Goal: Task Accomplishment & Management: Complete application form

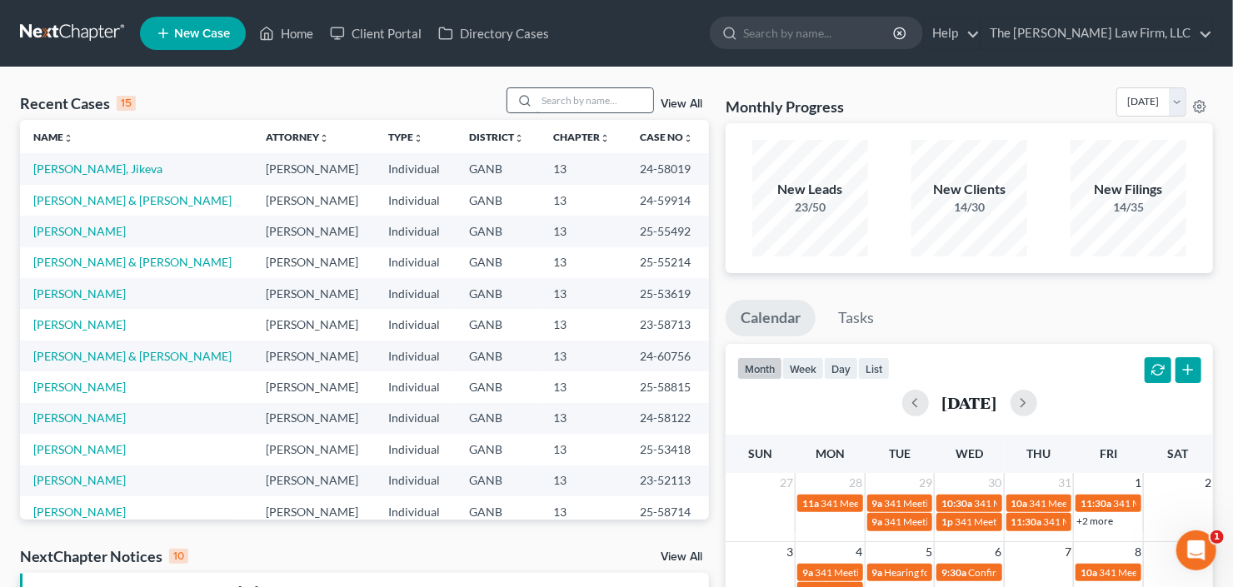
click at [591, 103] on input "search" at bounding box center [595, 100] width 117 height 24
type input "butts"
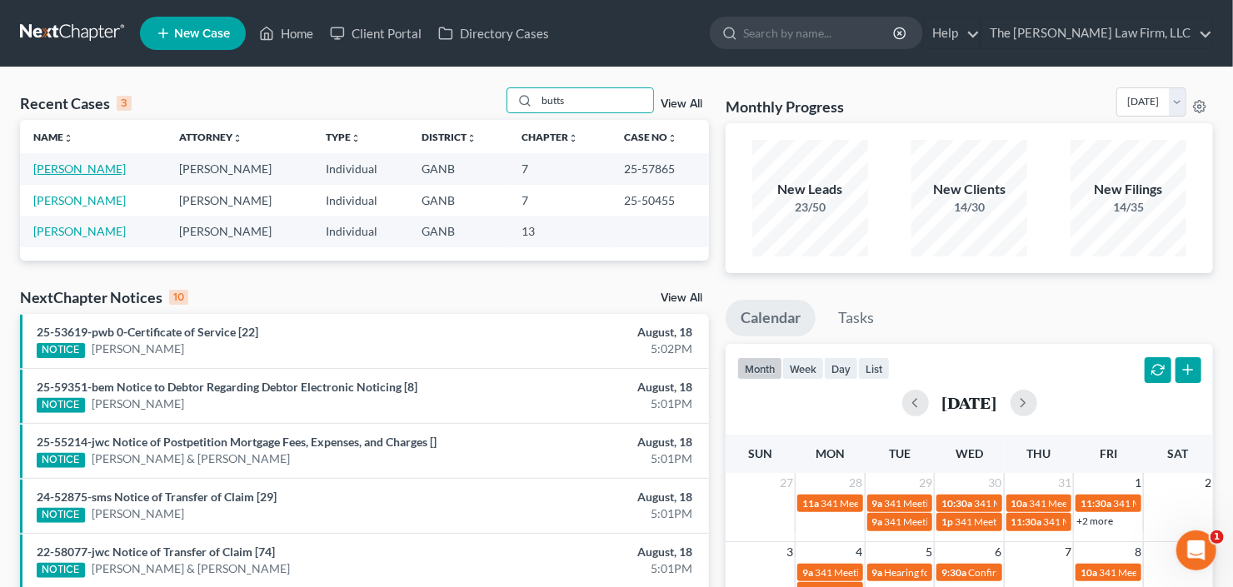
click at [80, 164] on link "Butts, Makisha" at bounding box center [79, 169] width 92 height 14
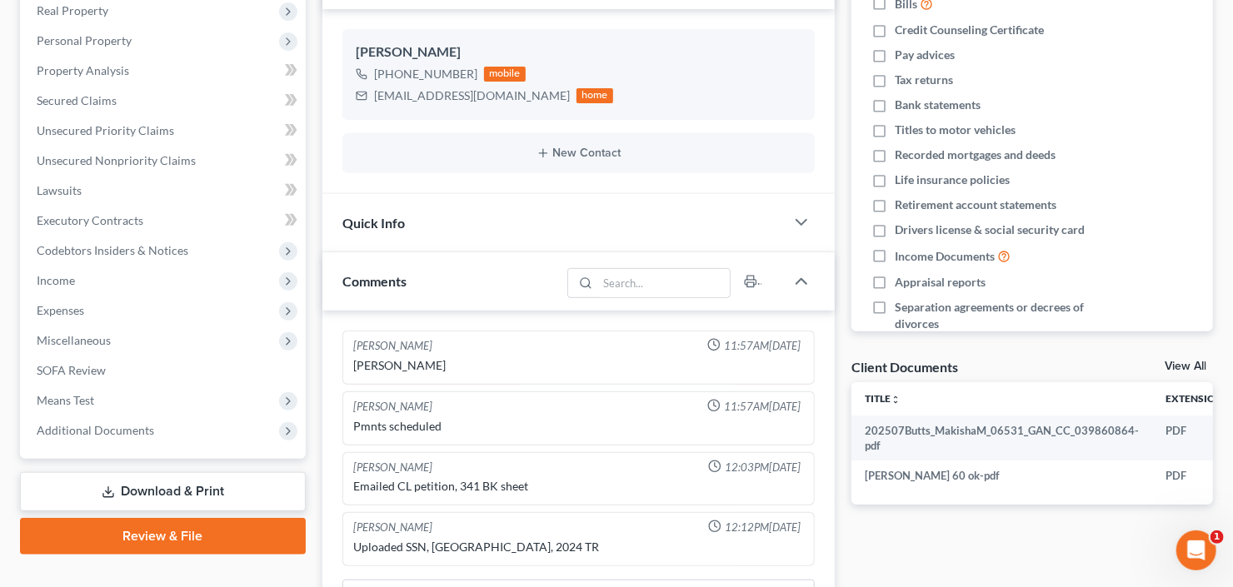
scroll to position [400, 0]
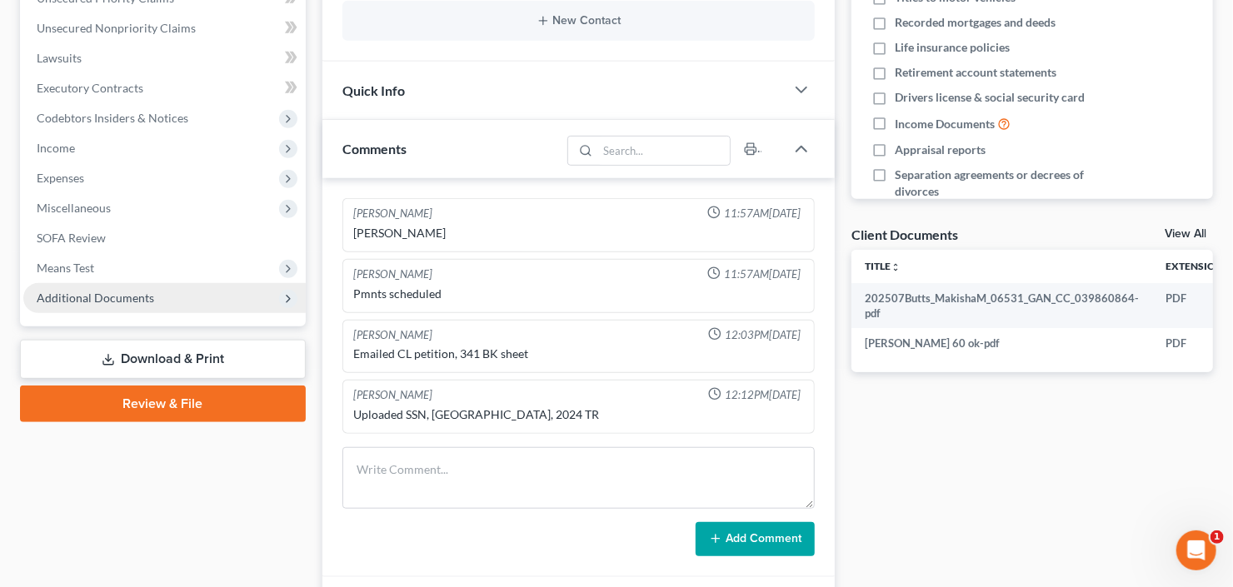
click at [83, 296] on span "Additional Documents" at bounding box center [95, 298] width 117 height 14
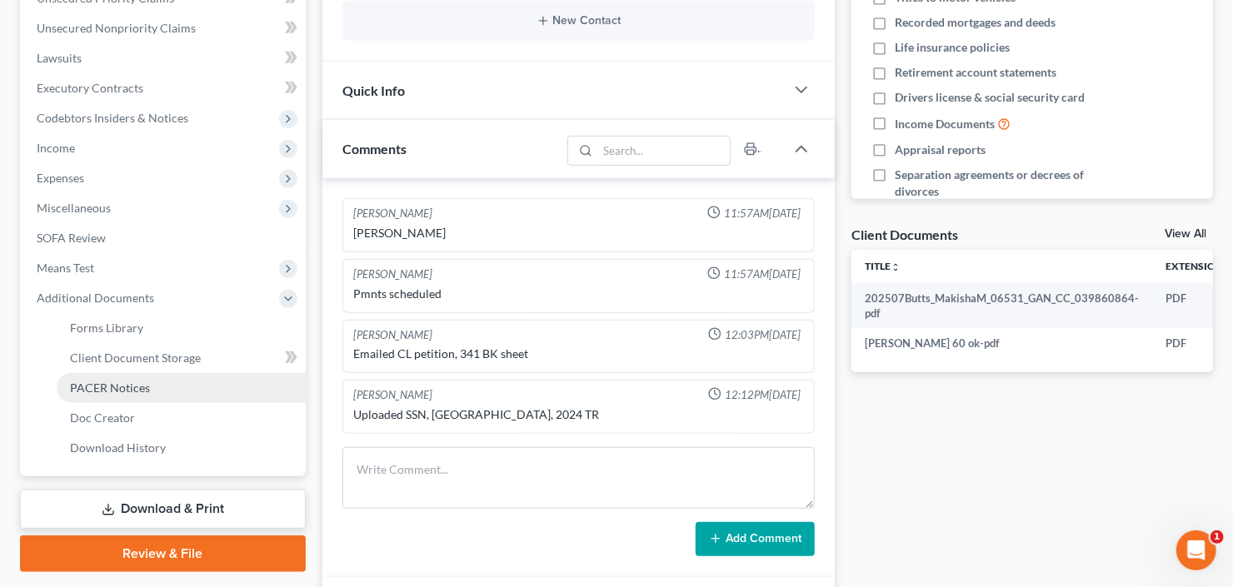
click at [118, 392] on span "PACER Notices" at bounding box center [110, 388] width 80 height 14
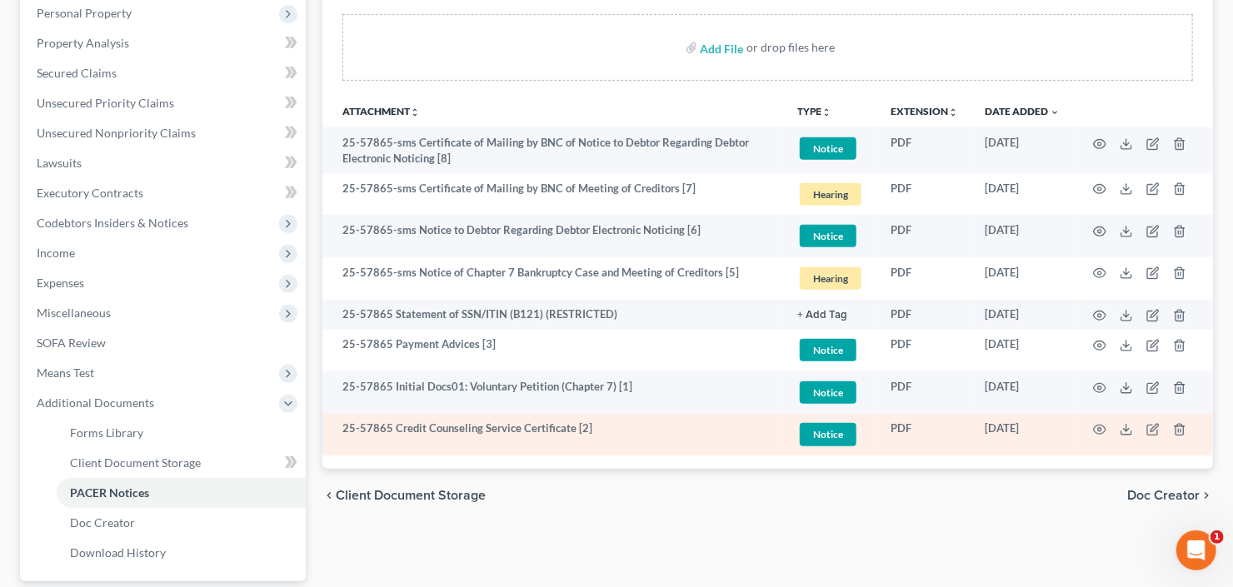
scroll to position [446, 0]
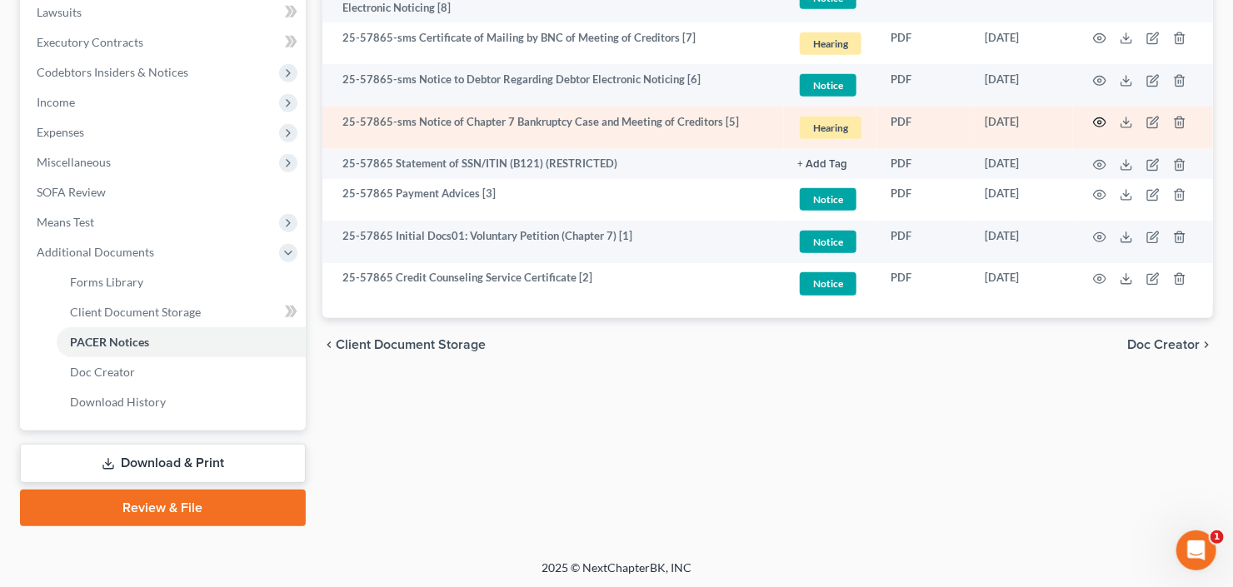
click at [1096, 121] on icon "button" at bounding box center [1099, 122] width 13 height 13
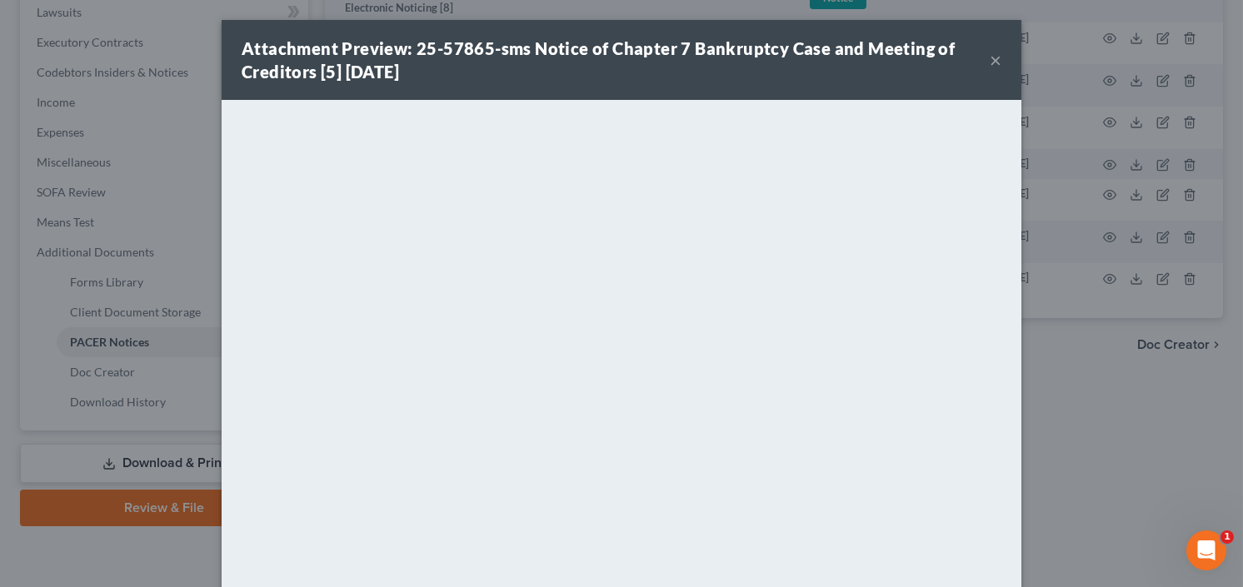
click at [997, 53] on div "Attachment Preview: 25-57865-sms Notice of Chapter 7 Bankruptcy Case and Meetin…" at bounding box center [622, 60] width 800 height 80
click at [996, 54] on button "×" at bounding box center [996, 60] width 12 height 20
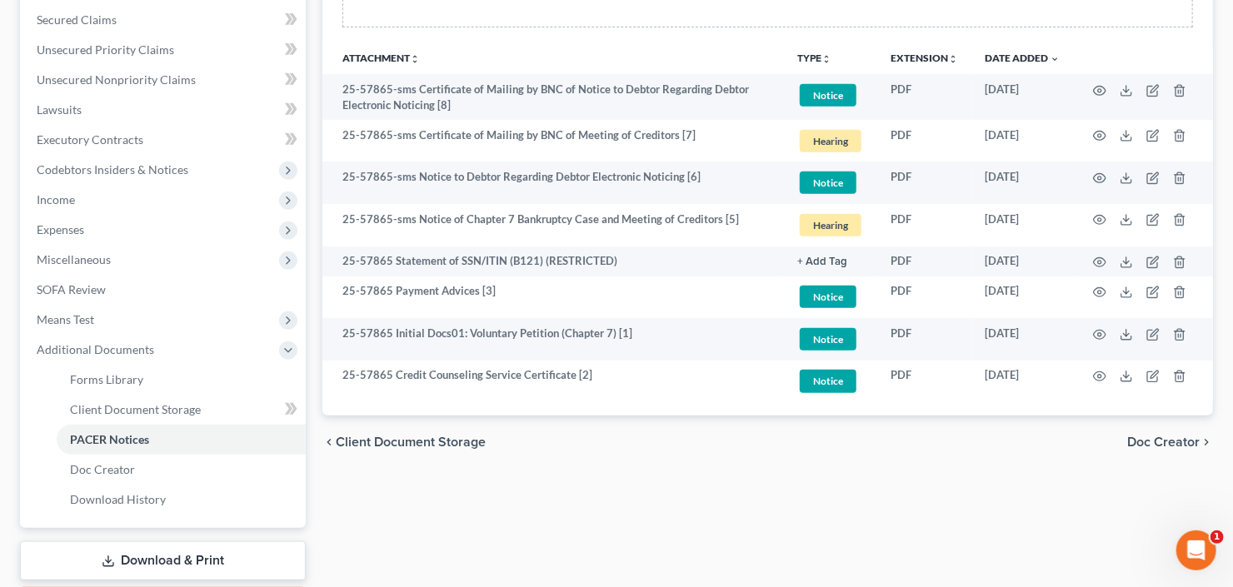
scroll to position [112, 0]
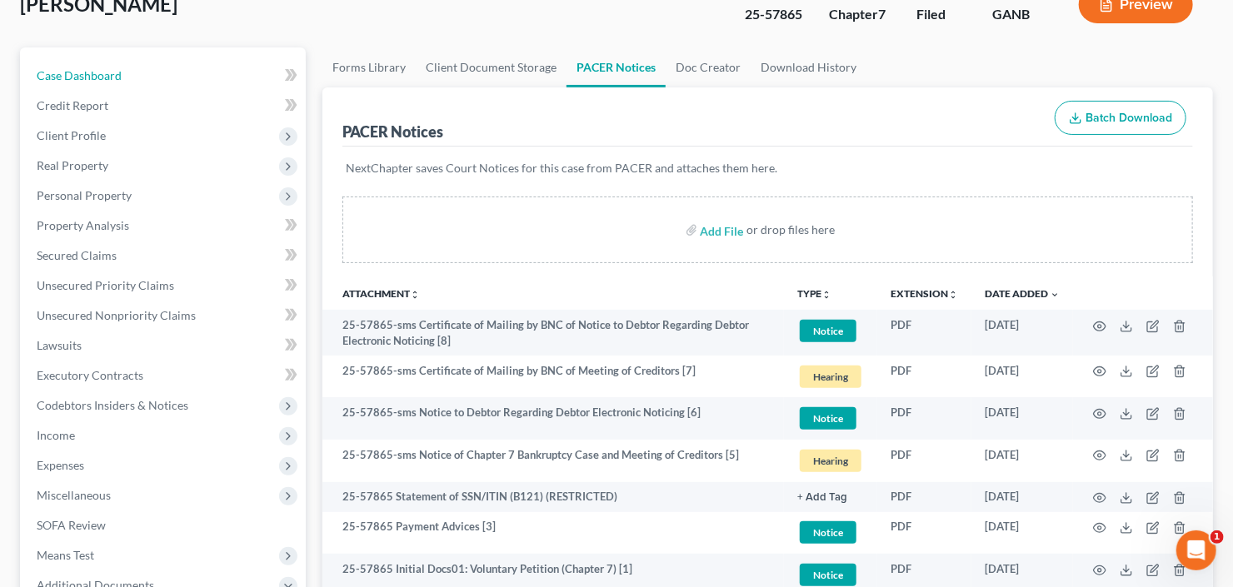
click at [108, 70] on span "Case Dashboard" at bounding box center [79, 75] width 85 height 14
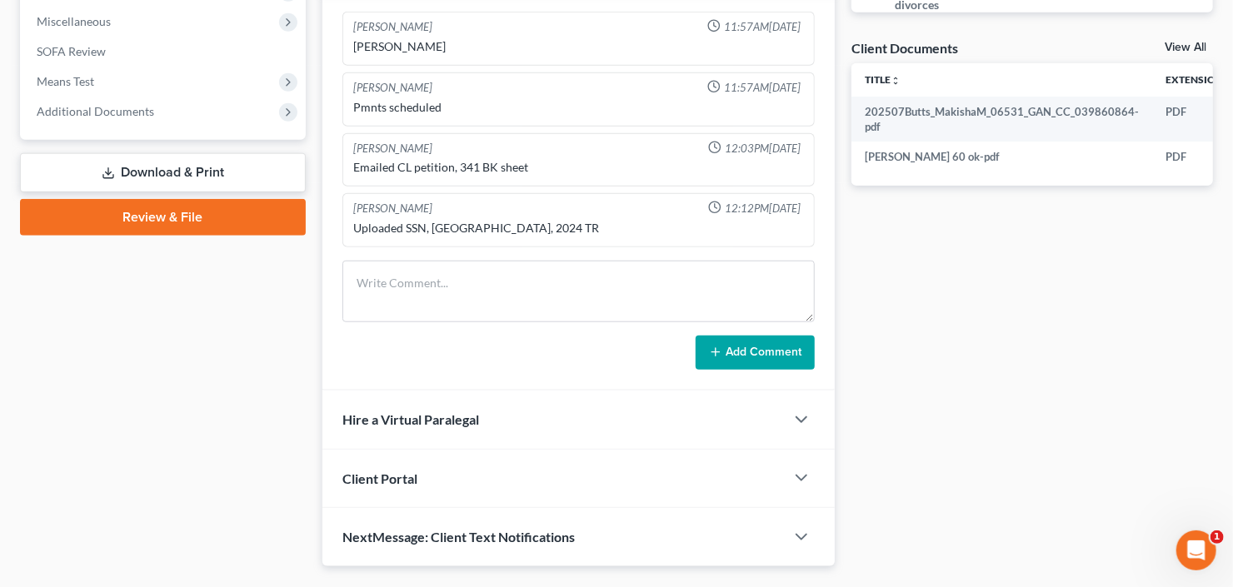
scroll to position [556, 0]
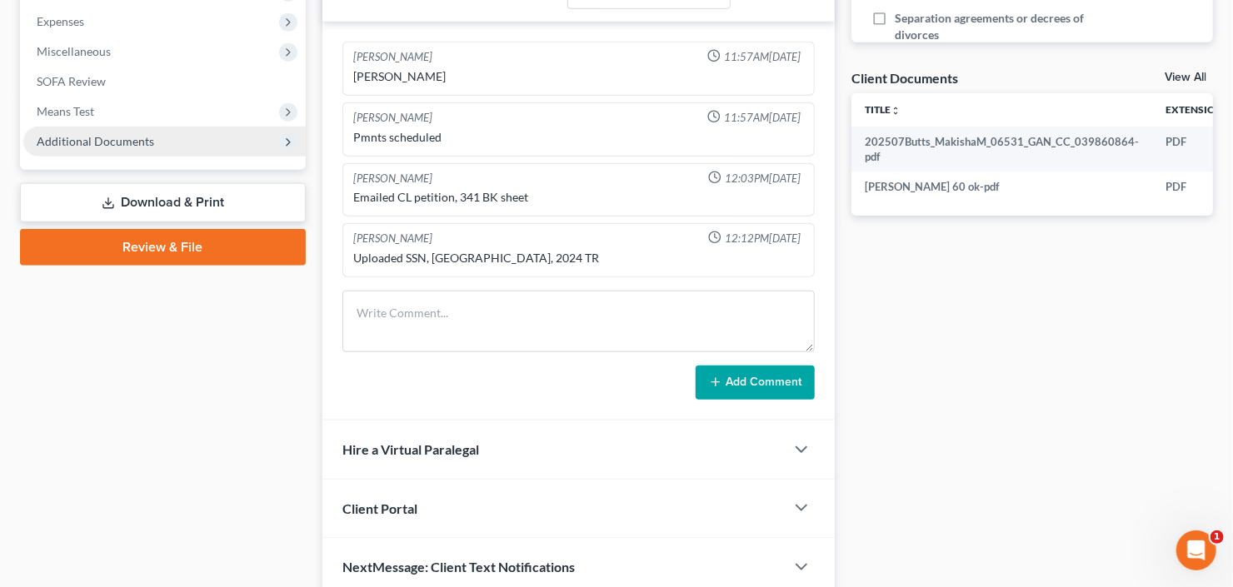
click at [93, 134] on span "Additional Documents" at bounding box center [95, 141] width 117 height 14
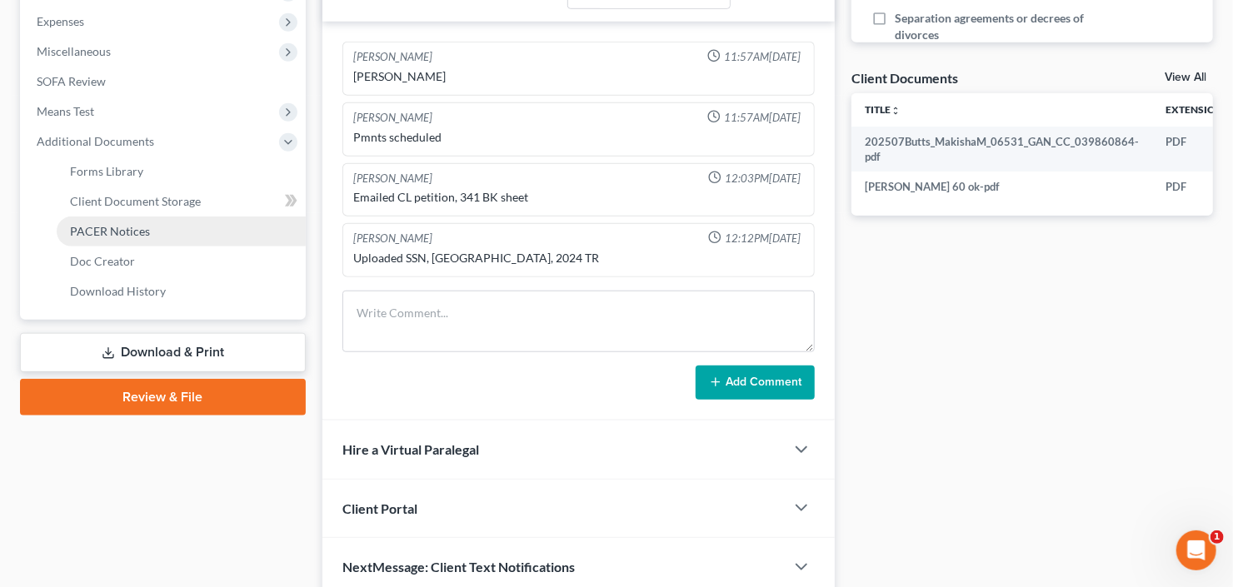
click at [120, 220] on link "PACER Notices" at bounding box center [181, 232] width 249 height 30
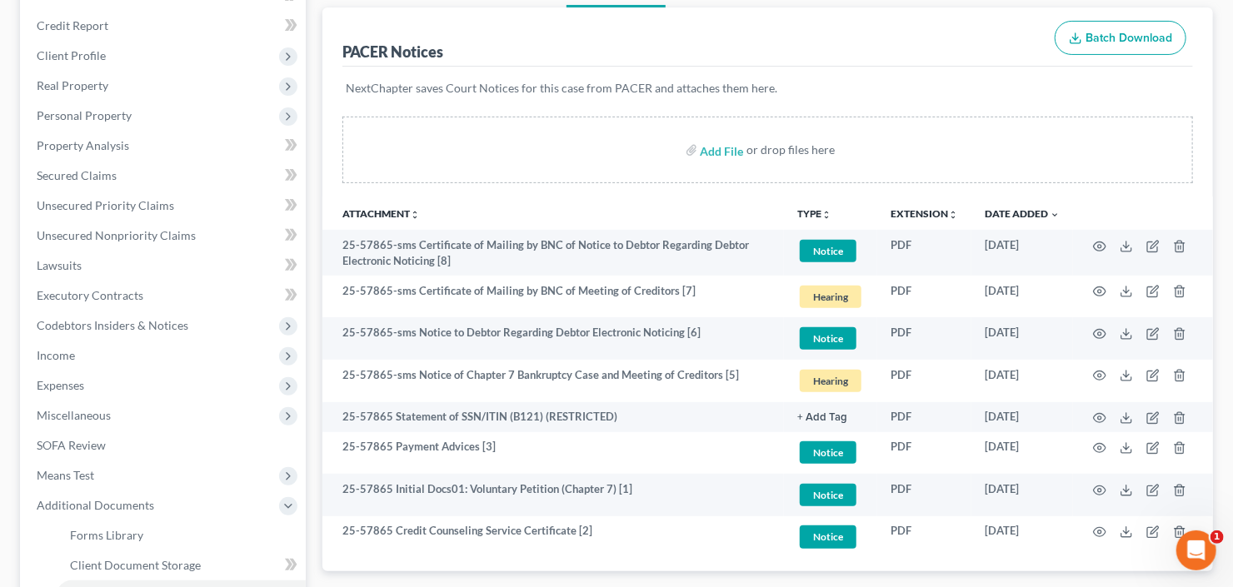
scroll to position [200, 0]
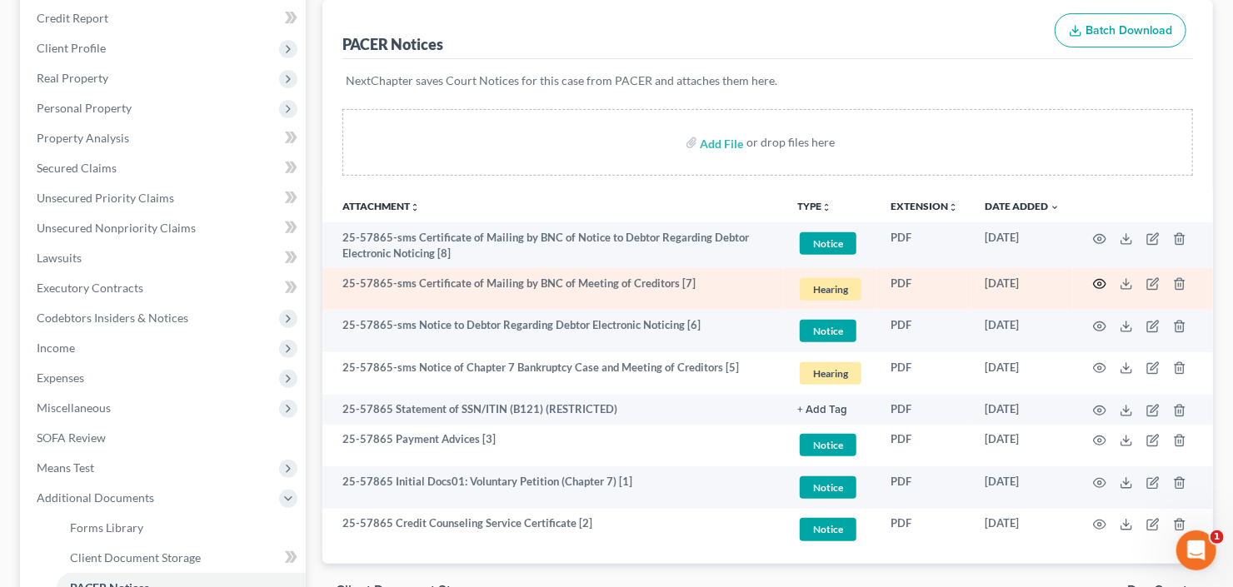
click at [1102, 284] on icon "button" at bounding box center [1099, 283] width 13 height 13
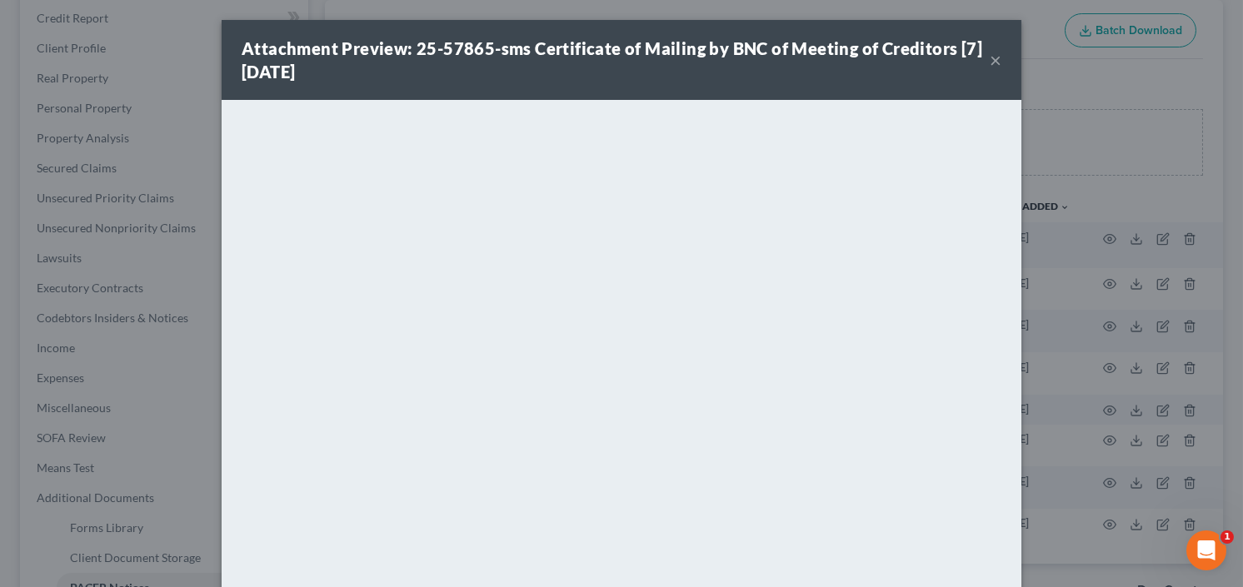
click at [991, 55] on button "×" at bounding box center [996, 60] width 12 height 20
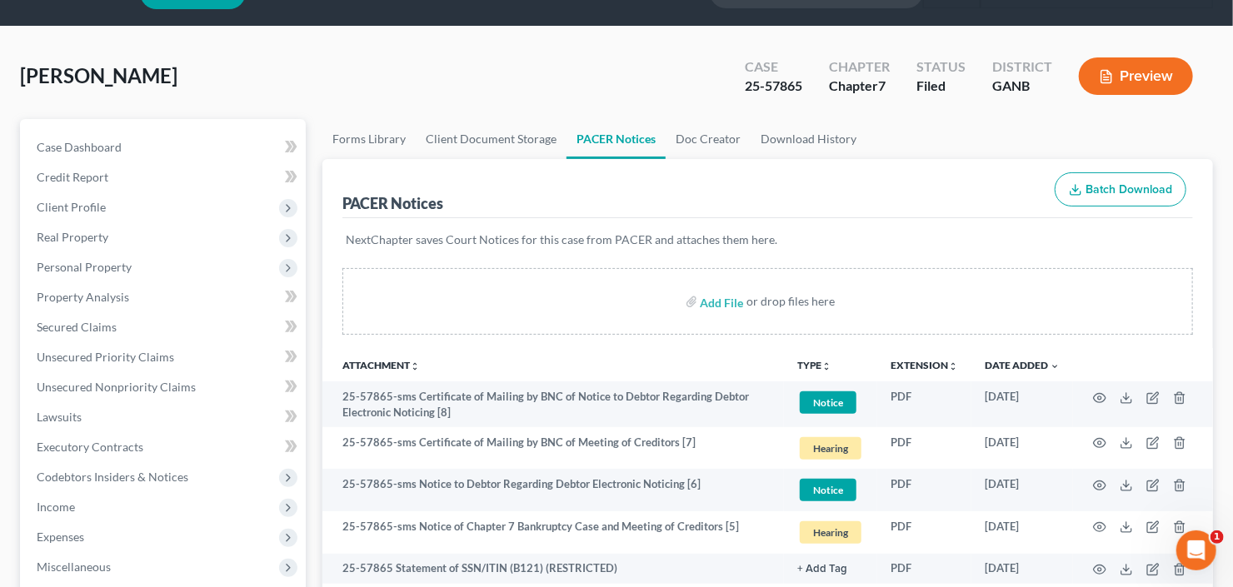
scroll to position [0, 0]
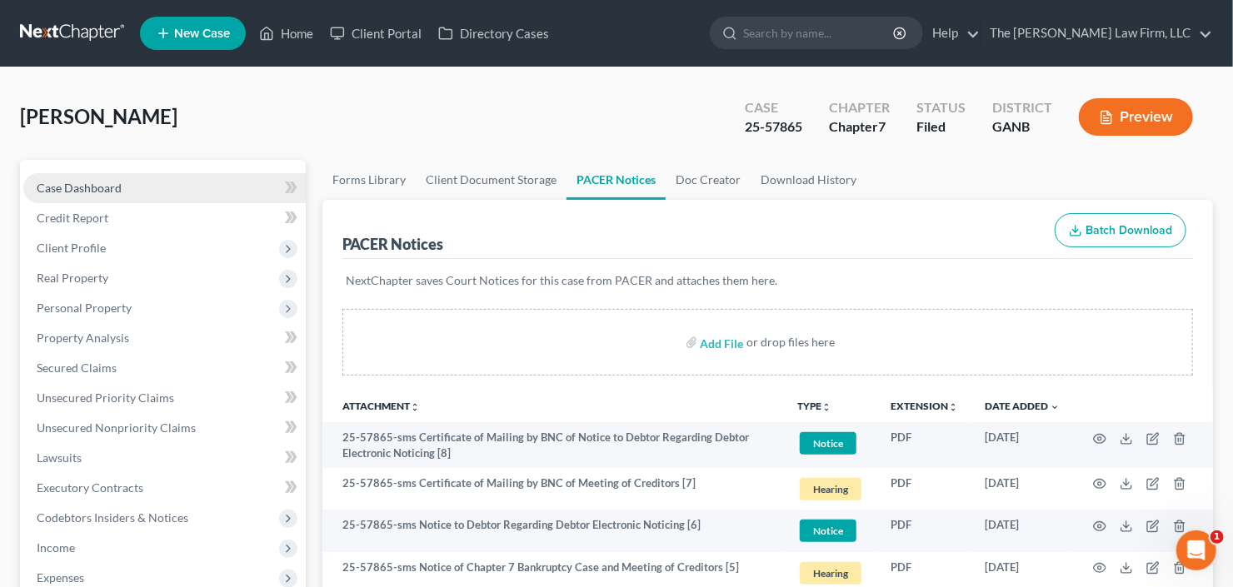
drag, startPoint x: 60, startPoint y: 180, endPoint x: 472, endPoint y: 147, distance: 413.7
click at [61, 181] on span "Case Dashboard" at bounding box center [79, 188] width 85 height 14
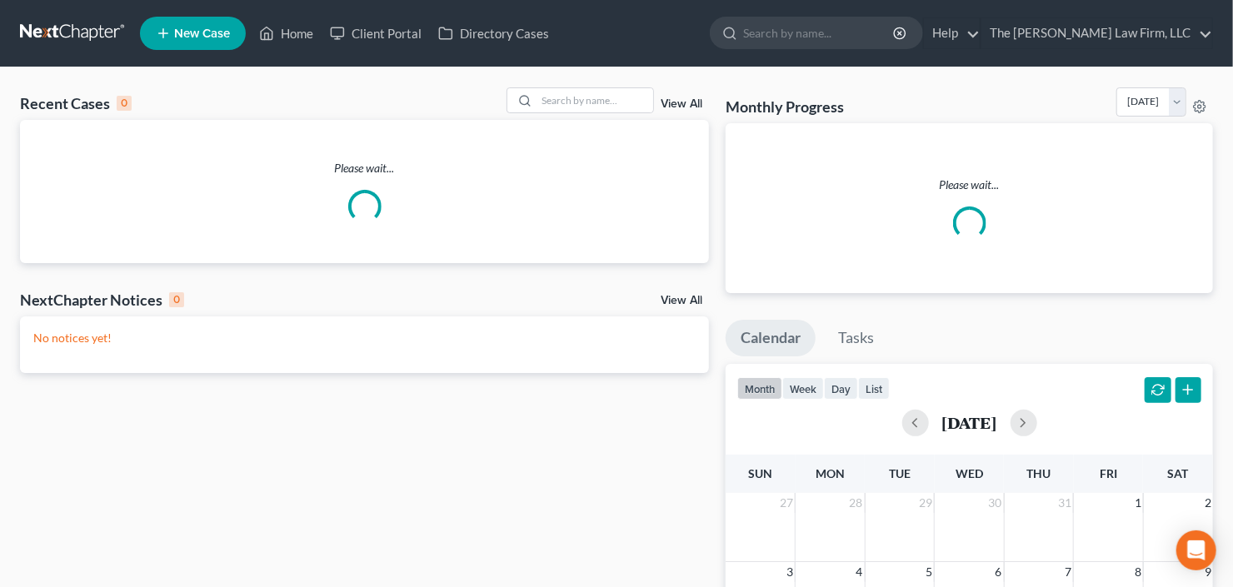
click at [884, 52] on ul "New Case Home Client Portal Directory Cases - No Result - See all results Or Pr…" at bounding box center [676, 33] width 1073 height 43
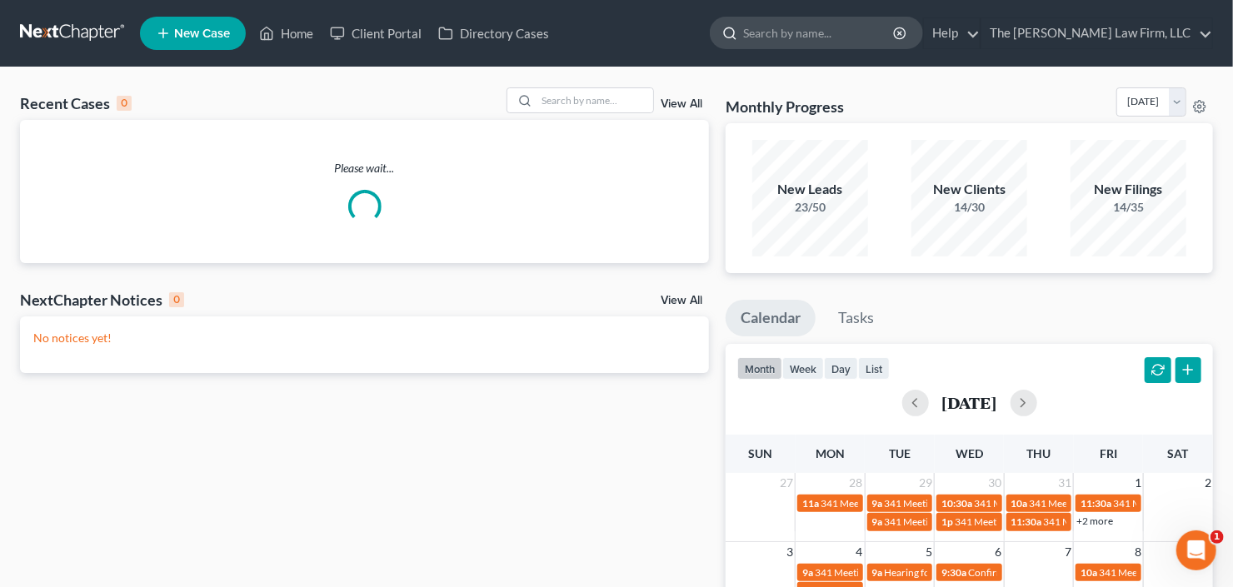
click at [873, 47] on input "search" at bounding box center [819, 32] width 152 height 31
type input "wright"
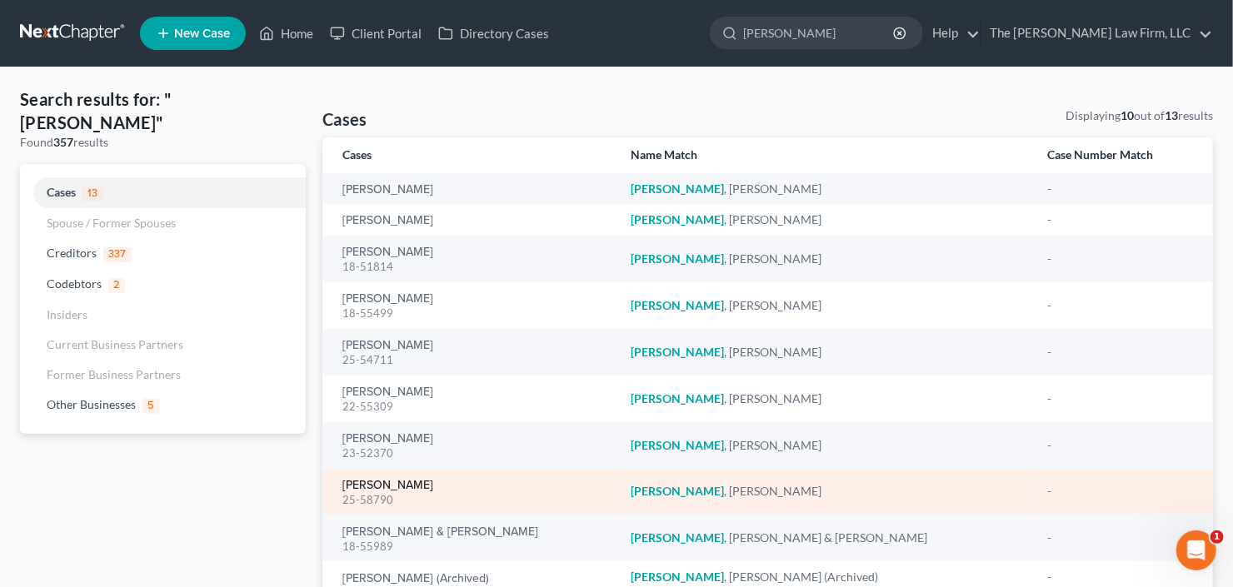
click at [386, 480] on link "Wright, Candis" at bounding box center [387, 486] width 91 height 12
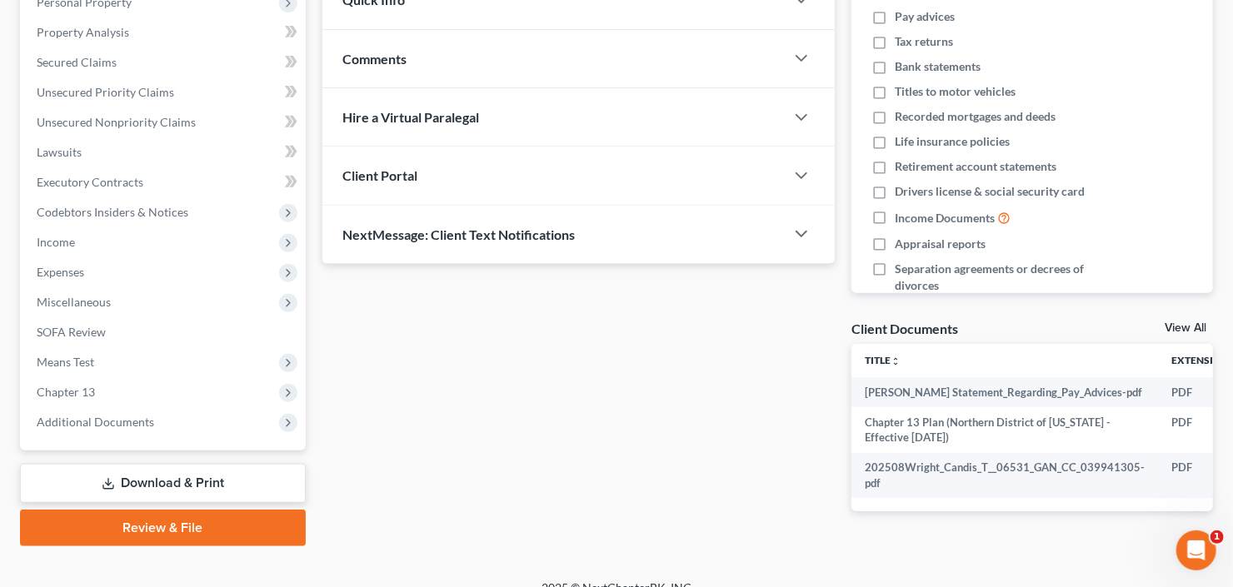
scroll to position [327, 0]
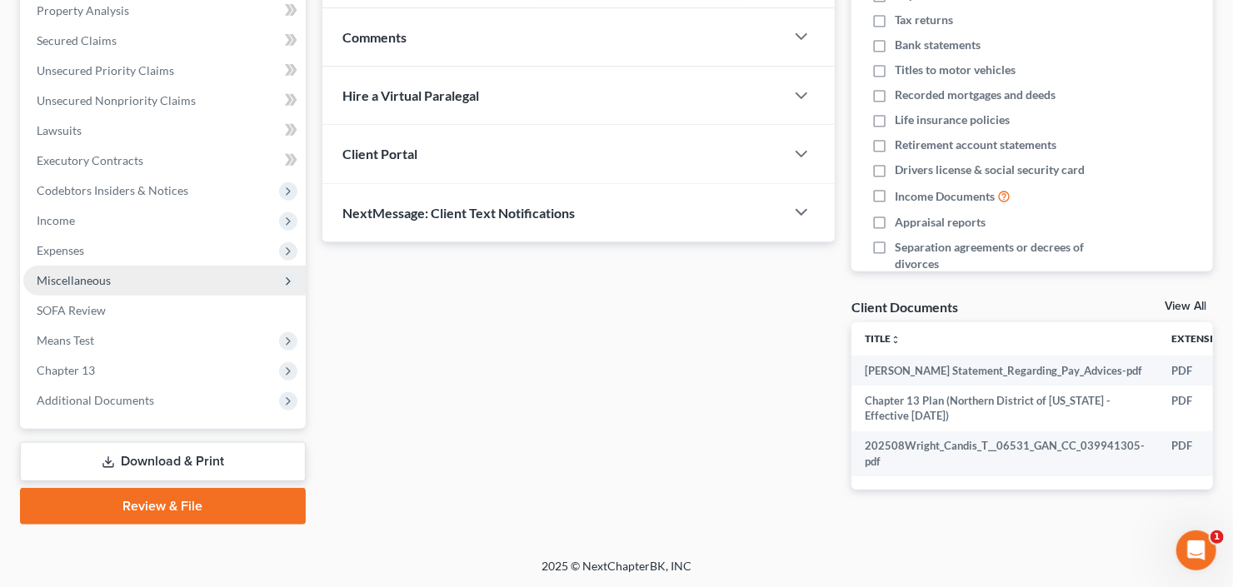
click at [92, 284] on span "Miscellaneous" at bounding box center [74, 280] width 74 height 14
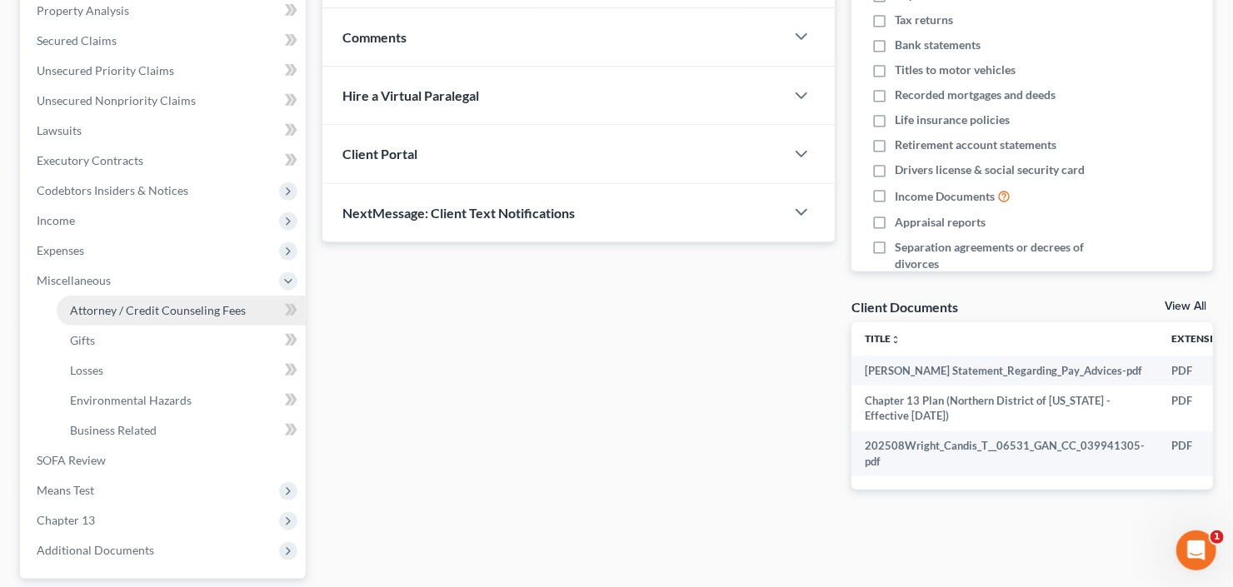
click at [92, 303] on span "Attorney / Credit Counseling Fees" at bounding box center [158, 310] width 176 height 14
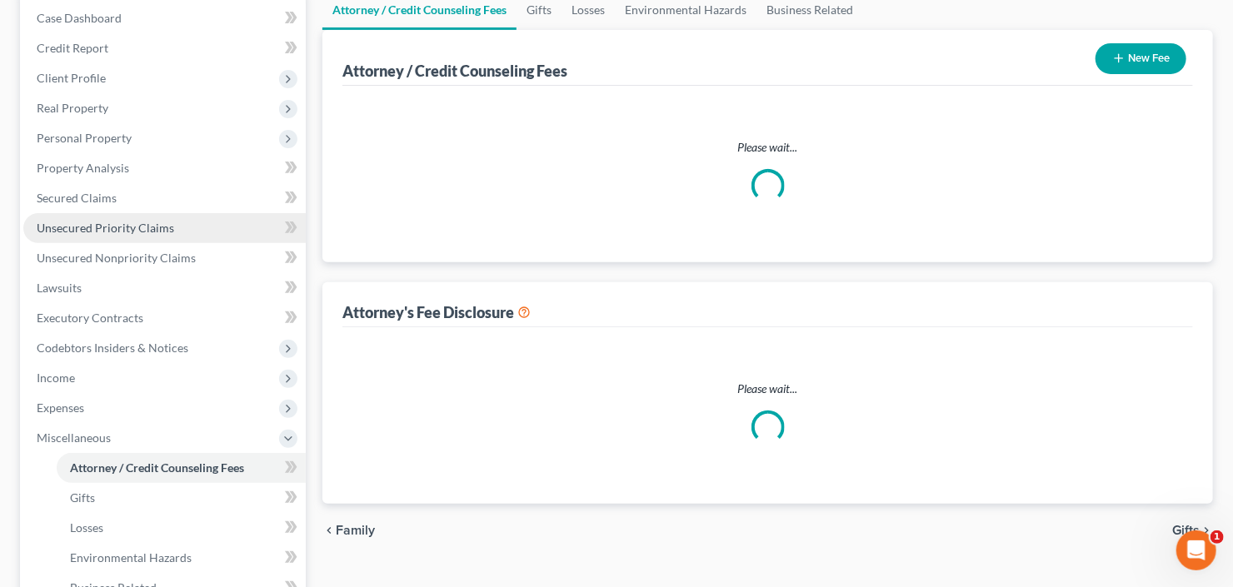
select select "2"
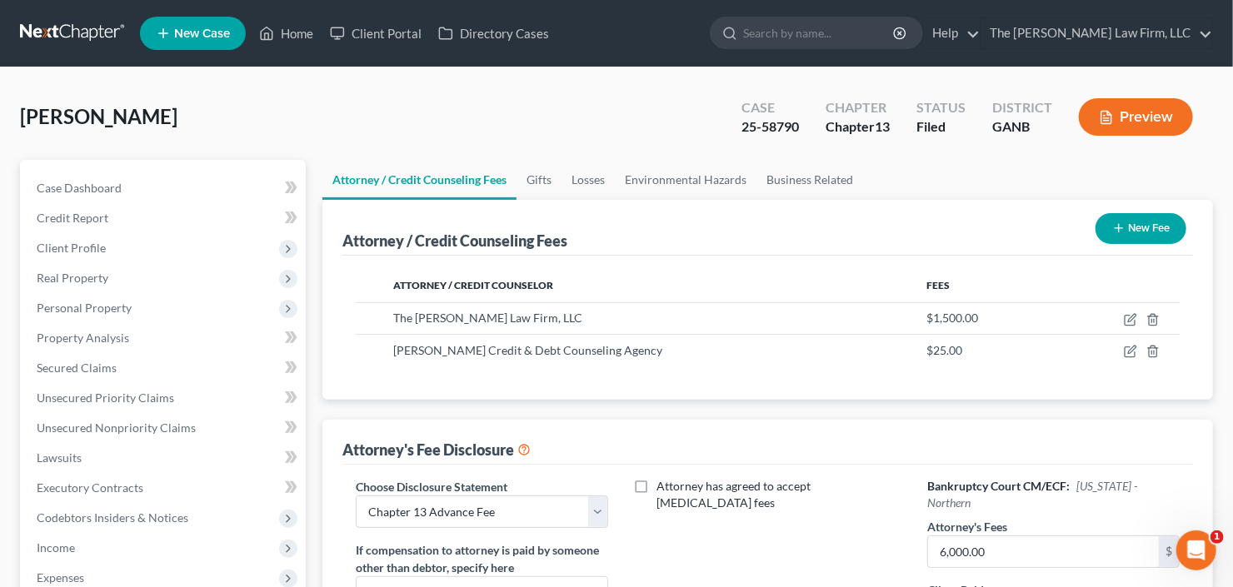
scroll to position [67, 0]
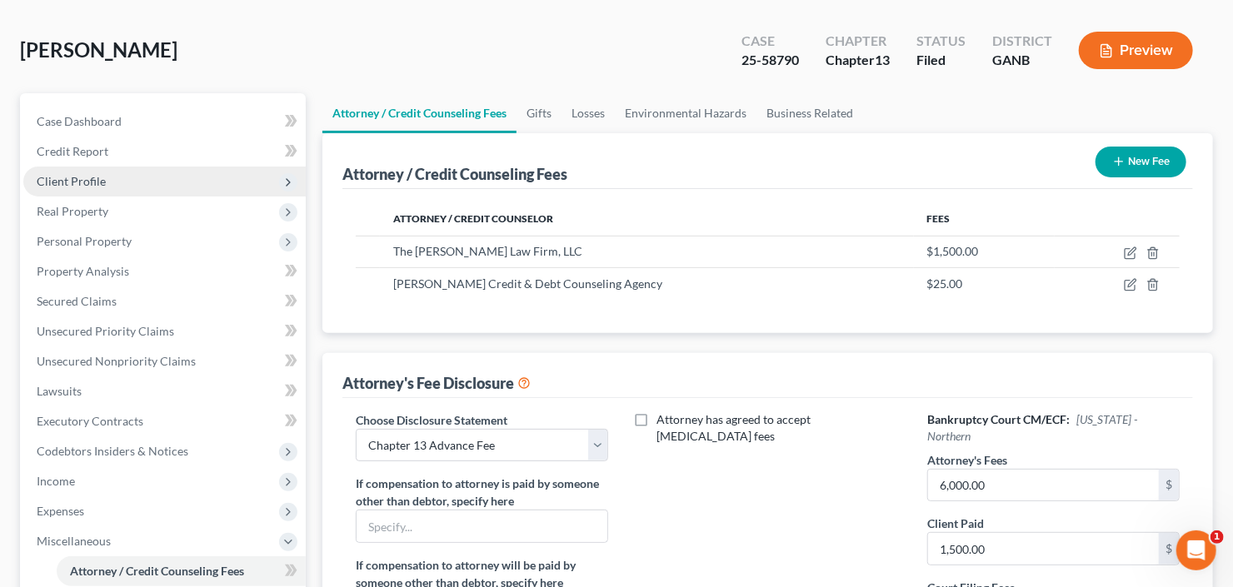
click at [119, 177] on span "Client Profile" at bounding box center [164, 182] width 282 height 30
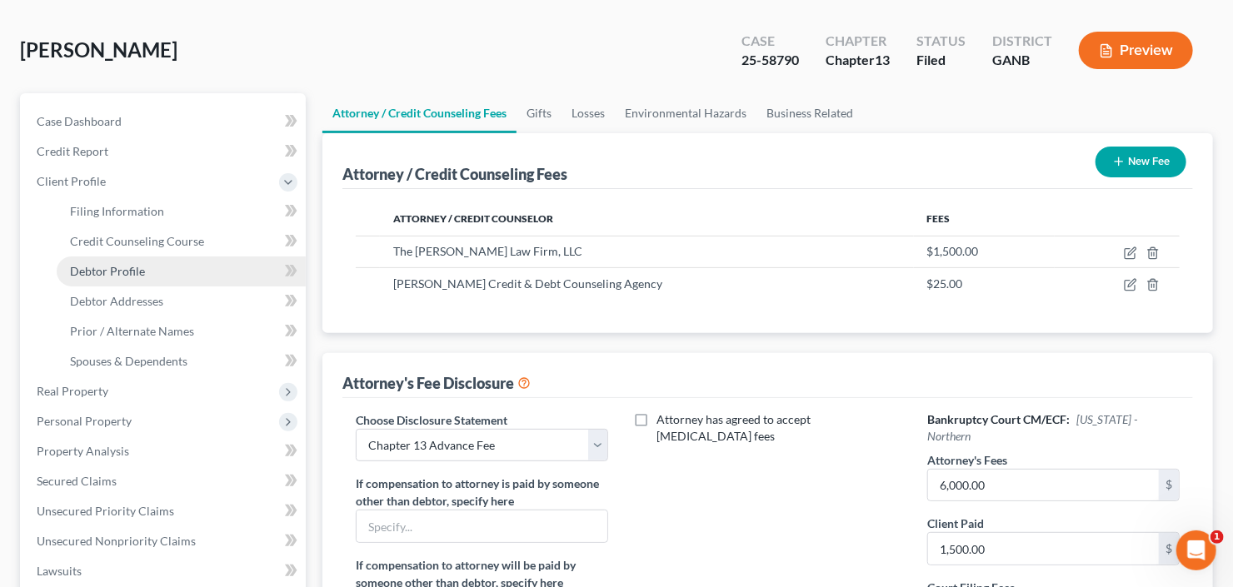
click at [118, 275] on span "Debtor Profile" at bounding box center [107, 271] width 75 height 14
select select "0"
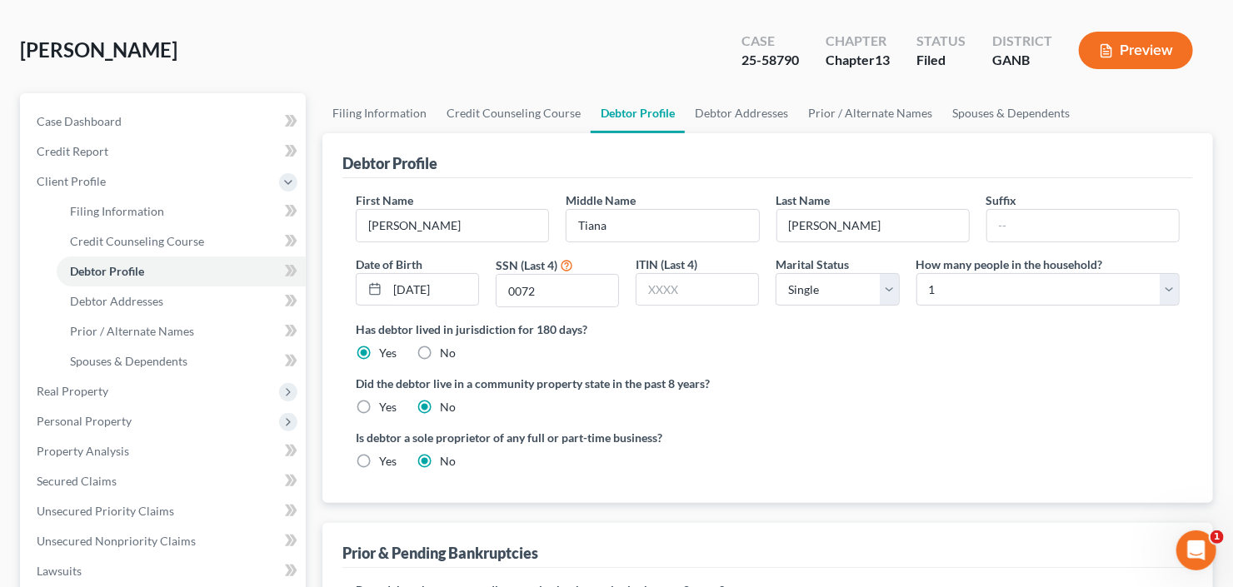
scroll to position [13, 0]
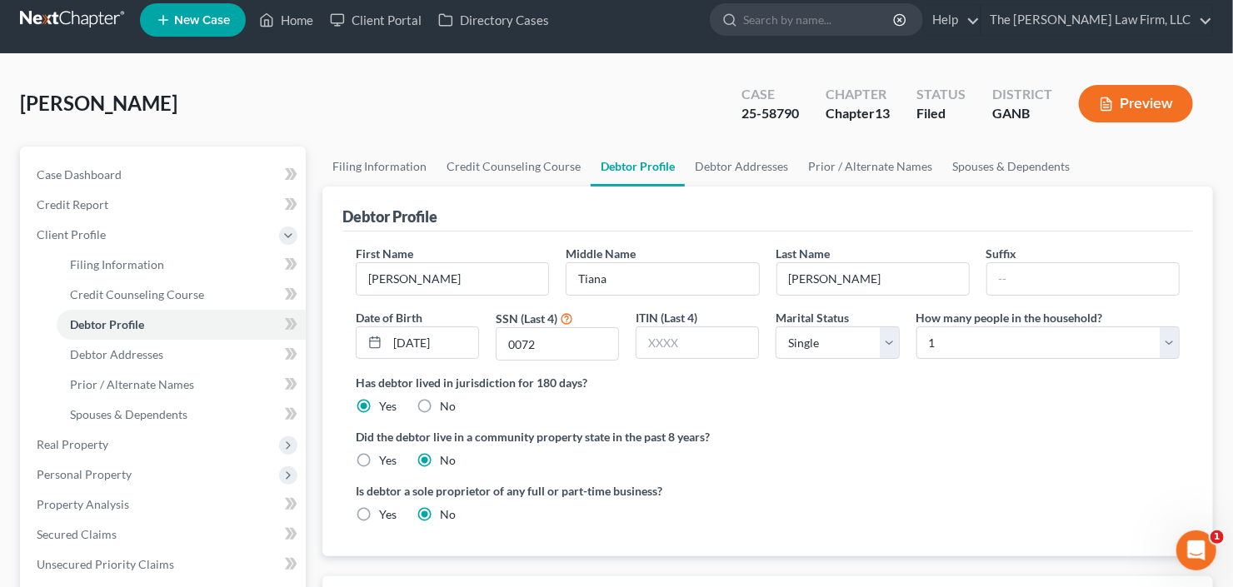
radio input "true"
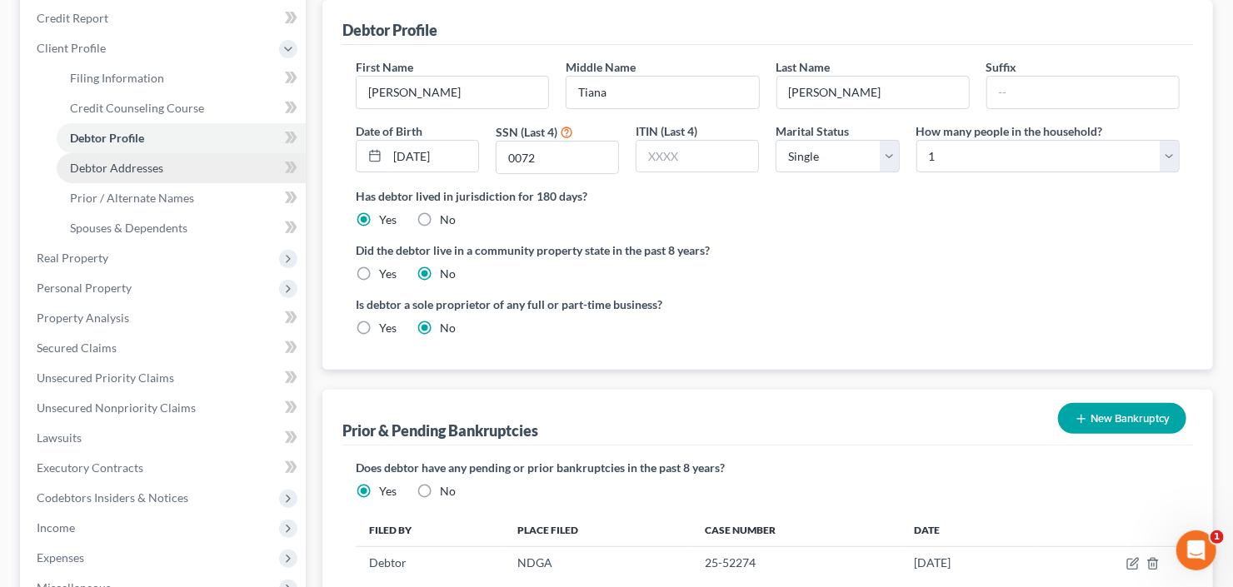
click at [101, 165] on span "Debtor Addresses" at bounding box center [116, 168] width 93 height 14
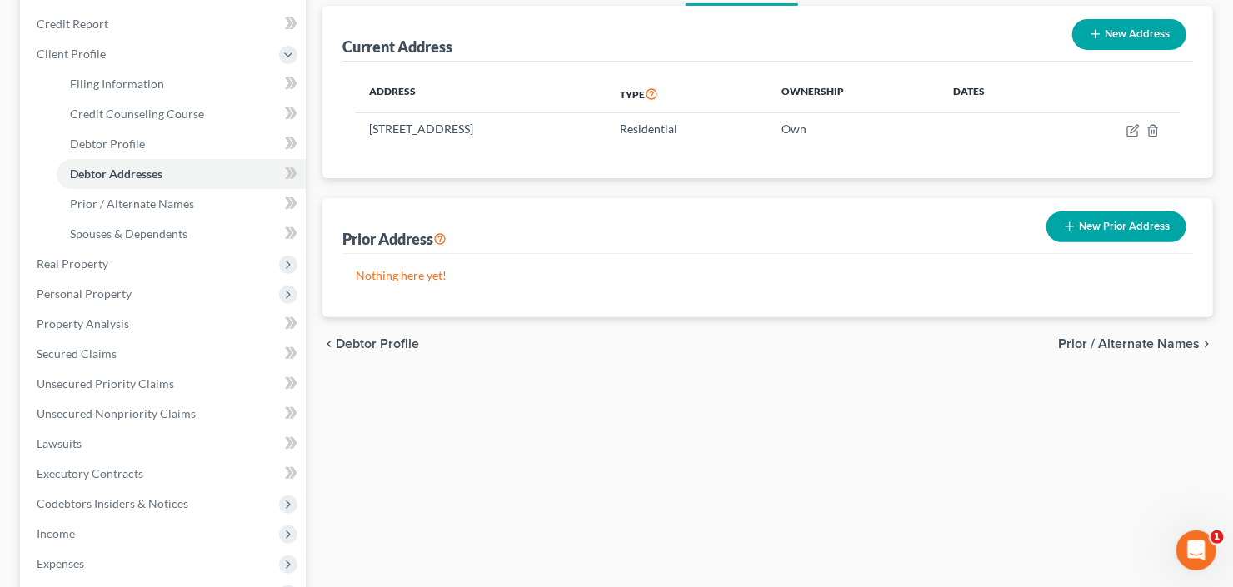
scroll to position [200, 0]
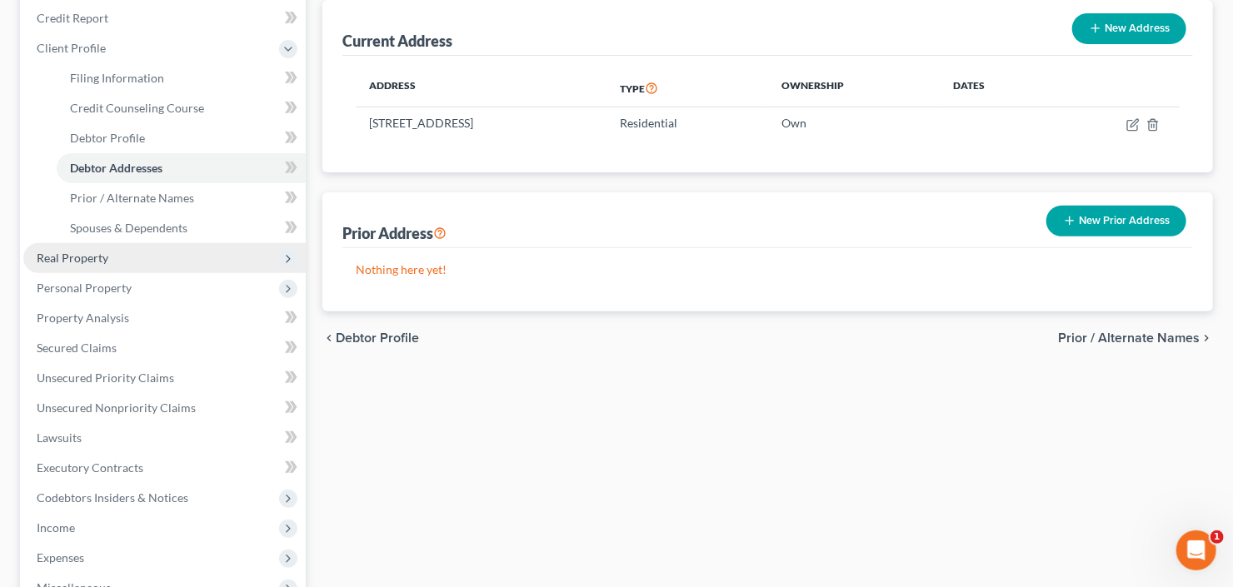
click at [102, 265] on span "Real Property" at bounding box center [164, 258] width 282 height 30
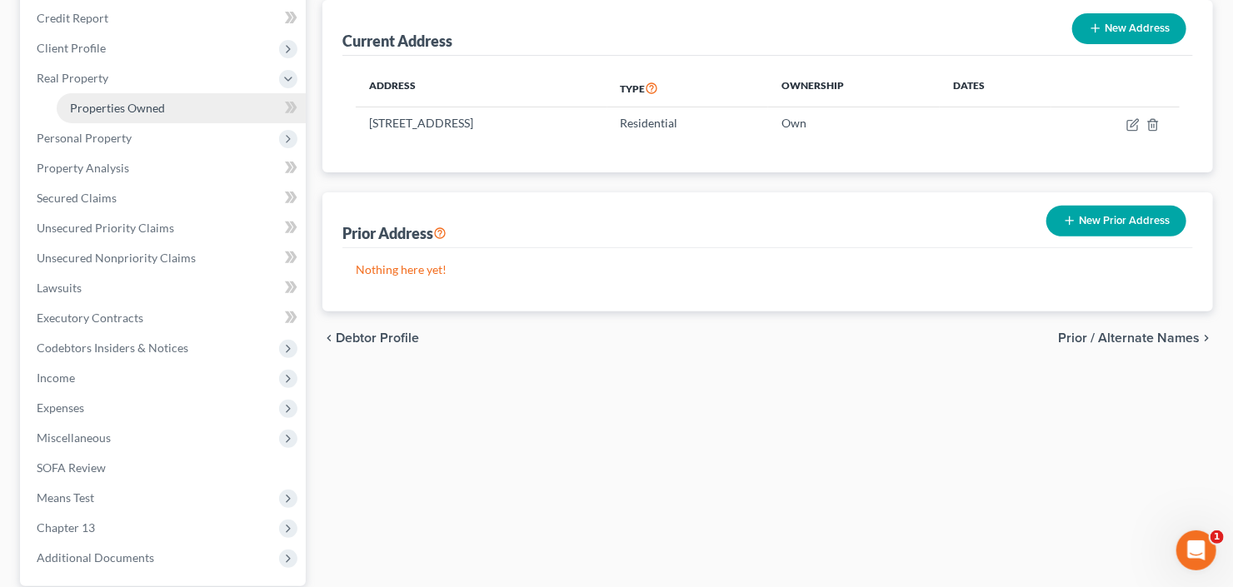
click at [147, 111] on span "Properties Owned" at bounding box center [117, 108] width 95 height 14
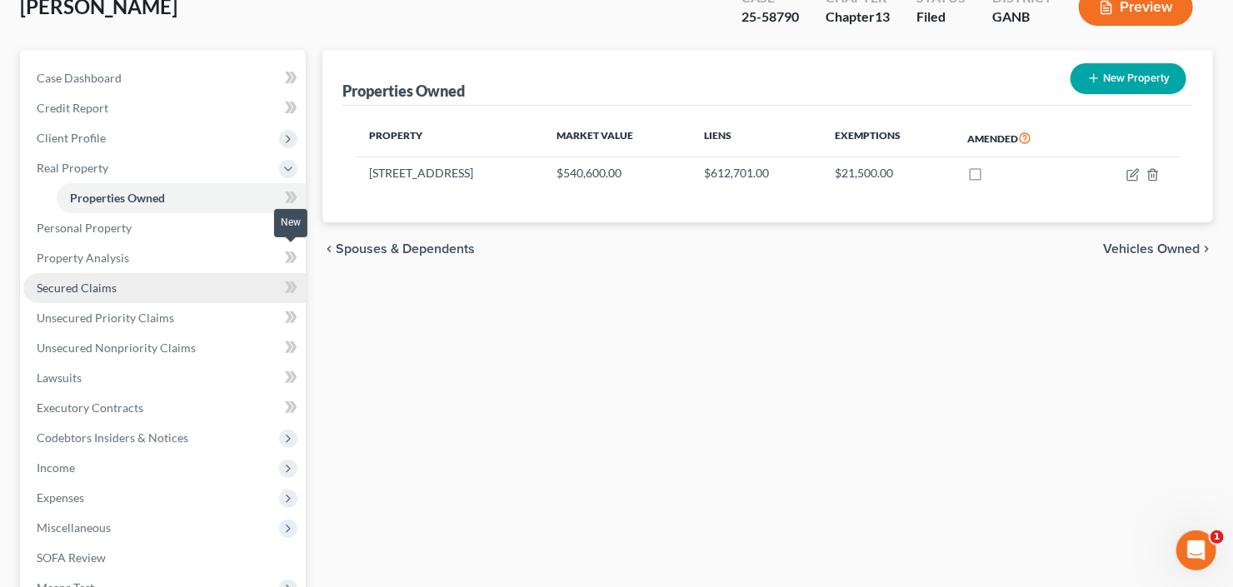
scroll to position [133, 0]
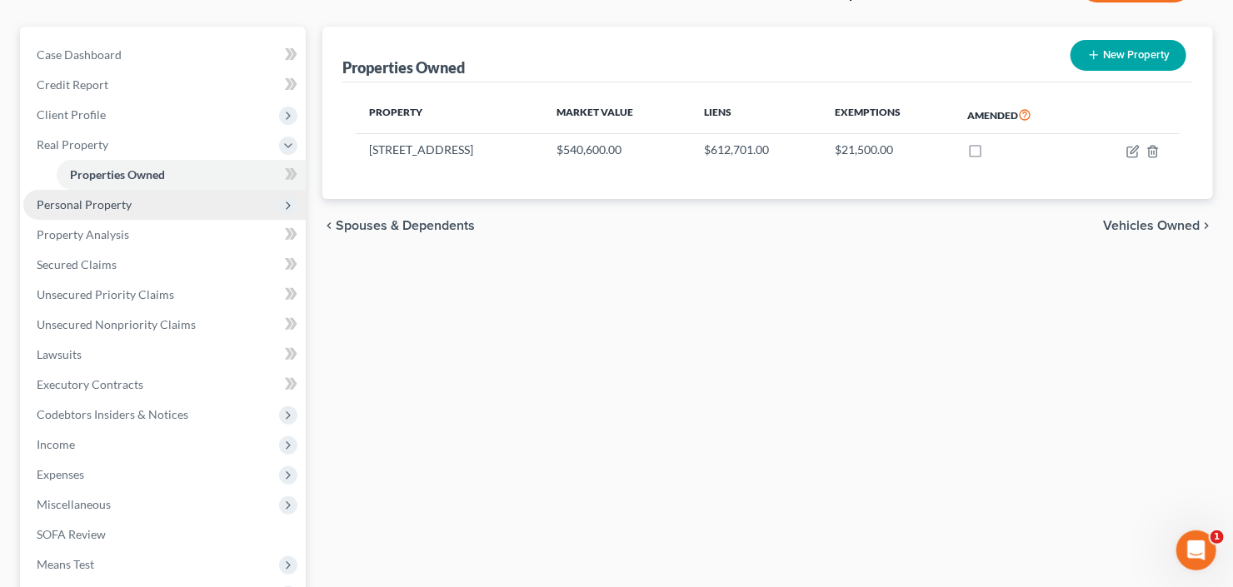
click at [102, 198] on span "Personal Property" at bounding box center [84, 204] width 95 height 14
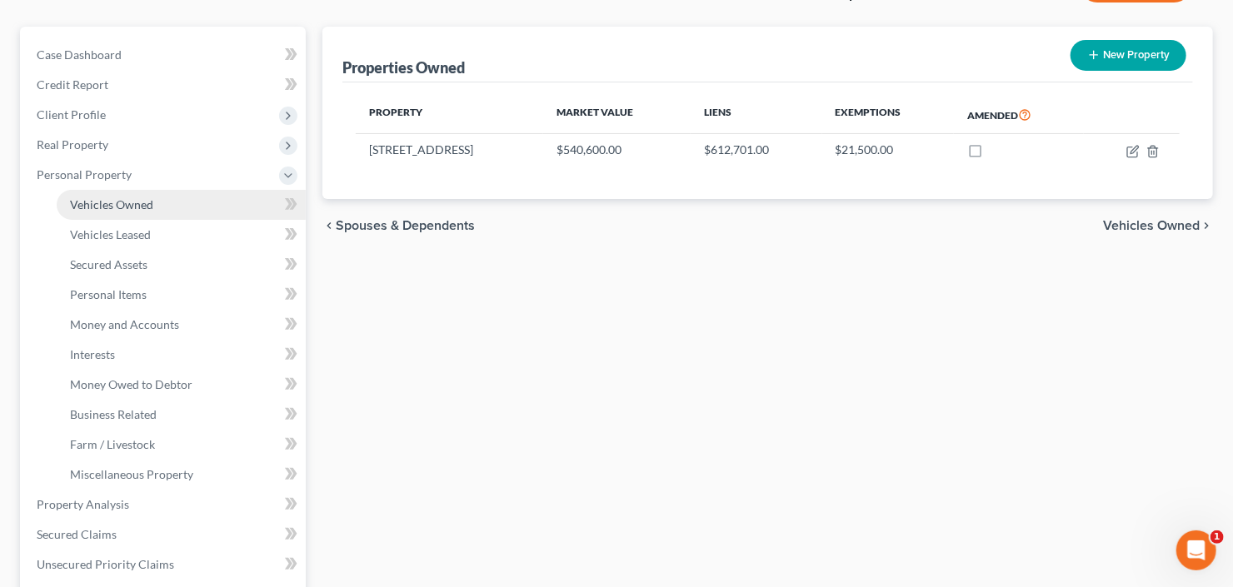
click at [134, 212] on link "Vehicles Owned" at bounding box center [181, 205] width 249 height 30
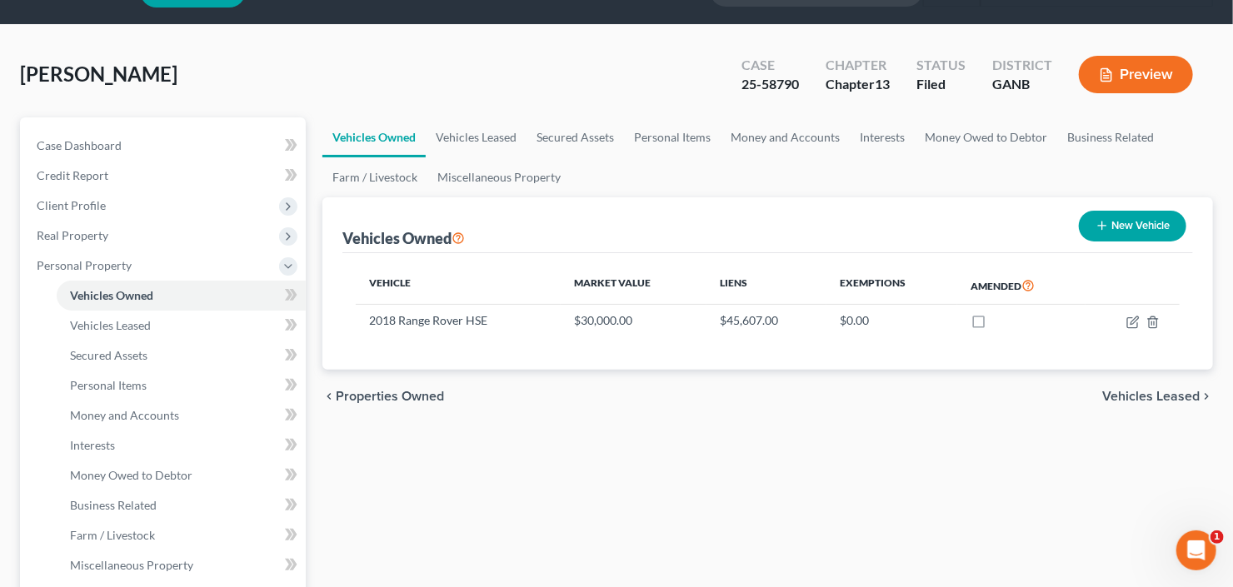
scroll to position [133, 0]
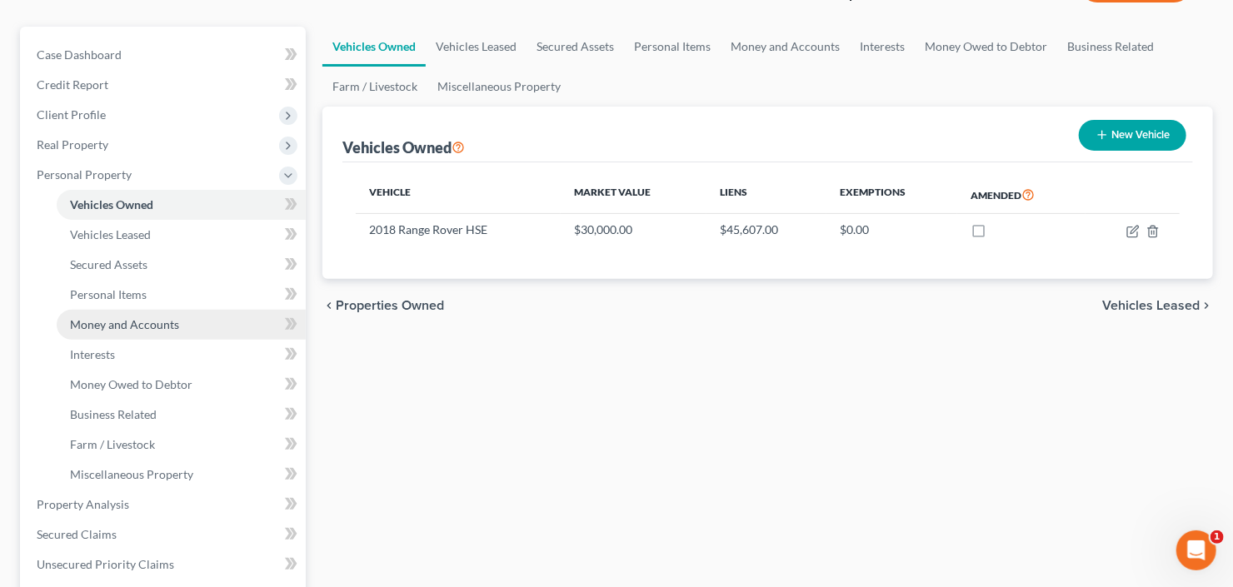
click at [125, 331] on link "Money and Accounts" at bounding box center [181, 325] width 249 height 30
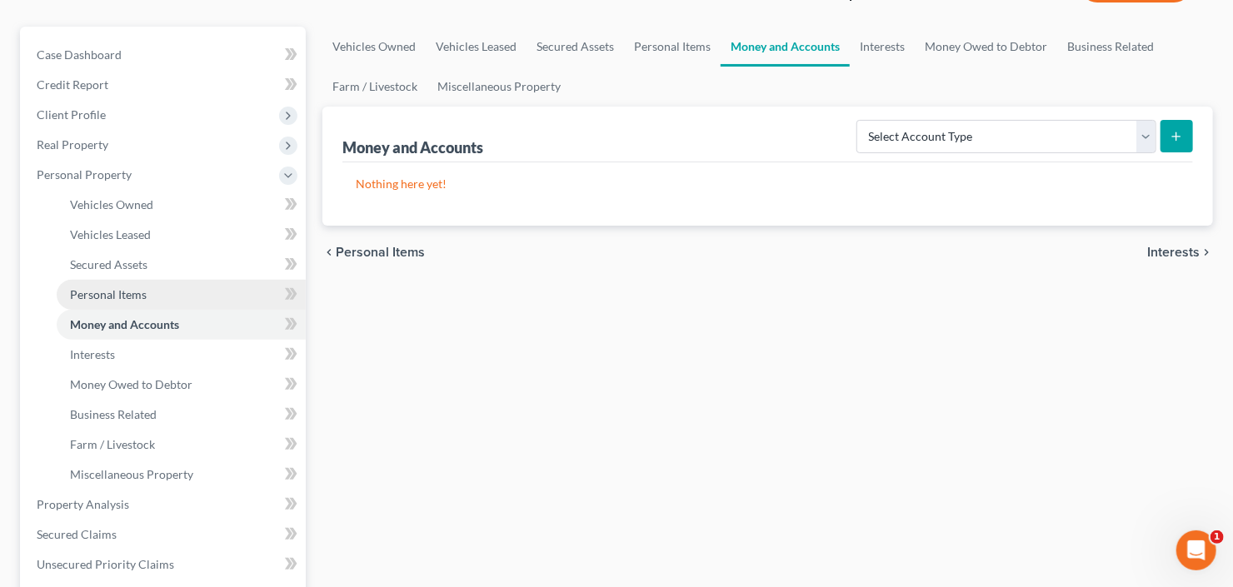
click at [102, 291] on span "Personal Items" at bounding box center [108, 294] width 77 height 14
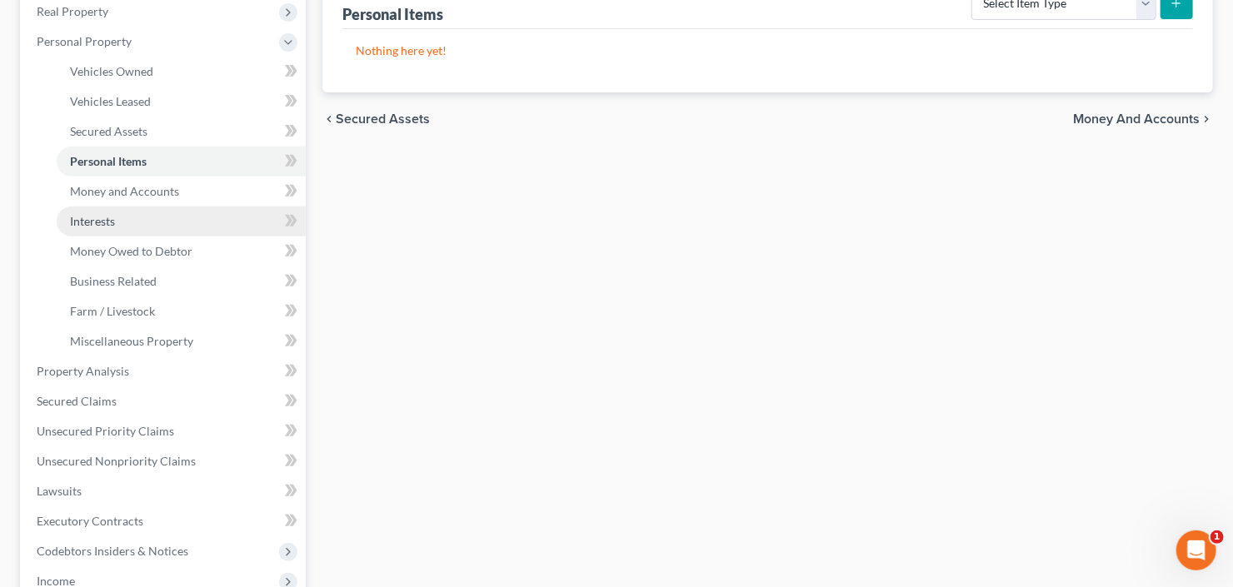
click at [65, 216] on link "Interests" at bounding box center [181, 222] width 249 height 30
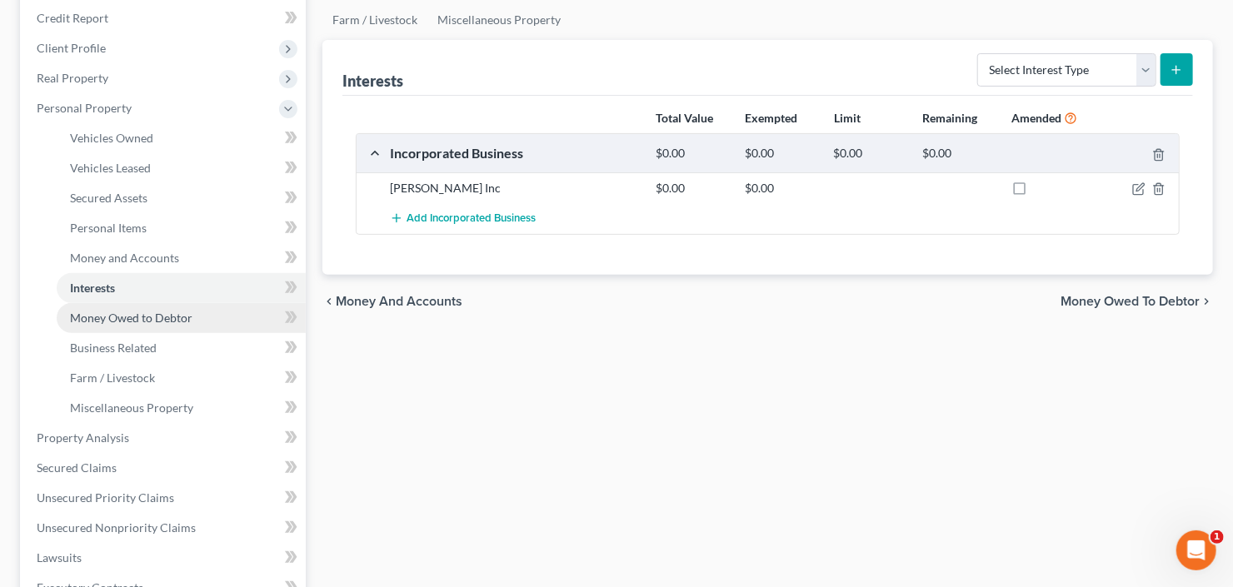
click at [113, 318] on span "Money Owed to Debtor" at bounding box center [131, 318] width 122 height 14
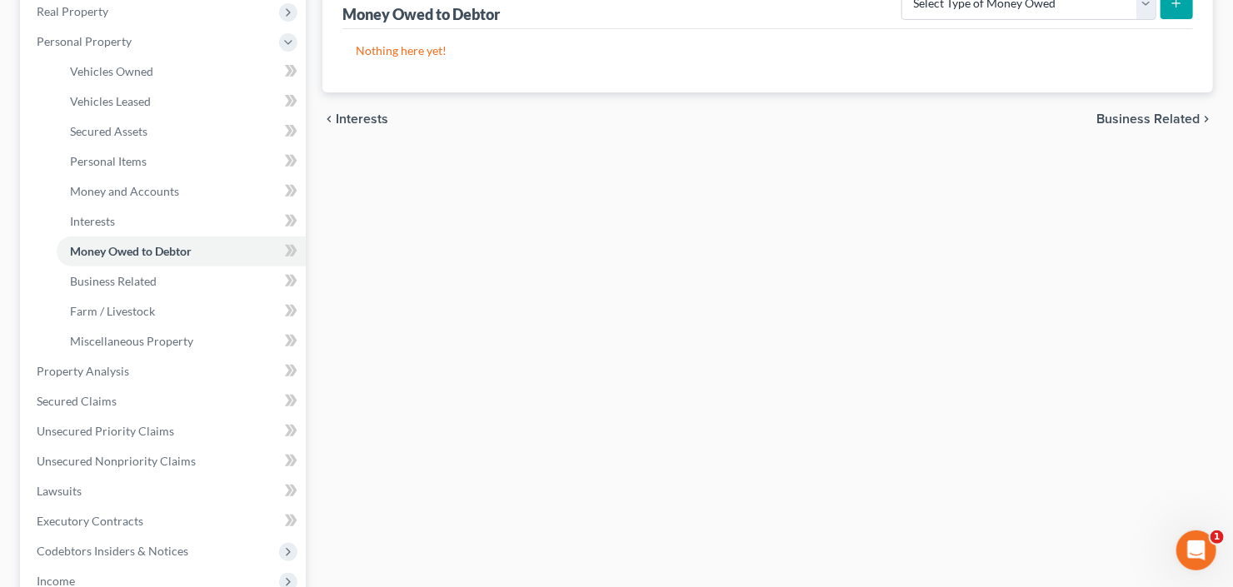
scroll to position [133, 0]
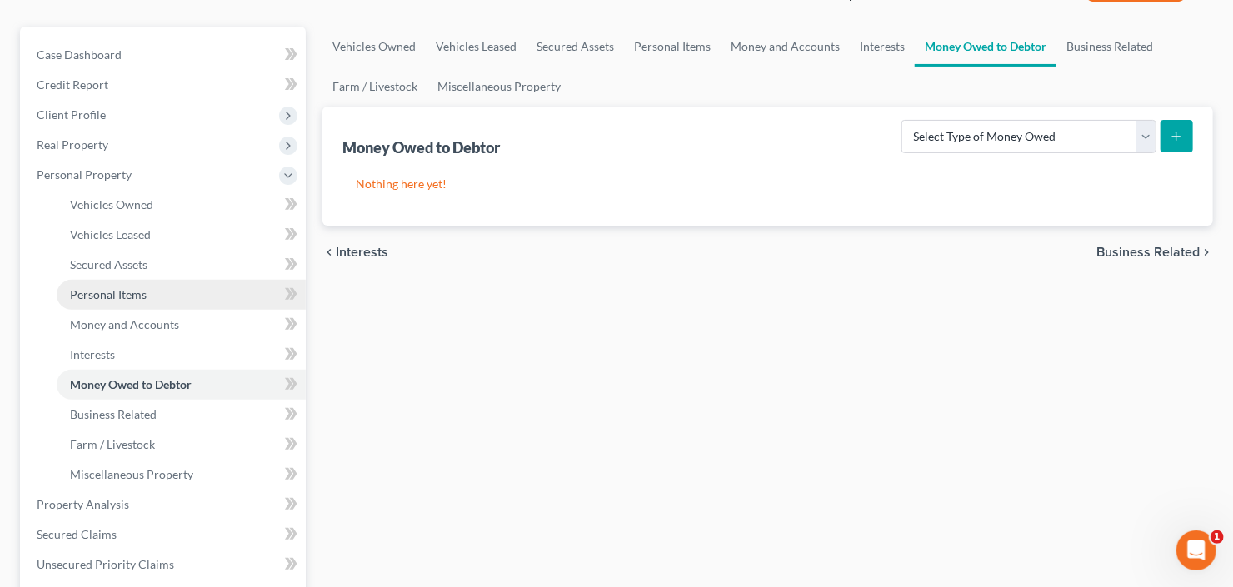
click at [81, 298] on span "Personal Items" at bounding box center [108, 294] width 77 height 14
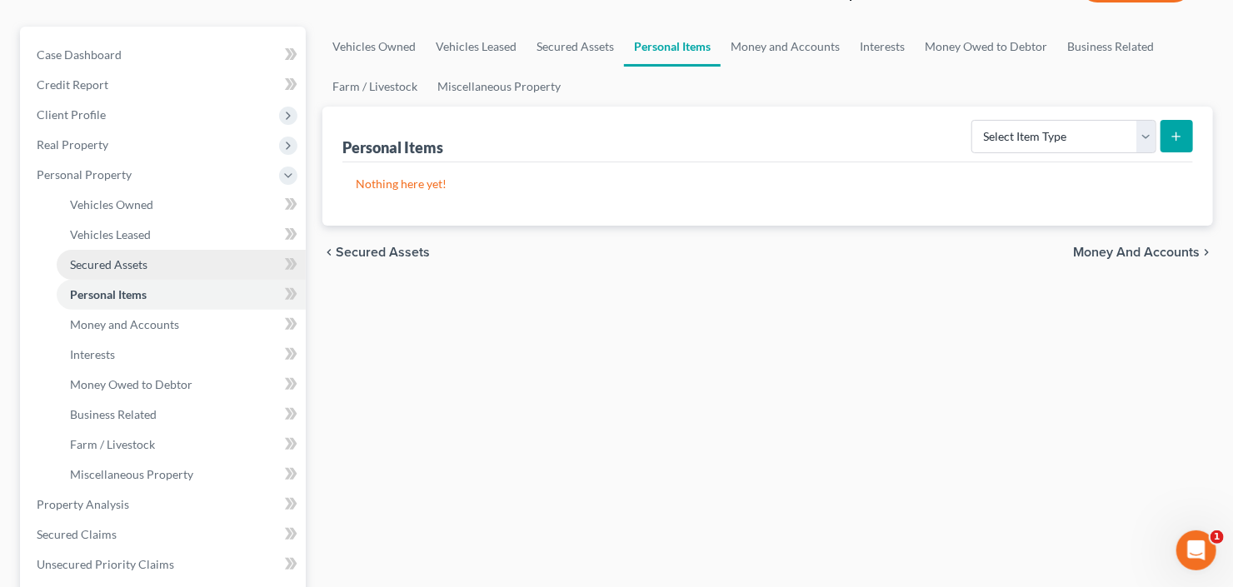
click at [122, 257] on span "Secured Assets" at bounding box center [108, 264] width 77 height 14
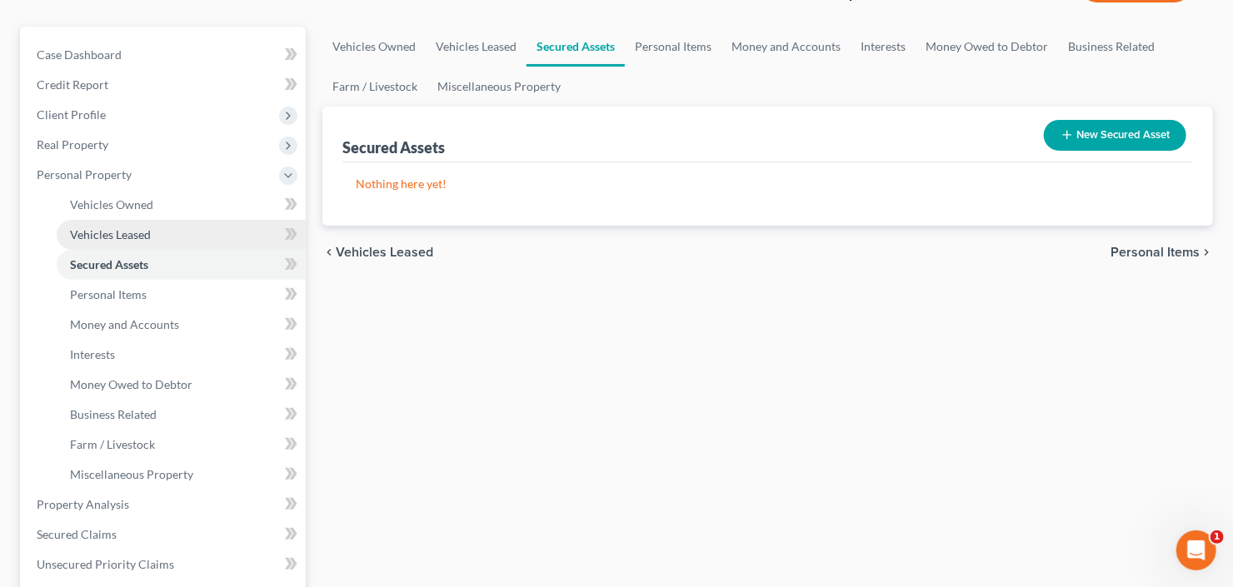
click at [73, 224] on link "Vehicles Leased" at bounding box center [181, 235] width 249 height 30
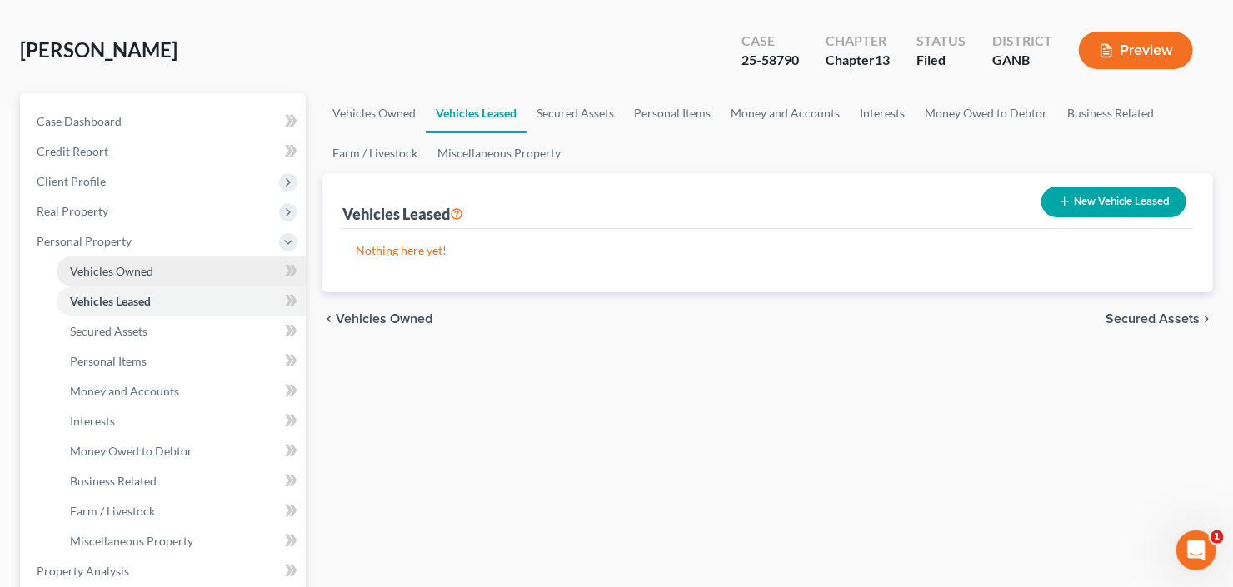
click at [89, 274] on span "Vehicles Owned" at bounding box center [111, 271] width 83 height 14
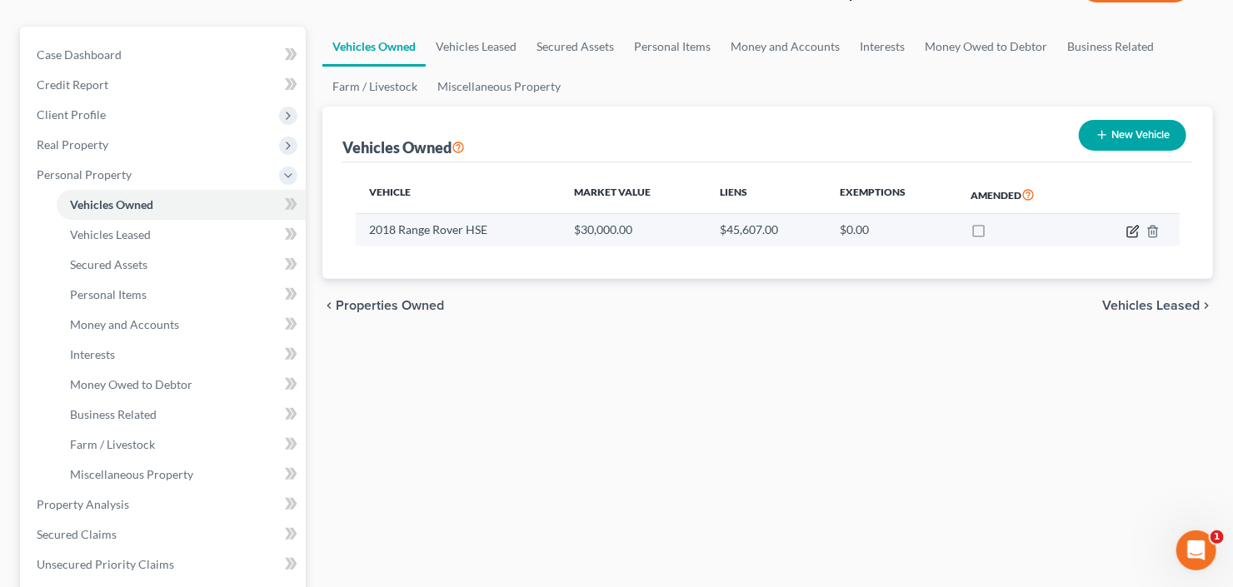
click at [1132, 231] on icon "button" at bounding box center [1133, 229] width 7 height 7
select select "0"
select select "8"
select select "0"
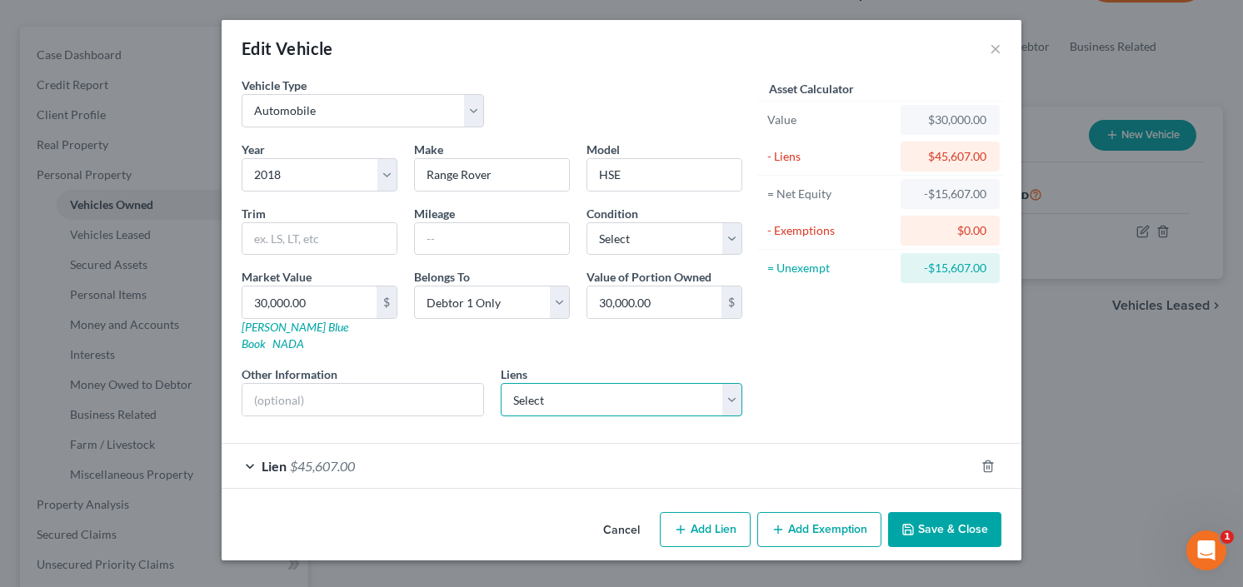
click at [635, 392] on select "Select Tri Counties Bank - $100,335.00 Banc Of California - $0.00 Mb Fin Svcs -…" at bounding box center [622, 399] width 242 height 33
click at [805, 512] on button "Add Exemption" at bounding box center [819, 529] width 124 height 35
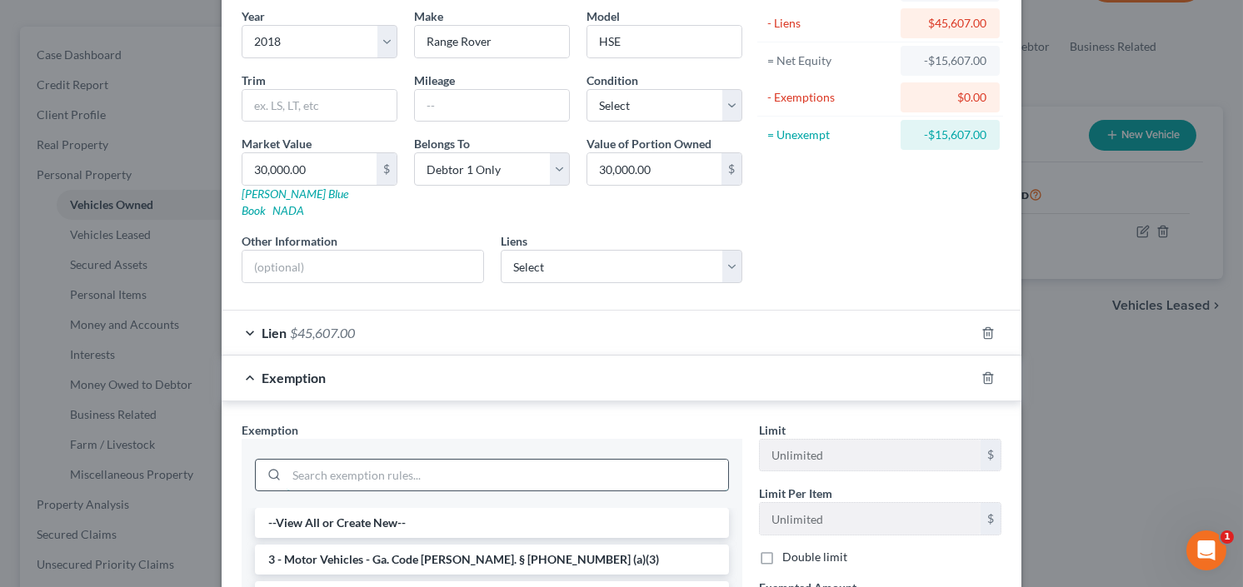
click at [419, 460] on input "search" at bounding box center [508, 476] width 442 height 32
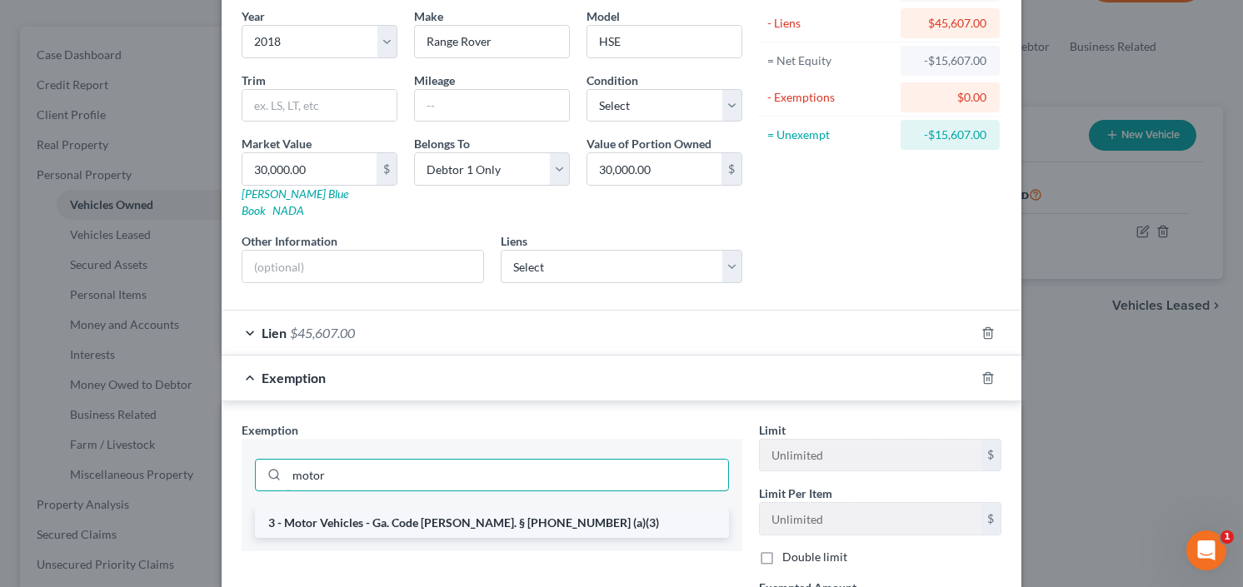
type input "motor"
click at [408, 509] on li "3 - Motor Vehicles - Ga. Code Ann. § 44-13-100 (a)(3)" at bounding box center [492, 523] width 474 height 30
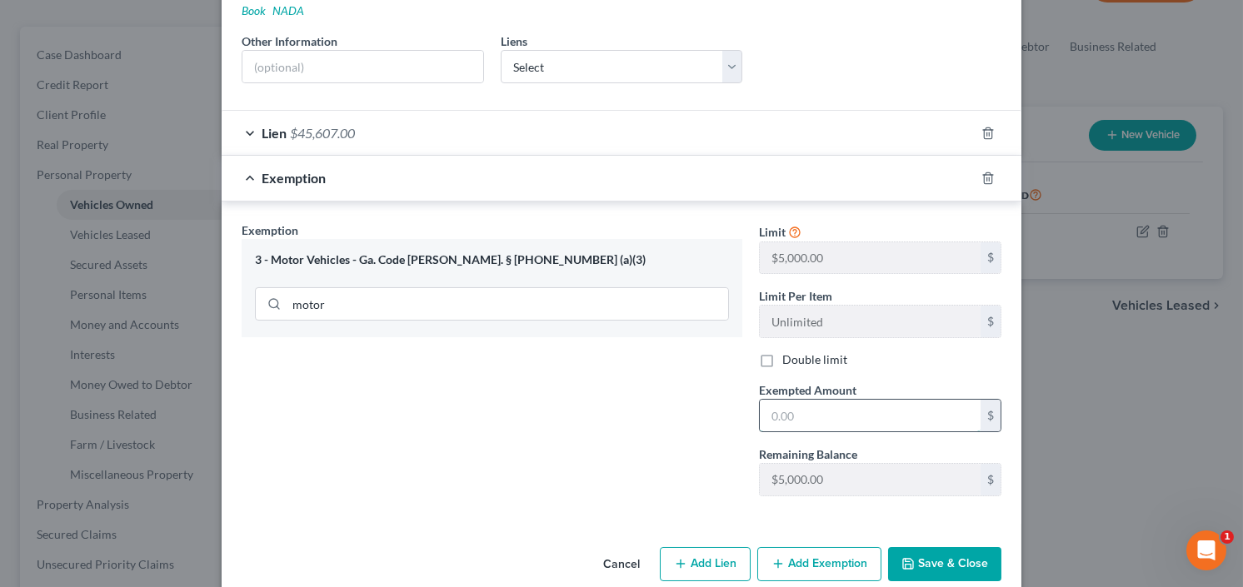
click at [797, 400] on input "text" at bounding box center [870, 416] width 221 height 32
type input "5,000"
click at [963, 547] on button "Save & Close" at bounding box center [944, 564] width 113 height 35
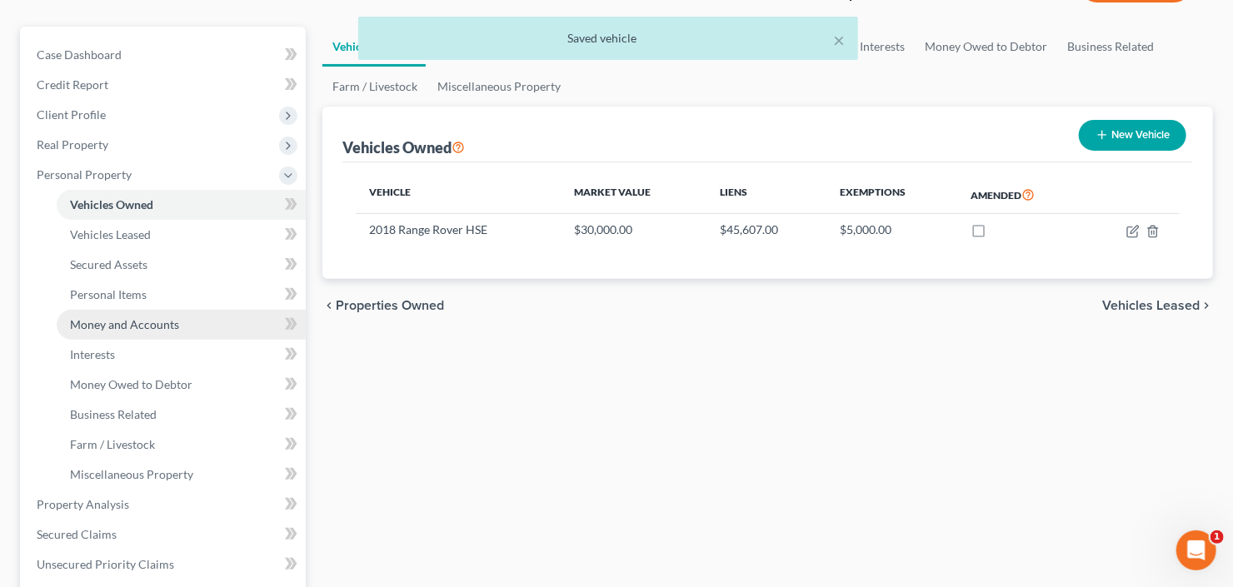
click at [119, 332] on link "Money and Accounts" at bounding box center [181, 325] width 249 height 30
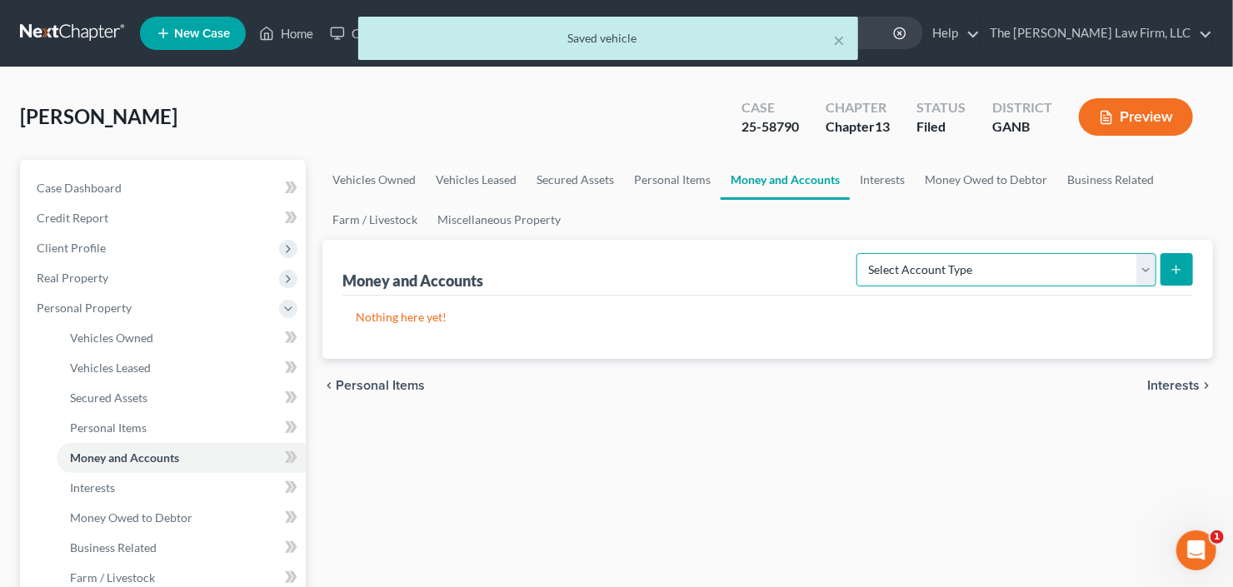
click at [1013, 273] on select "Select Account Type Brokerage Cash on Hand Certificates of Deposit Checking Acc…" at bounding box center [1006, 269] width 300 height 33
select select "checking"
click at [861, 253] on select "Select Account Type Brokerage Cash on Hand Certificates of Deposit Checking Acc…" at bounding box center [1006, 269] width 300 height 33
click at [1180, 270] on icon "submit" at bounding box center [1176, 269] width 13 height 13
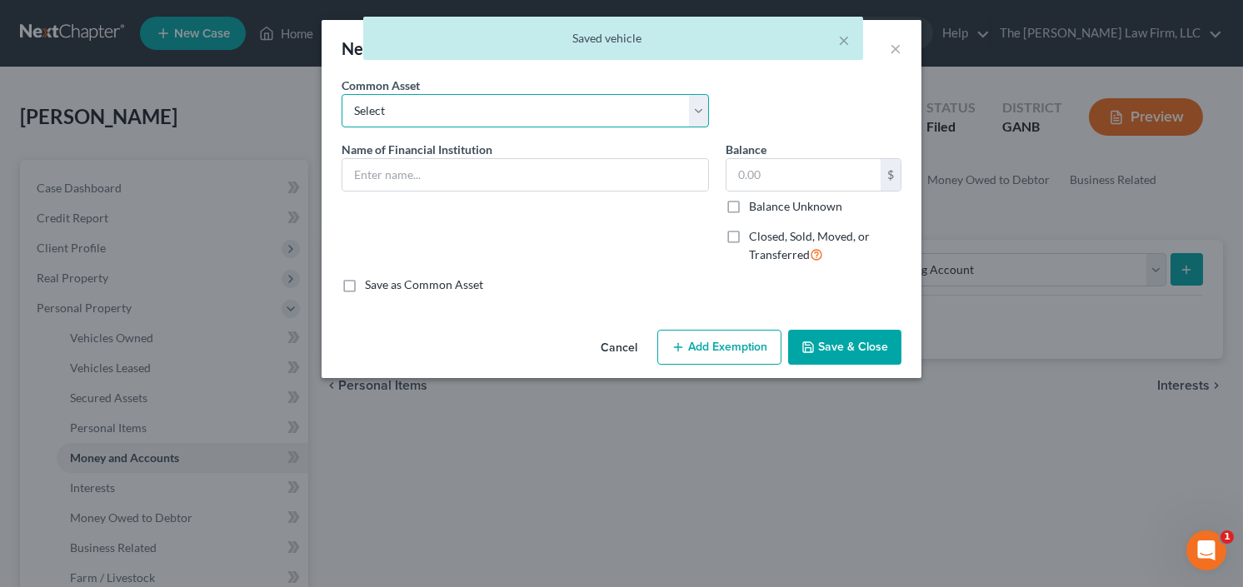
click at [495, 102] on select "Select PNC Credit Union of Georgia Discover Bank Atlanta Postal Credit Union Am…" at bounding box center [525, 110] width 367 height 33
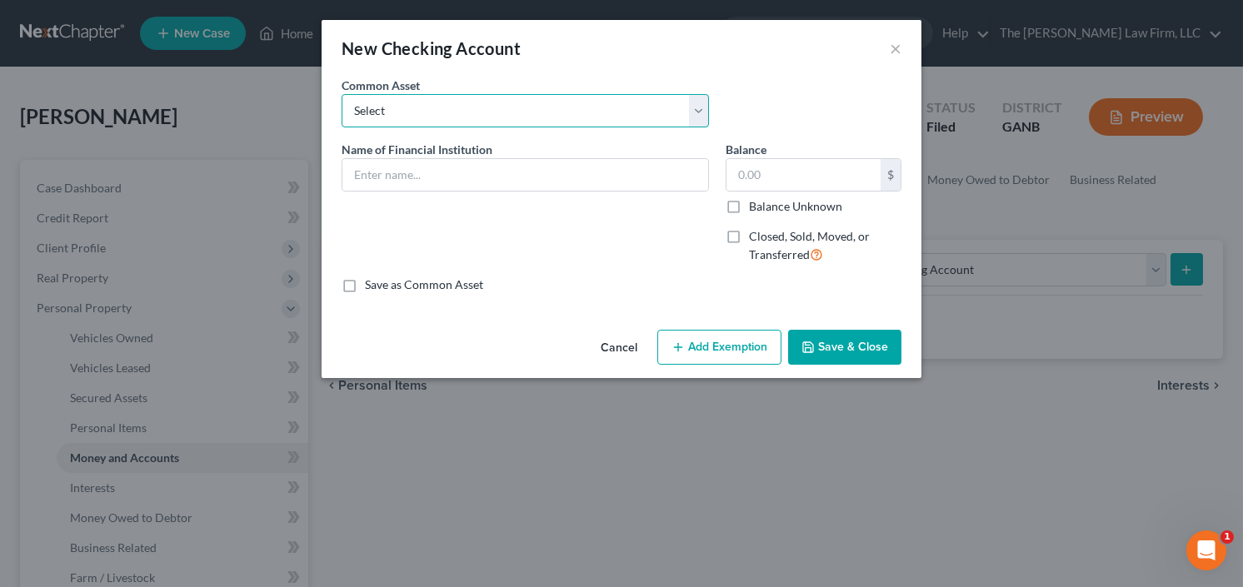
select select "14"
click at [342, 94] on select "Select PNC Credit Union of Georgia Discover Bank Atlanta Postal Credit Union Am…" at bounding box center [525, 110] width 367 height 33
type input "Wells Fargo"
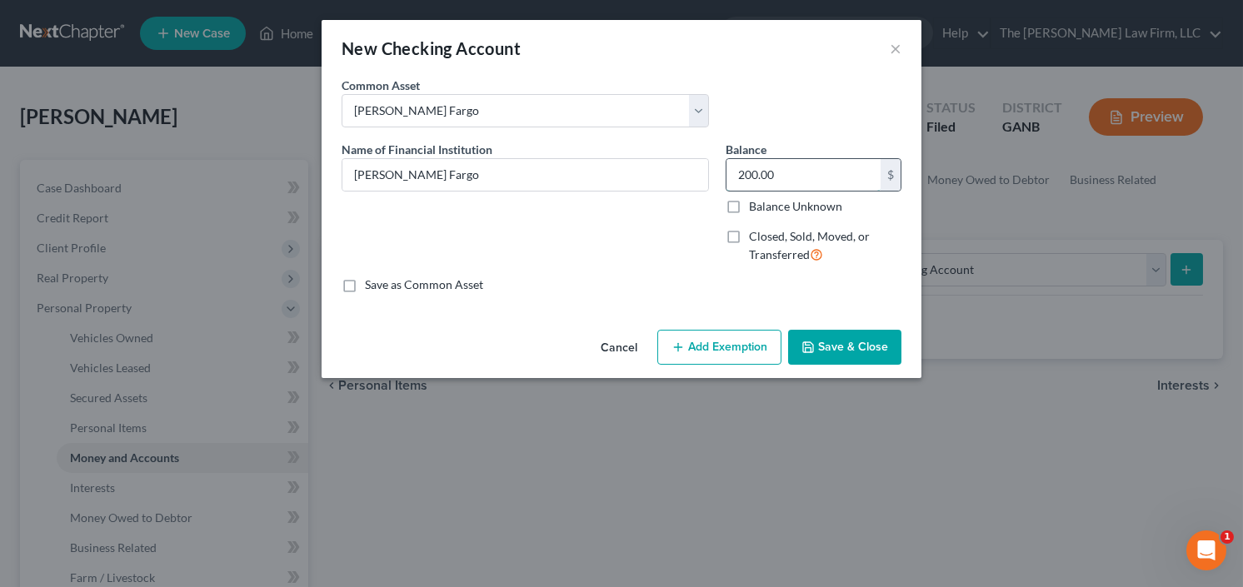
click at [781, 162] on input "200.00" at bounding box center [803, 175] width 154 height 32
click at [826, 167] on input "200.00" at bounding box center [803, 175] width 154 height 32
click at [826, 168] on input "200.00" at bounding box center [803, 175] width 154 height 32
drag, startPoint x: 826, startPoint y: 168, endPoint x: 728, endPoint y: 173, distance: 97.6
click at [726, 174] on input "200.00" at bounding box center [803, 175] width 154 height 32
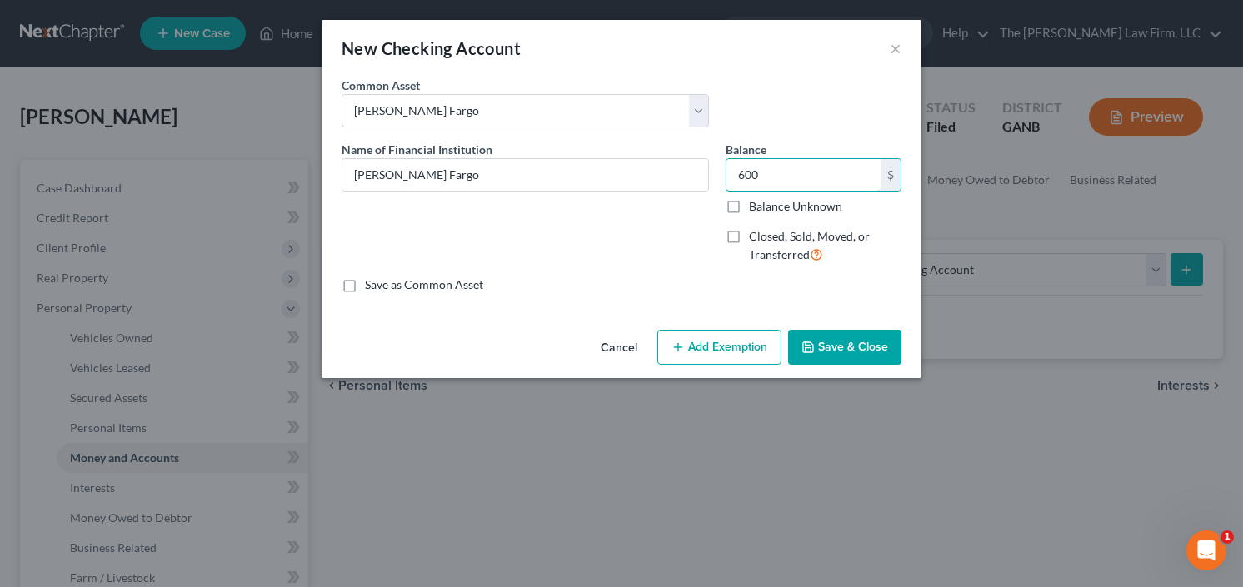
type input "600"
click at [761, 337] on button "Add Exemption" at bounding box center [719, 347] width 124 height 35
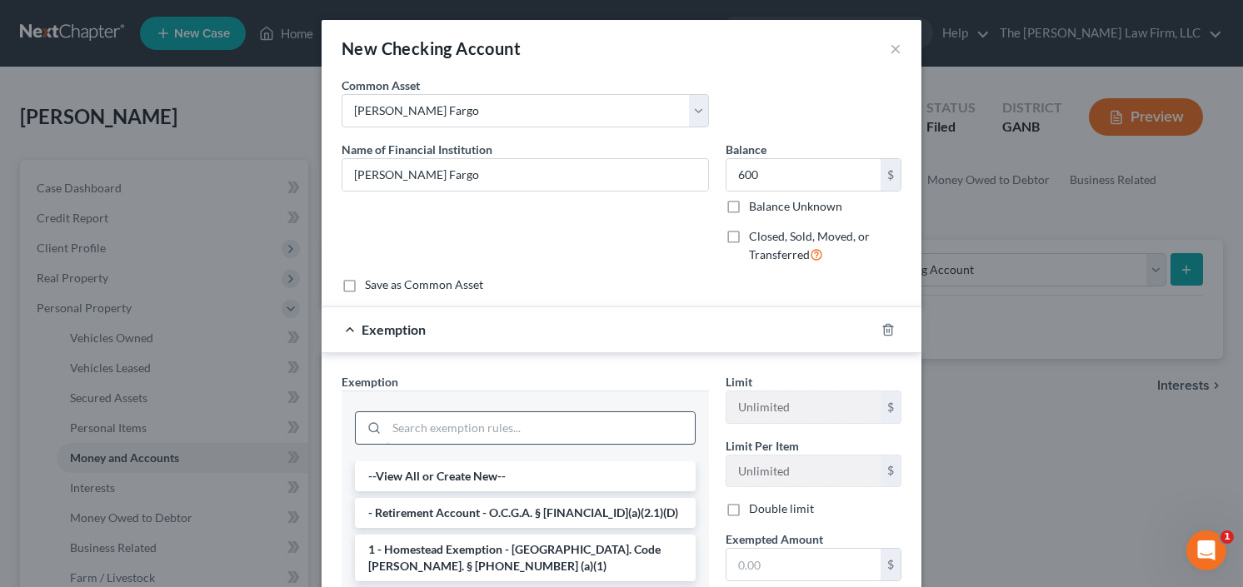
click at [549, 427] on input "search" at bounding box center [541, 428] width 308 height 32
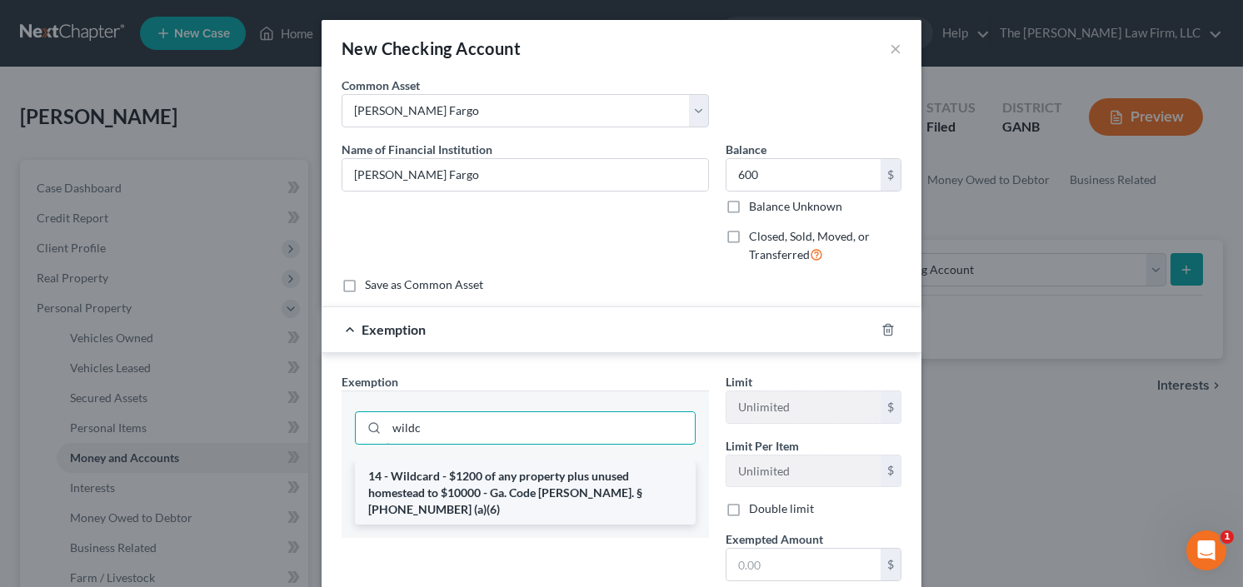
type input "wildc"
click at [526, 472] on li "14 - Wildcard - $1200 of any property plus unused homestead to $10000 - Ga. Cod…" at bounding box center [525, 493] width 341 height 63
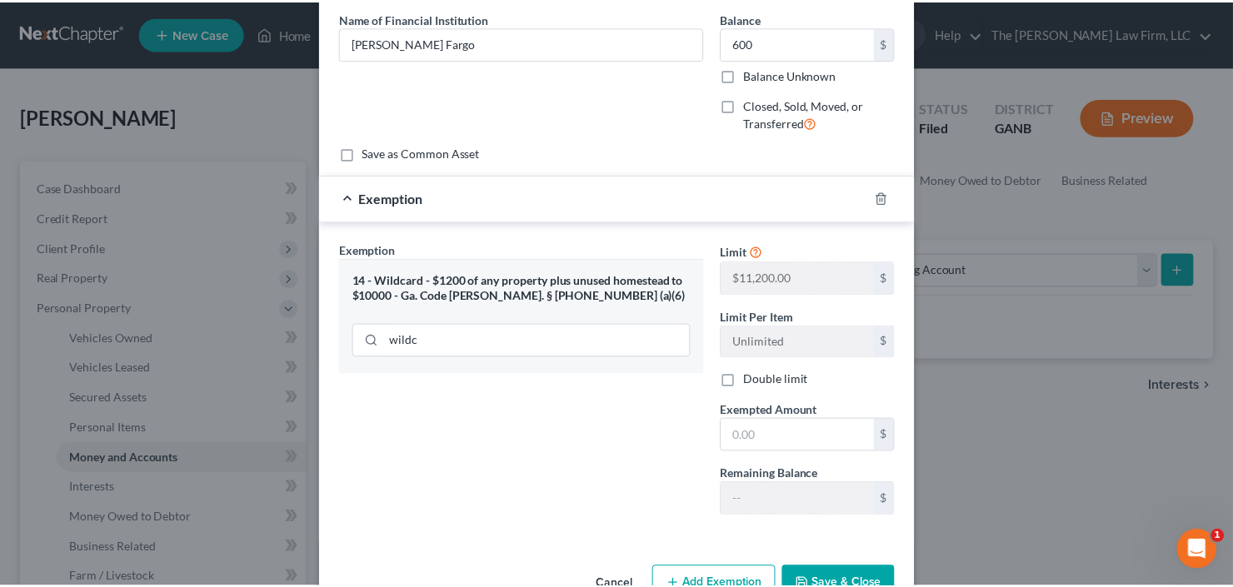
scroll to position [177, 0]
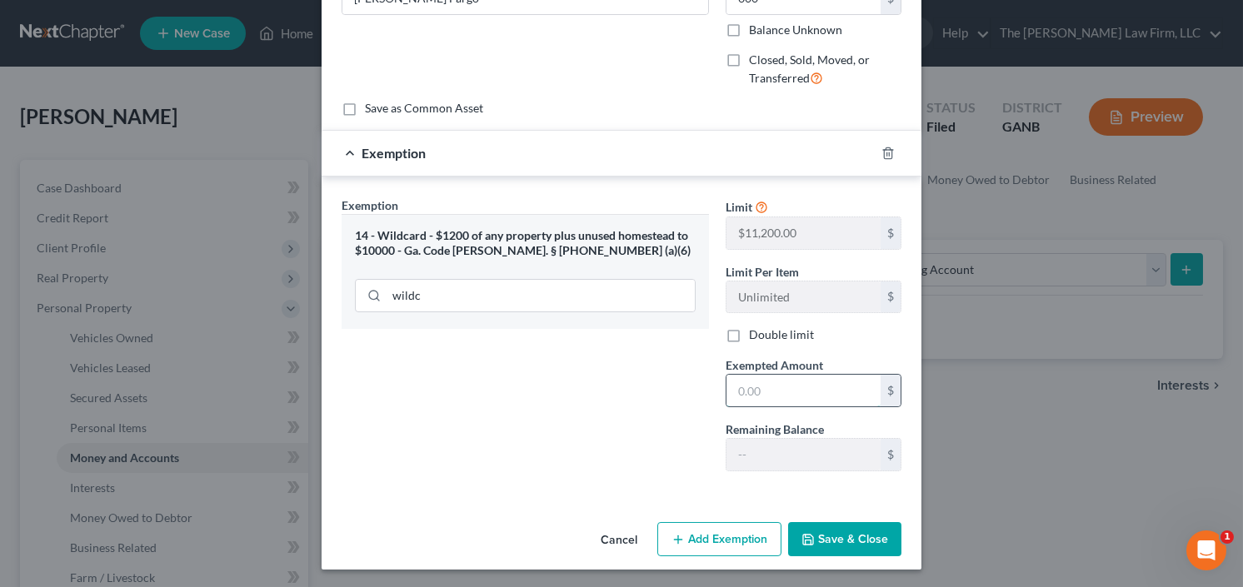
click at [761, 382] on input "text" at bounding box center [803, 391] width 154 height 32
type input "600.00"
click at [858, 523] on button "Save & Close" at bounding box center [844, 539] width 113 height 35
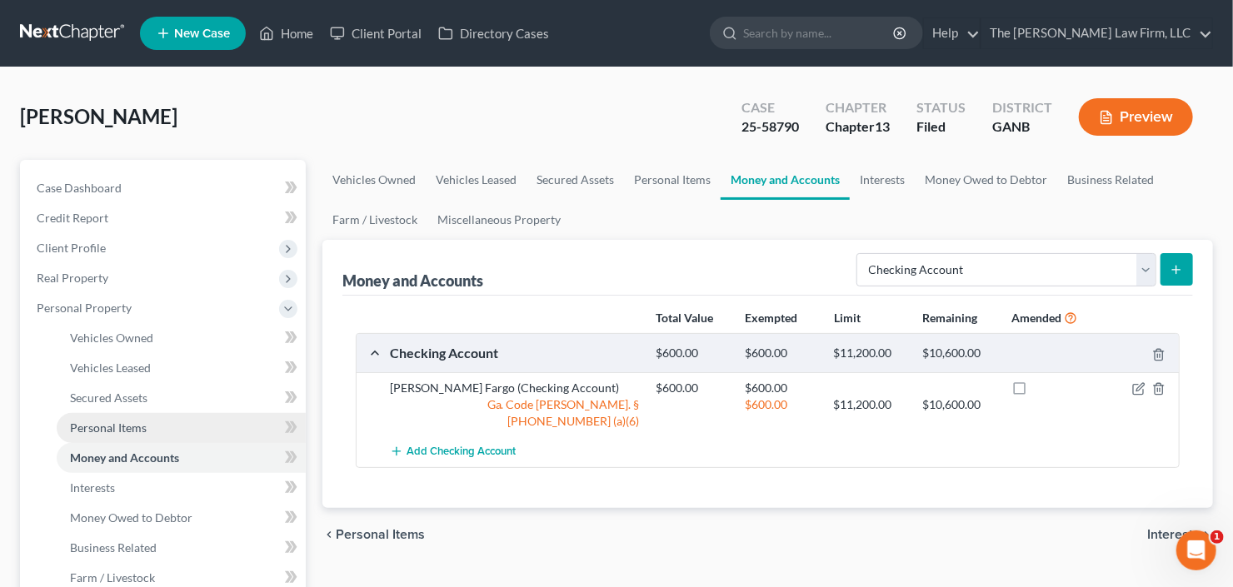
click at [145, 421] on link "Personal Items" at bounding box center [181, 428] width 249 height 30
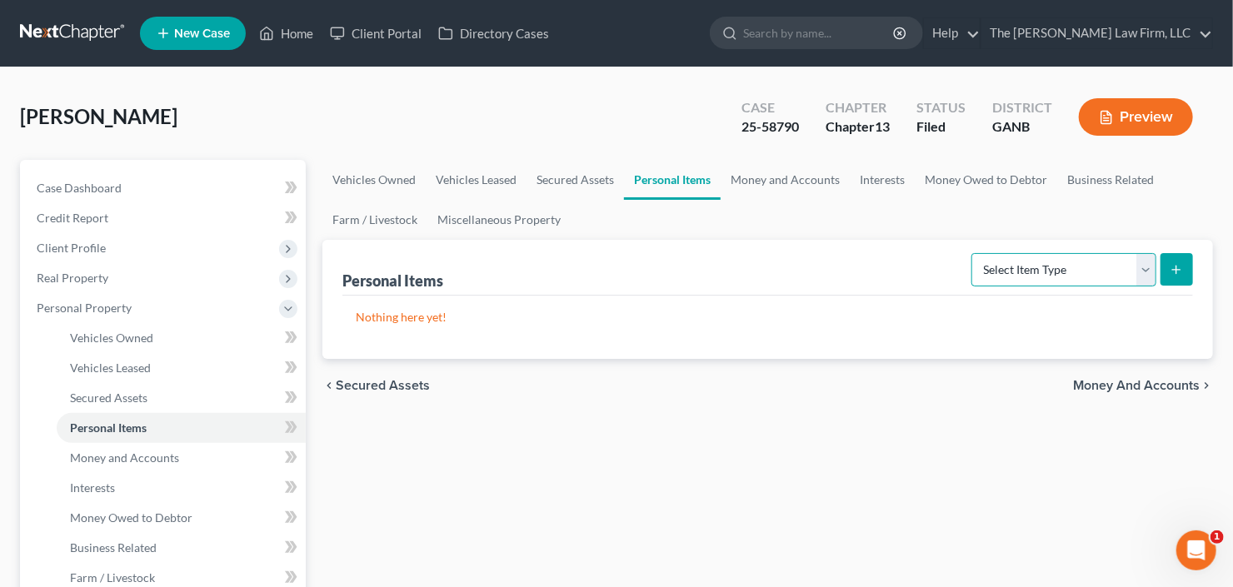
click at [1036, 264] on select "Select Item Type Clothing Collectibles Of Value Electronics Firearms Household …" at bounding box center [1063, 269] width 185 height 33
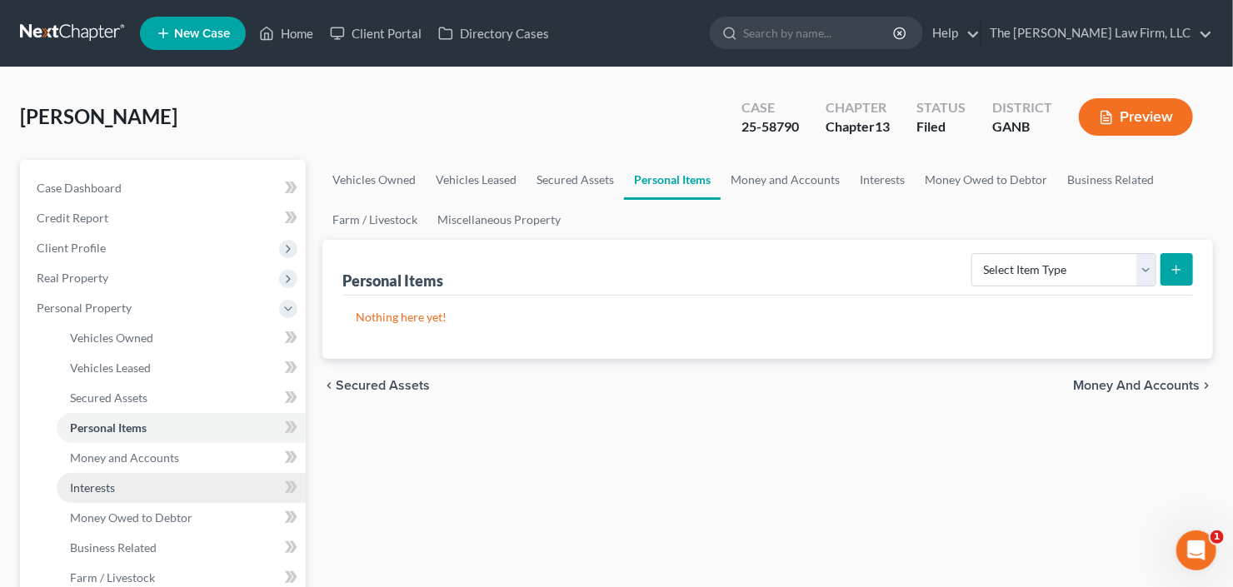
click at [110, 487] on span "Interests" at bounding box center [92, 488] width 45 height 14
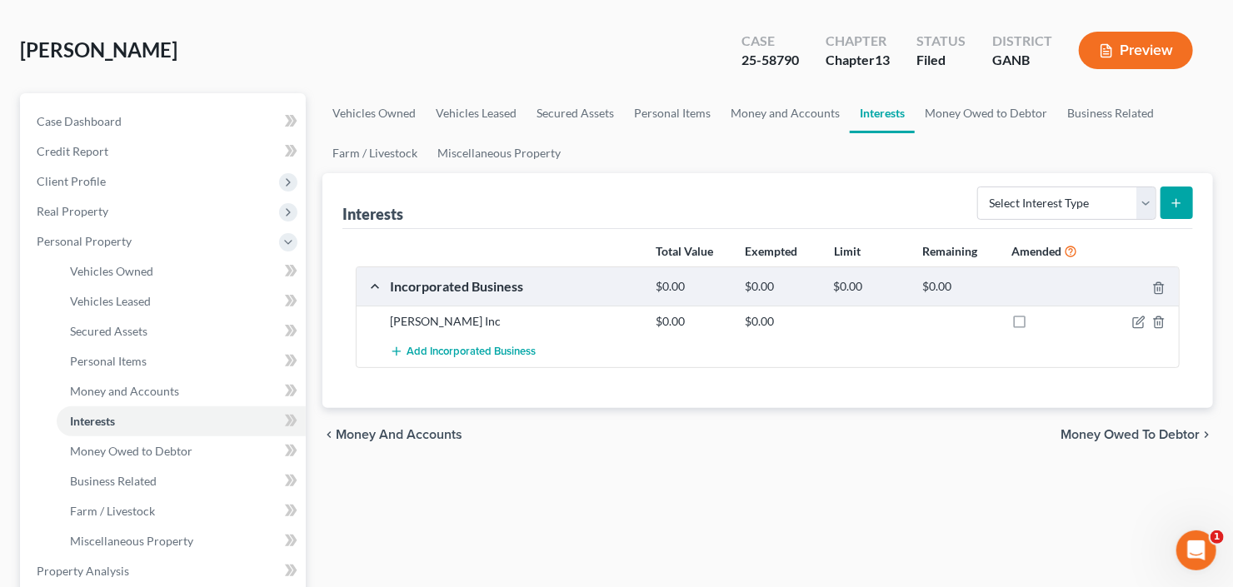
scroll to position [133, 0]
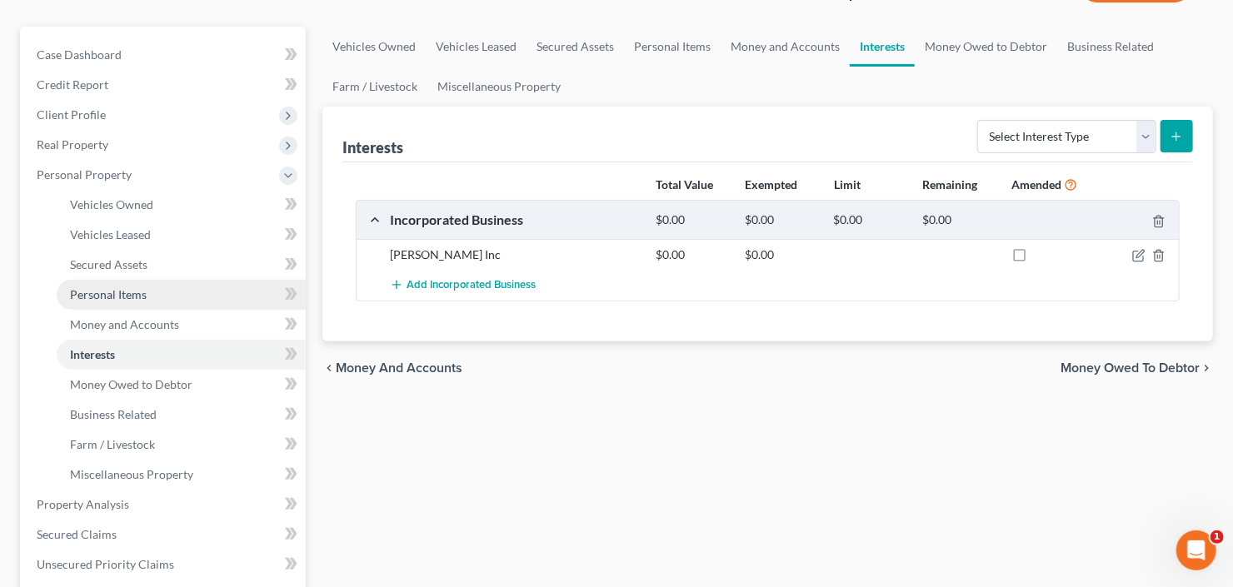
click at [112, 301] on link "Personal Items" at bounding box center [181, 295] width 249 height 30
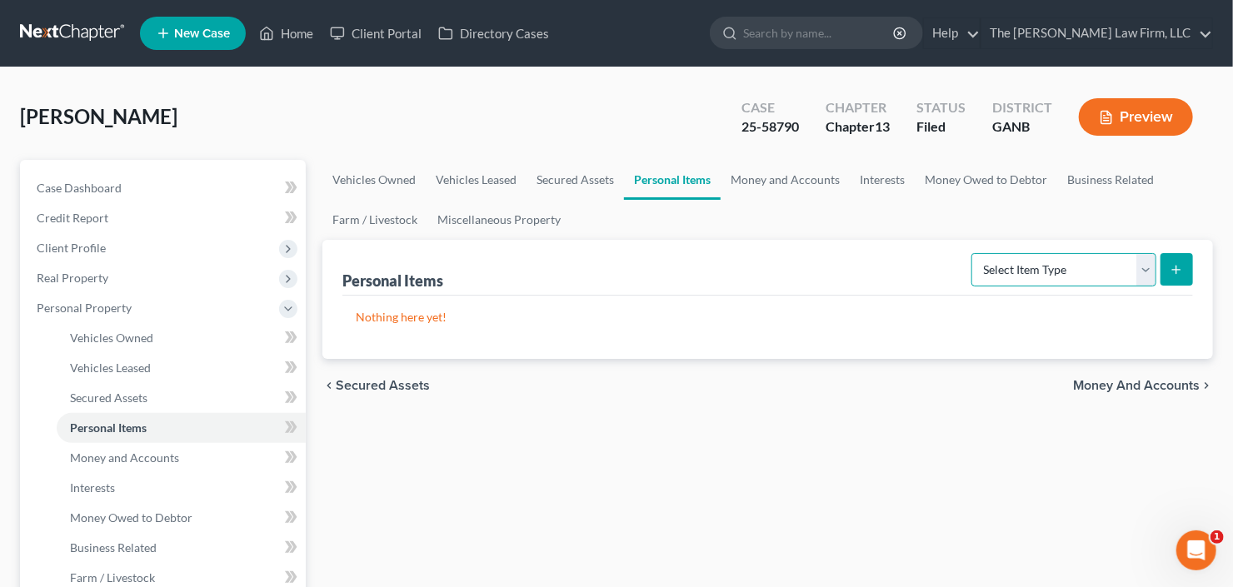
click at [1021, 262] on select "Select Item Type Clothing Collectibles Of Value Electronics Firearms Household …" at bounding box center [1063, 269] width 185 height 33
select select "household_goods"
click at [974, 253] on select "Select Item Type Clothing Collectibles Of Value Electronics Firearms Household …" at bounding box center [1063, 269] width 185 height 33
click at [1182, 263] on icon "submit" at bounding box center [1176, 269] width 13 height 13
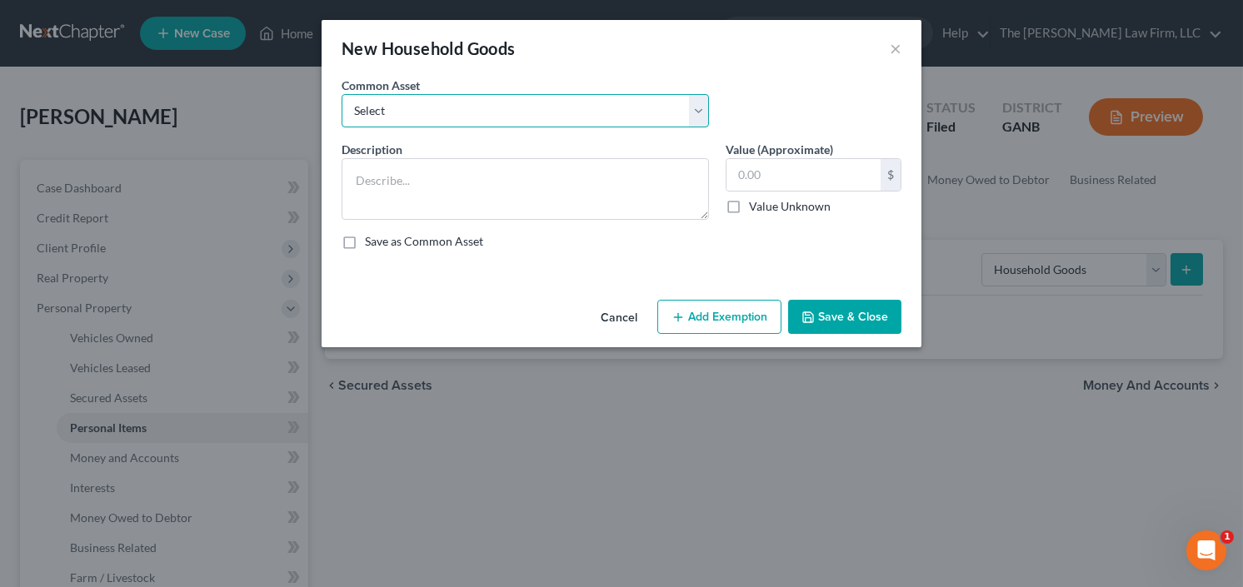
click at [475, 105] on select "Select All household goods and furniture All household goods and furniture All …" at bounding box center [525, 110] width 367 height 33
select select "0"
click at [342, 94] on select "Select All household goods and furniture All household goods and furniture All …" at bounding box center [525, 110] width 367 height 33
type textarea "All household goods and furniture"
type input "1,000.00"
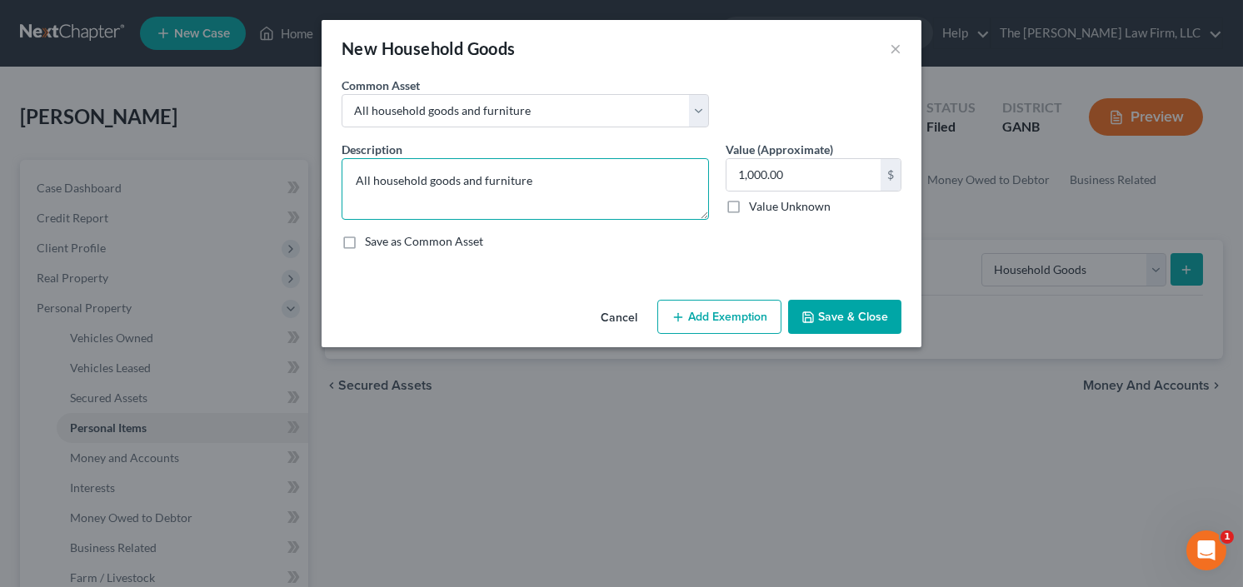
click at [475, 160] on textarea "All household goods and furniture" at bounding box center [525, 189] width 367 height 62
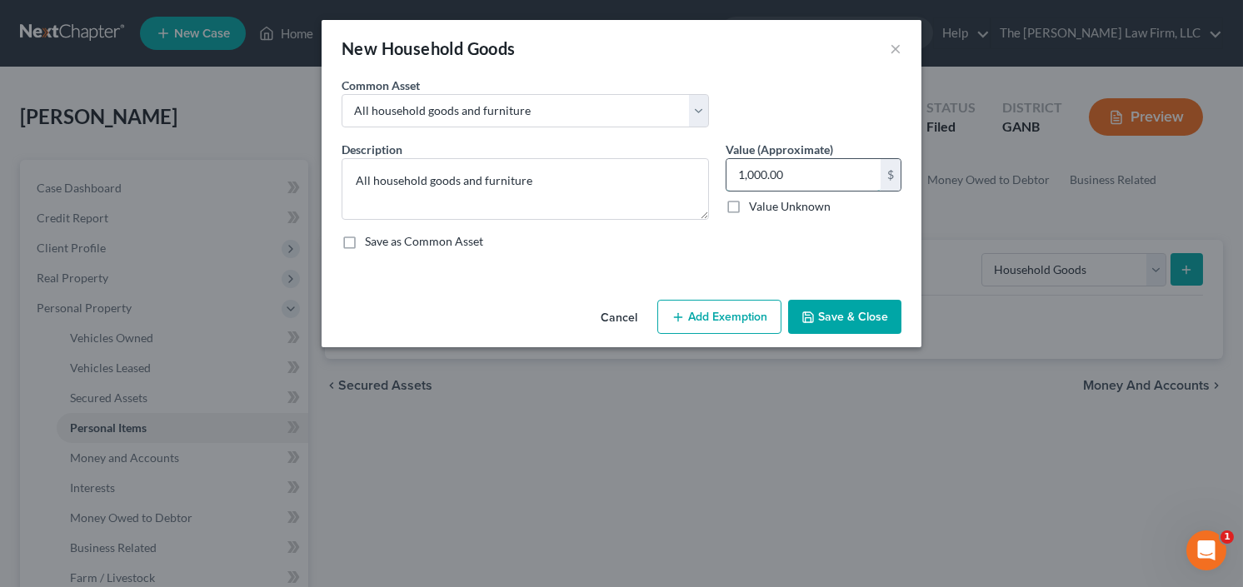
click at [802, 178] on input "1,000.00" at bounding box center [803, 175] width 154 height 32
drag, startPoint x: 802, startPoint y: 178, endPoint x: 727, endPoint y: 187, distance: 75.4
click at [730, 187] on input "1,000.00" at bounding box center [803, 175] width 154 height 32
click at [831, 310] on button "Save & Close" at bounding box center [844, 317] width 113 height 35
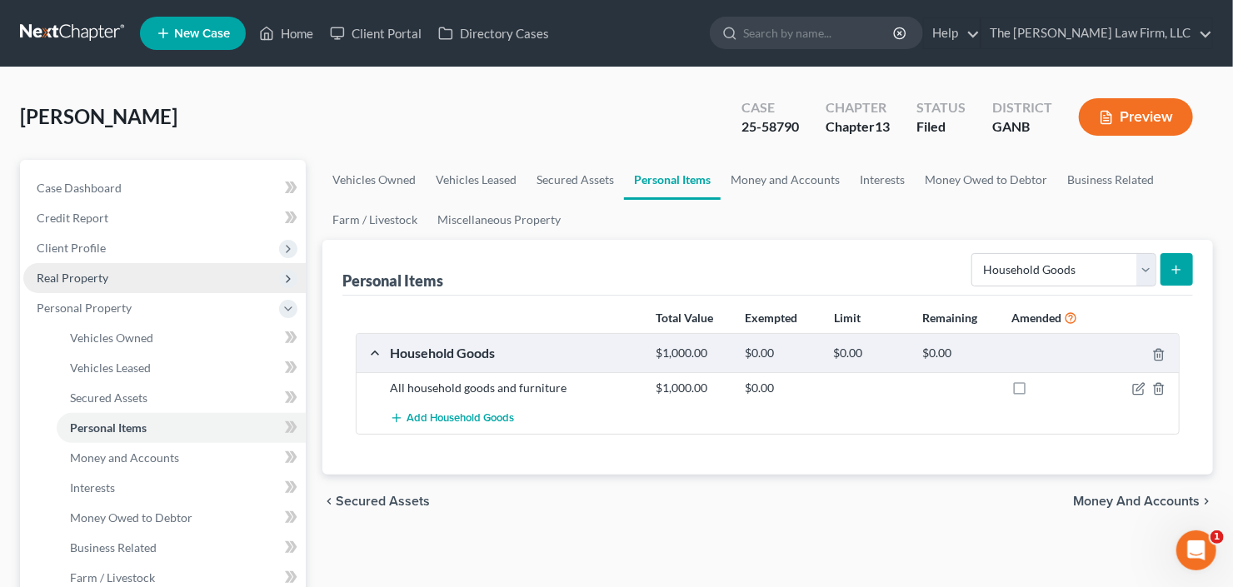
click at [113, 282] on span "Real Property" at bounding box center [164, 278] width 282 height 30
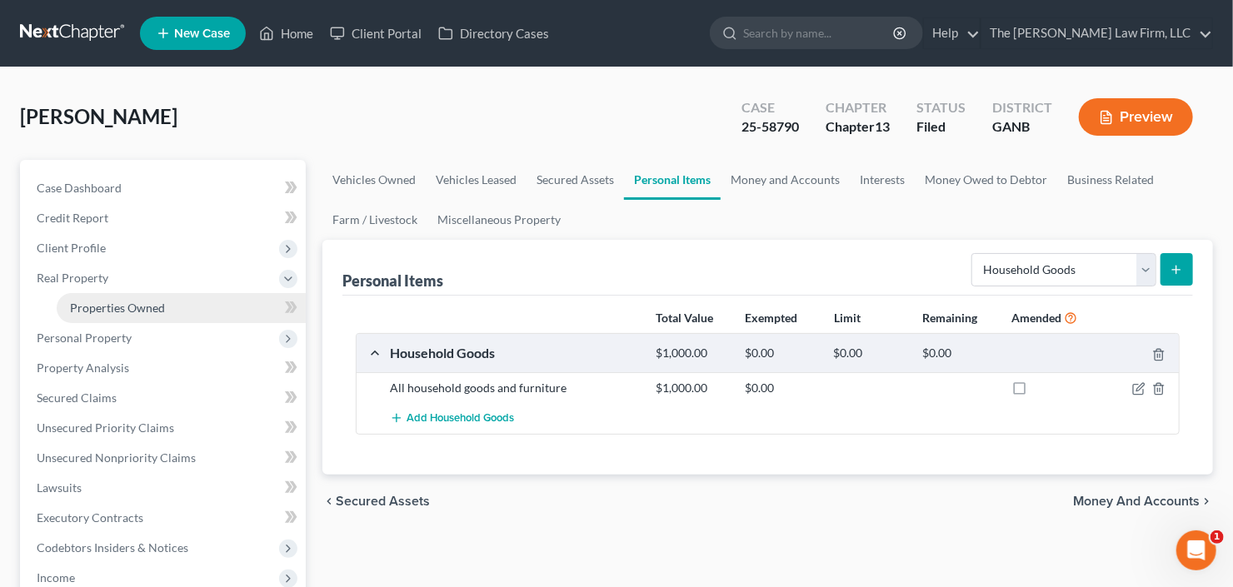
click at [112, 313] on span "Properties Owned" at bounding box center [117, 308] width 95 height 14
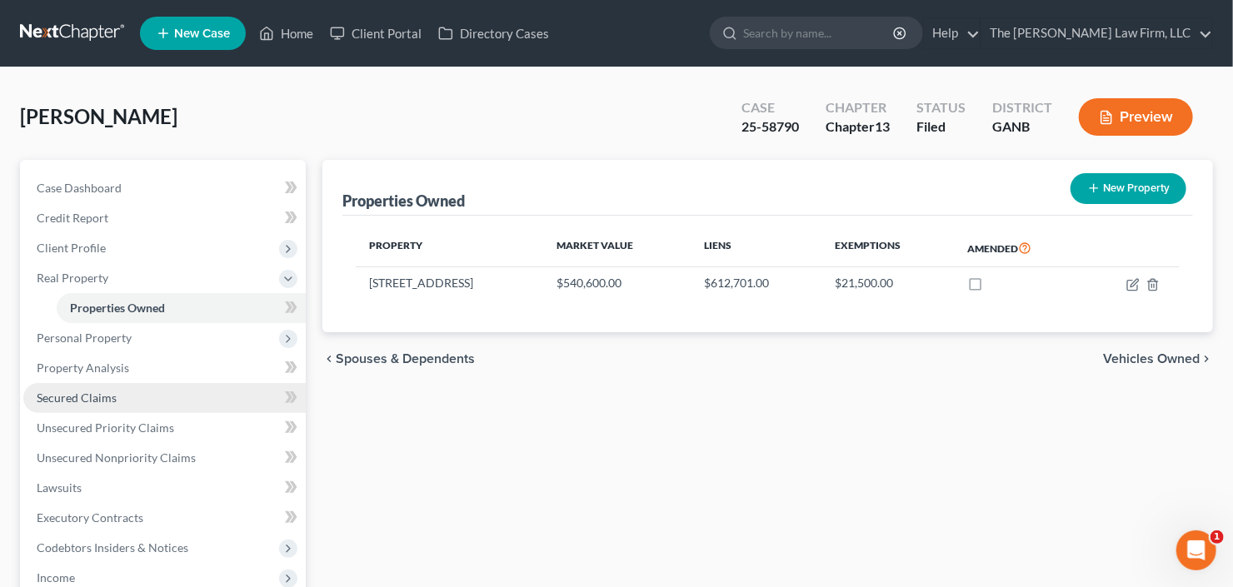
click at [77, 392] on span "Secured Claims" at bounding box center [77, 398] width 80 height 14
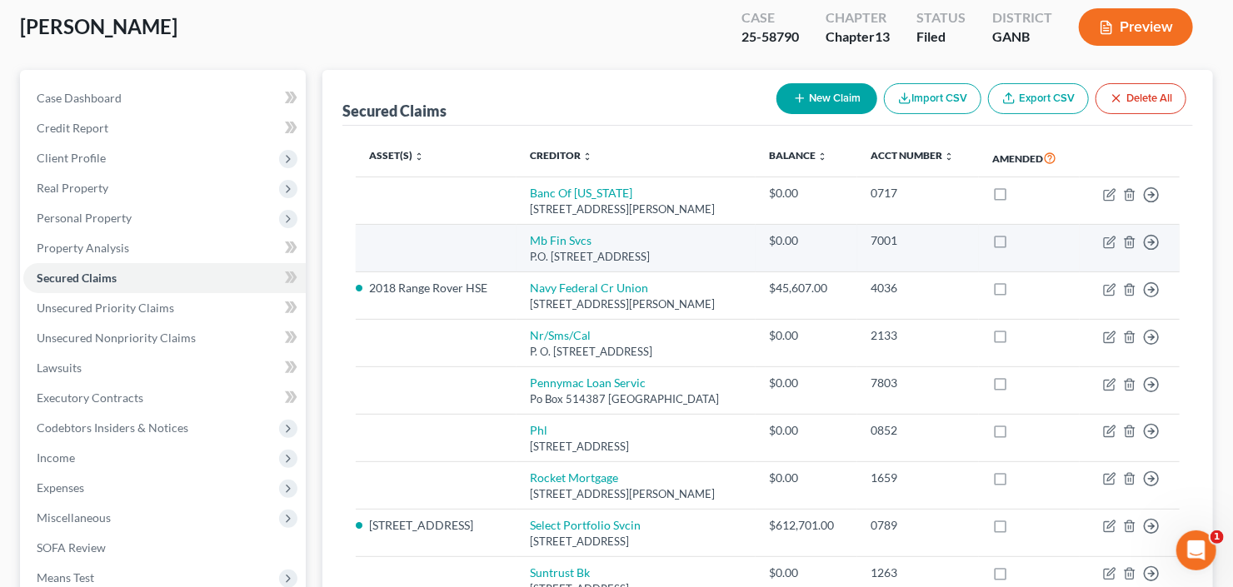
scroll to position [67, 0]
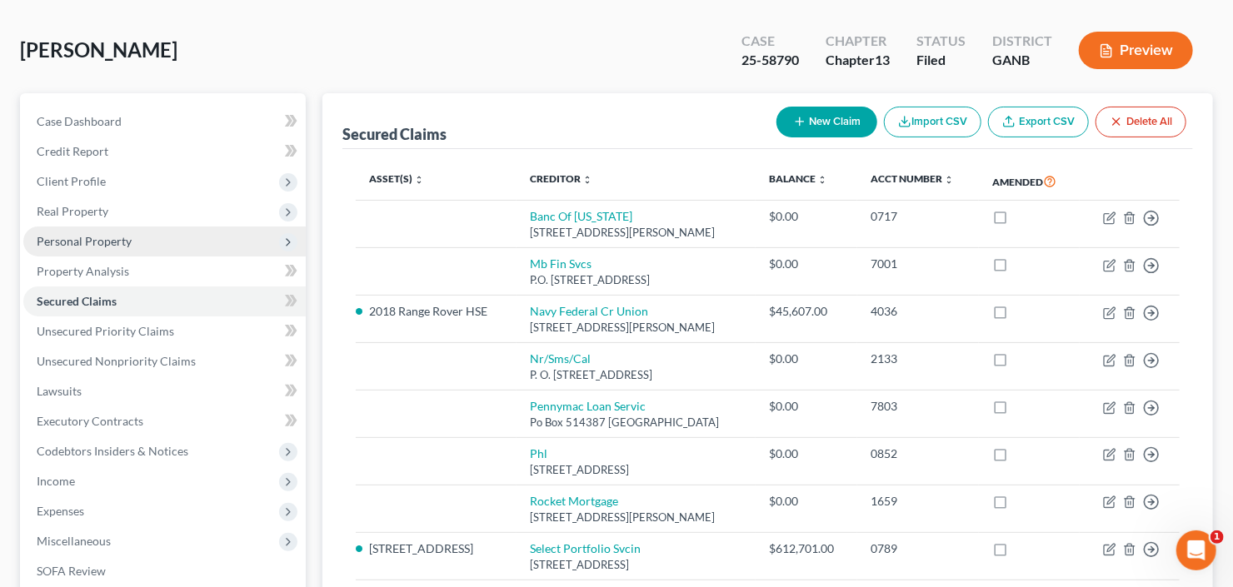
click at [139, 232] on span "Personal Property" at bounding box center [164, 242] width 282 height 30
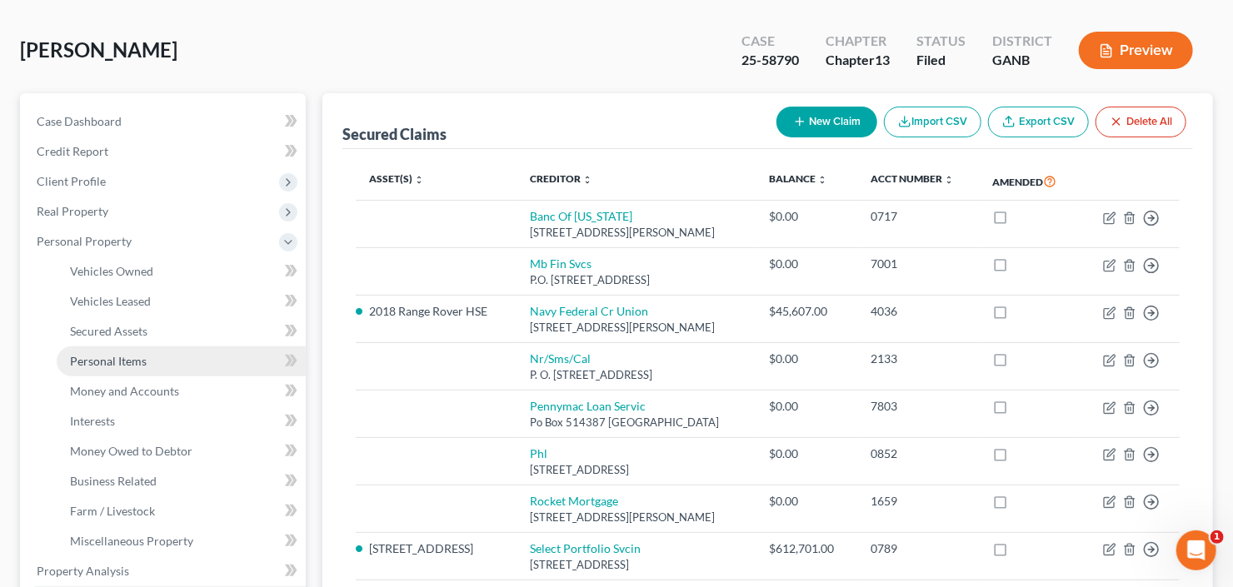
click at [137, 361] on span "Personal Items" at bounding box center [108, 361] width 77 height 14
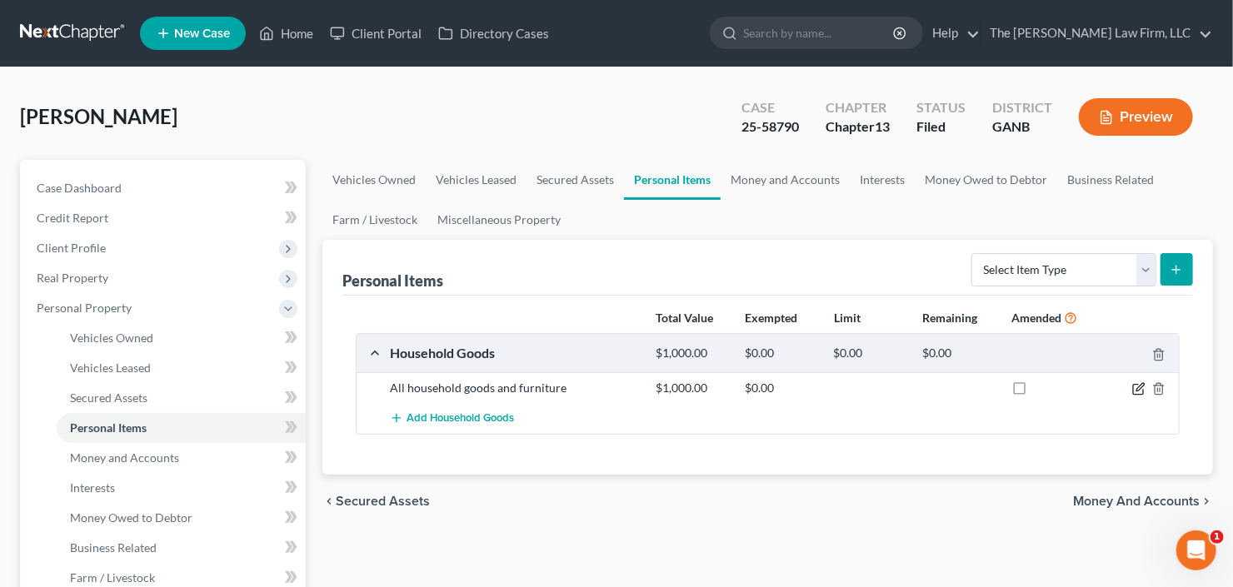
click at [1138, 386] on icon "button" at bounding box center [1138, 388] width 13 height 13
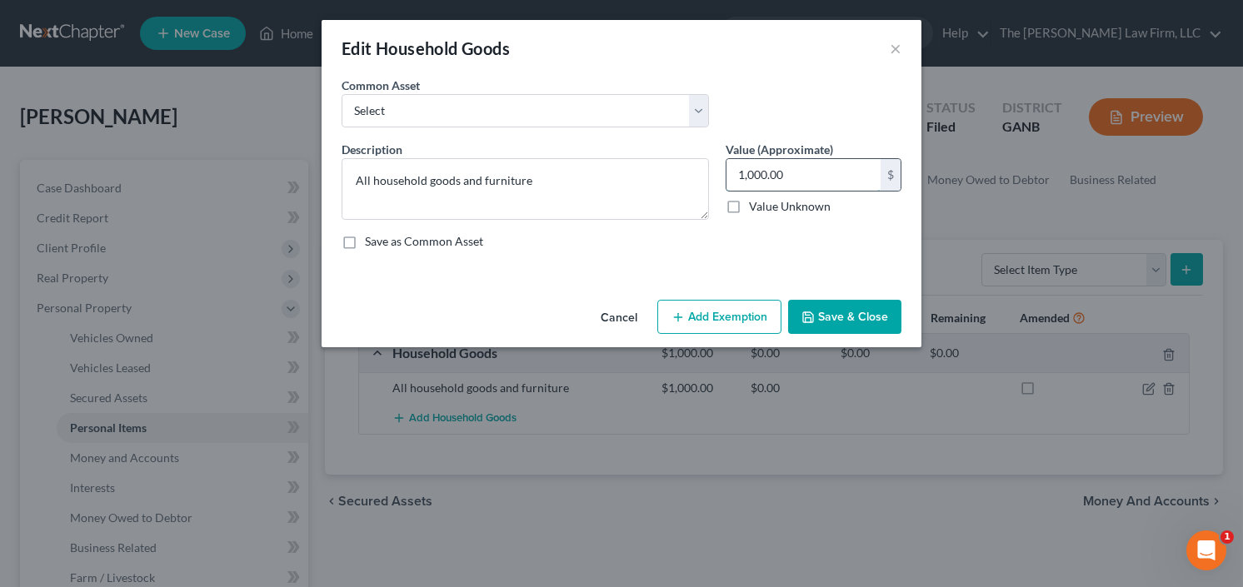
click at [801, 180] on input "1,000.00" at bounding box center [803, 175] width 154 height 32
type input "2,000"
click at [721, 313] on button "Add Exemption" at bounding box center [719, 317] width 124 height 35
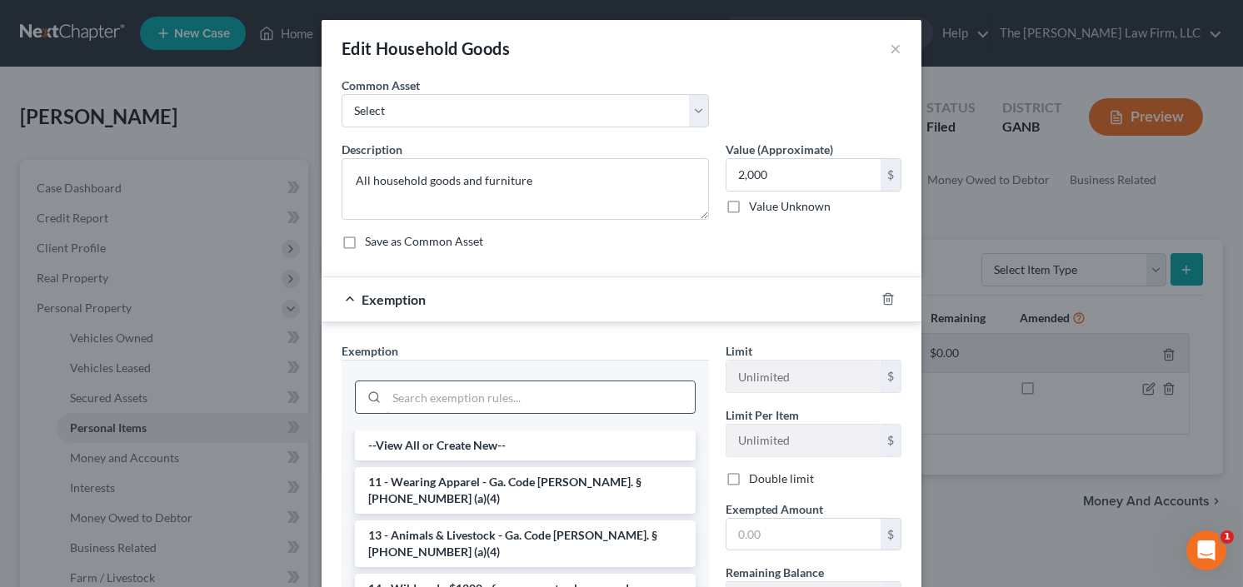
click at [507, 409] on input "search" at bounding box center [541, 398] width 308 height 32
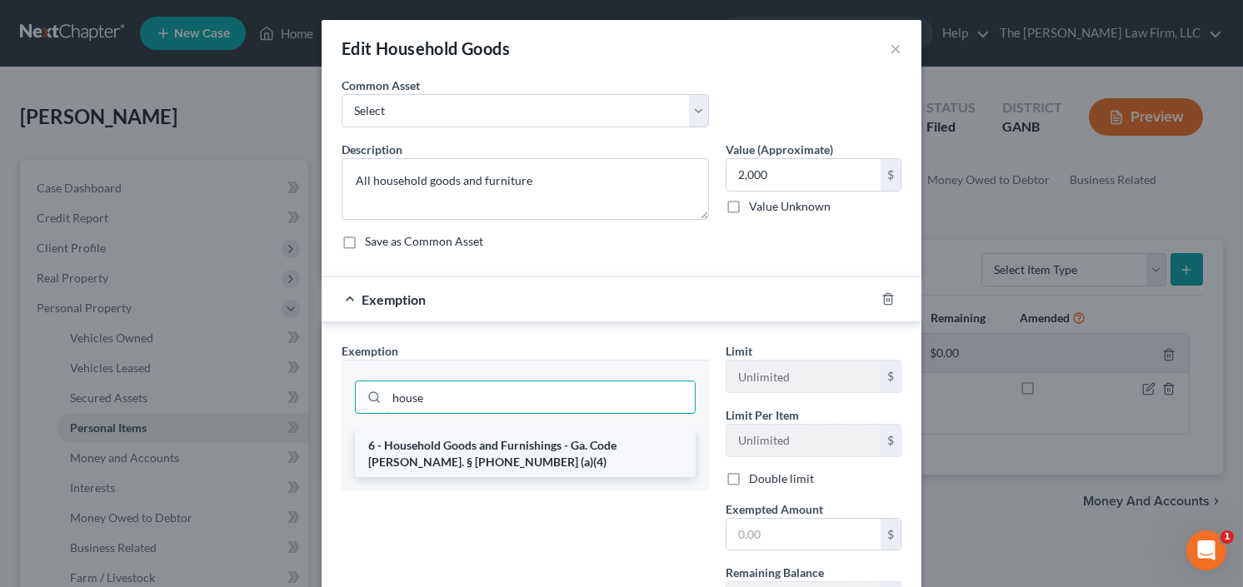
type input "house"
click at [459, 447] on li "6 - Household Goods and Furnishings - Ga. Code Ann. § 44-13-100 (a)(4)" at bounding box center [525, 454] width 341 height 47
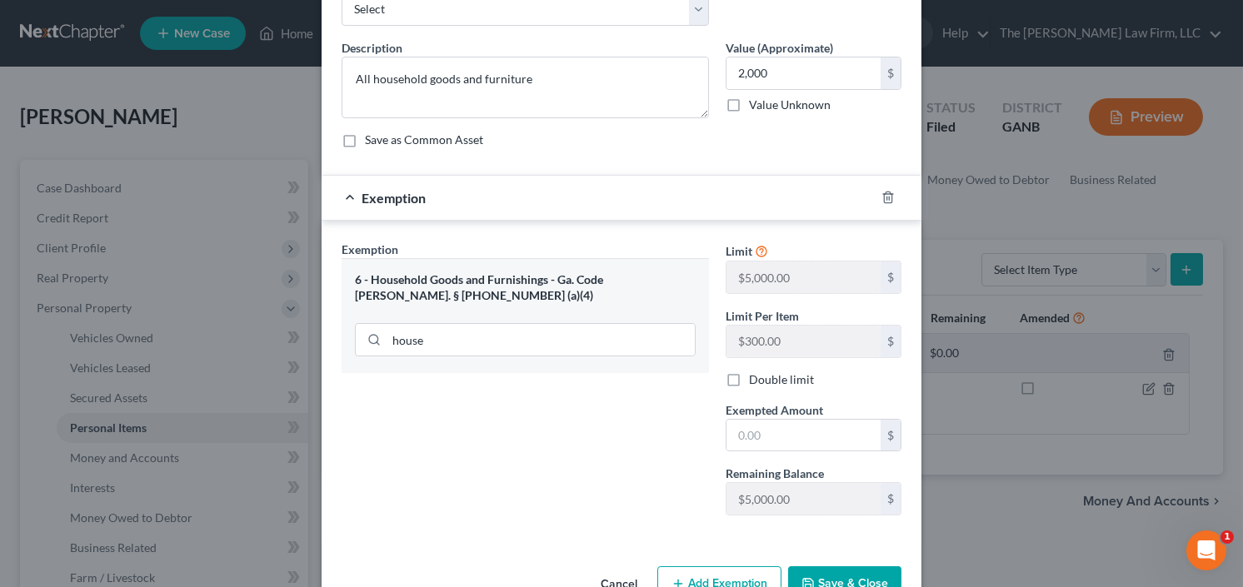
scroll to position [133, 0]
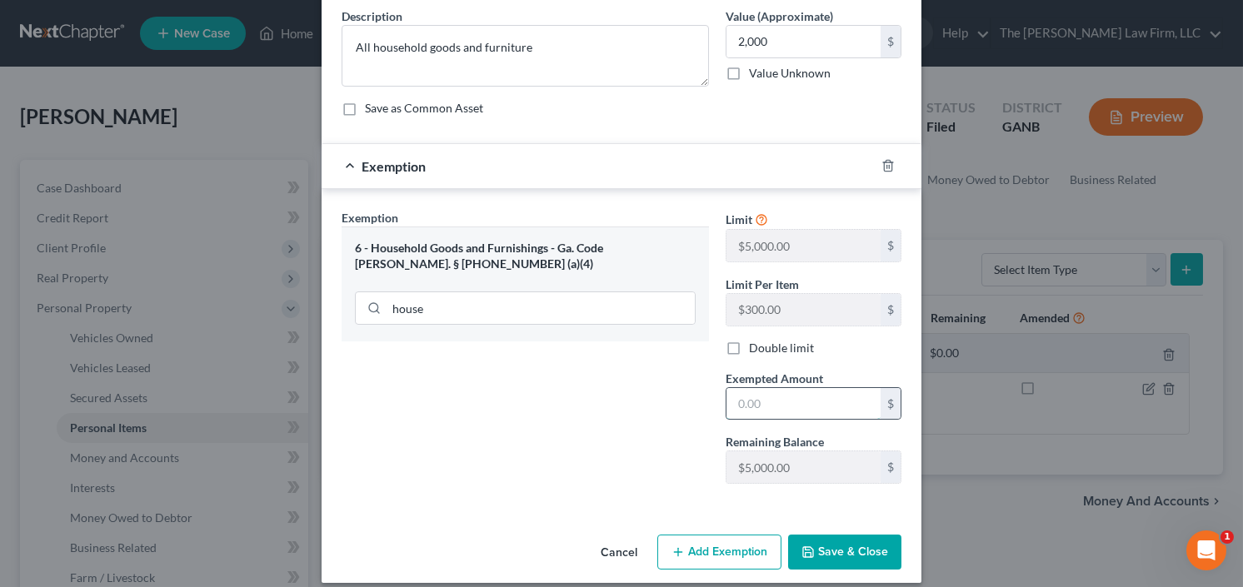
click at [801, 396] on input "text" at bounding box center [803, 404] width 154 height 32
type input "2,000.00"
click at [857, 536] on button "Save & Close" at bounding box center [844, 552] width 113 height 35
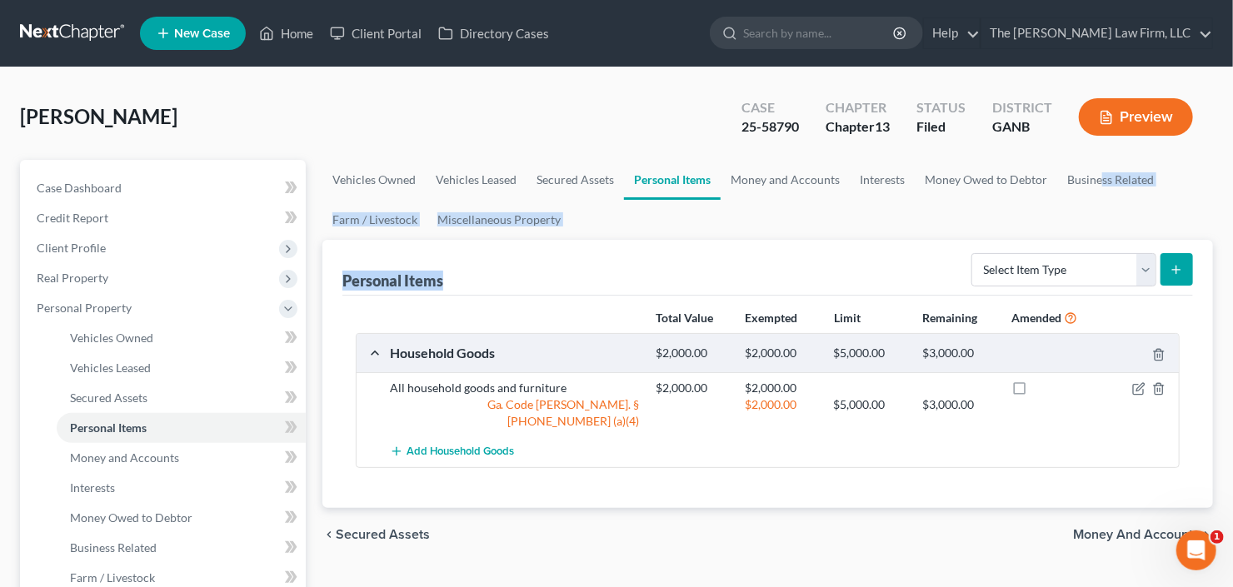
click at [1092, 241] on ui-view "Vehicles Owned Vehicles Leased Secured Assets Personal Items Money and Accounts…" at bounding box center [767, 361] width 891 height 402
click at [1083, 254] on select "Select Item Type Clothing Collectibles Of Value Electronics Firearms Household …" at bounding box center [1063, 269] width 185 height 33
select select "electronics"
click at [974, 253] on select "Select Item Type Clothing Collectibles Of Value Electronics Firearms Household …" at bounding box center [1063, 269] width 185 height 33
click at [1167, 273] on button "submit" at bounding box center [1176, 269] width 32 height 32
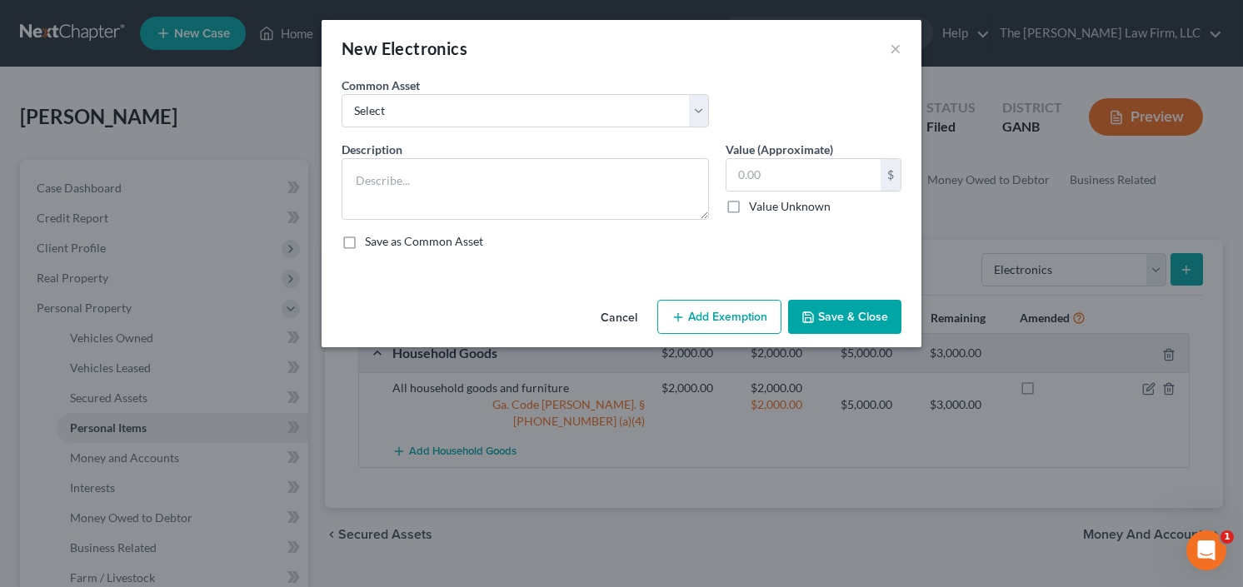
click at [517, 130] on div "Common Asset Select All Electronics" at bounding box center [621, 109] width 576 height 64
click at [513, 120] on select "Select All Electronics" at bounding box center [525, 110] width 367 height 33
select select "0"
click at [342, 94] on select "Select All Electronics" at bounding box center [525, 110] width 367 height 33
type textarea "All Electronics"
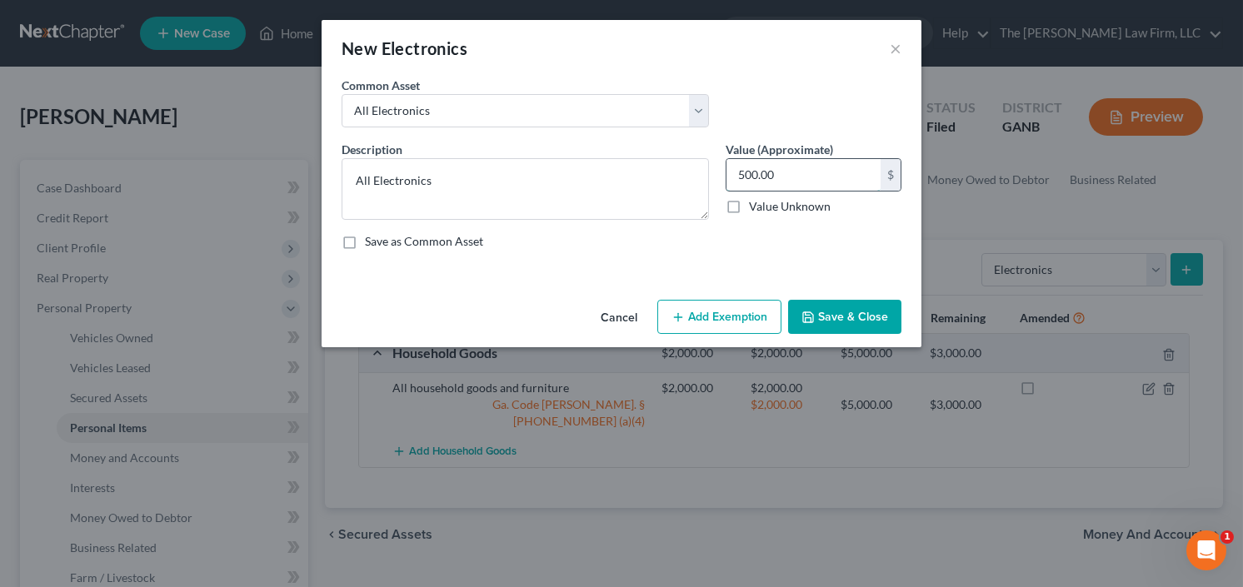
click at [820, 169] on input "500.00" at bounding box center [803, 175] width 154 height 32
type input "1,000"
click at [697, 311] on button "Add Exemption" at bounding box center [719, 317] width 124 height 35
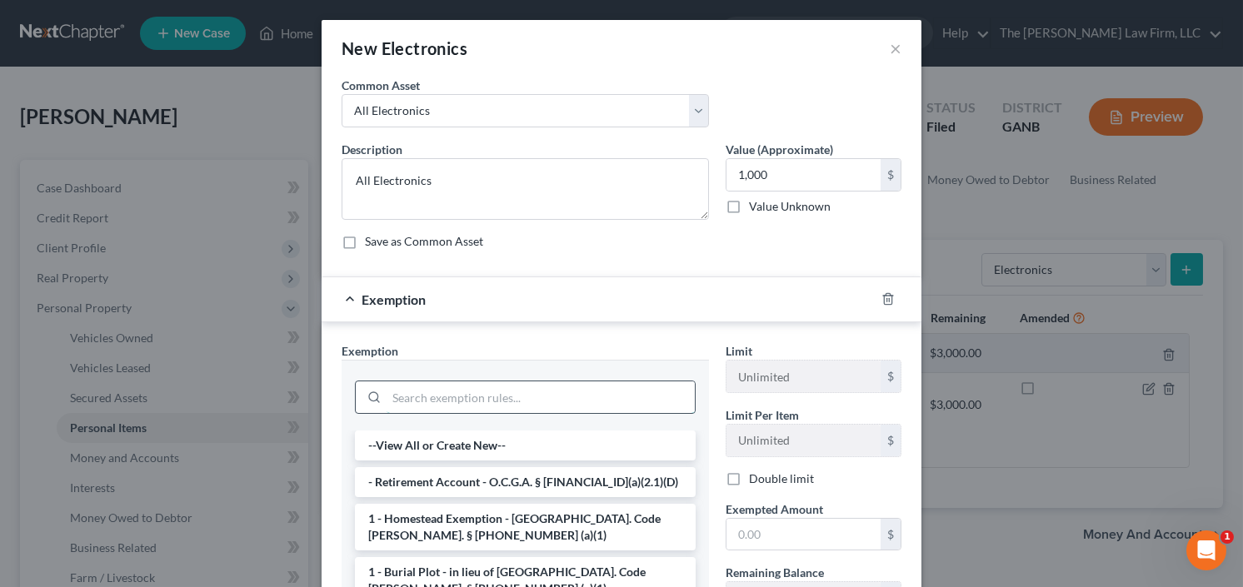
click at [507, 402] on input "search" at bounding box center [541, 398] width 308 height 32
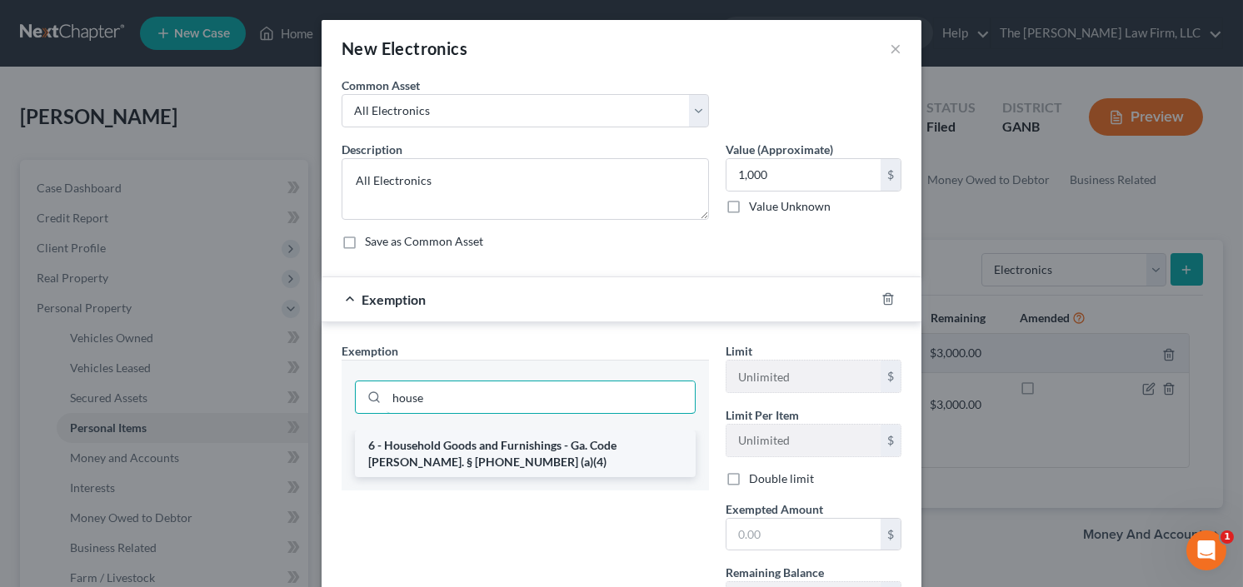
type input "house"
click at [451, 460] on li "6 - Household Goods and Furnishings - Ga. Code Ann. § 44-13-100 (a)(4)" at bounding box center [525, 454] width 341 height 47
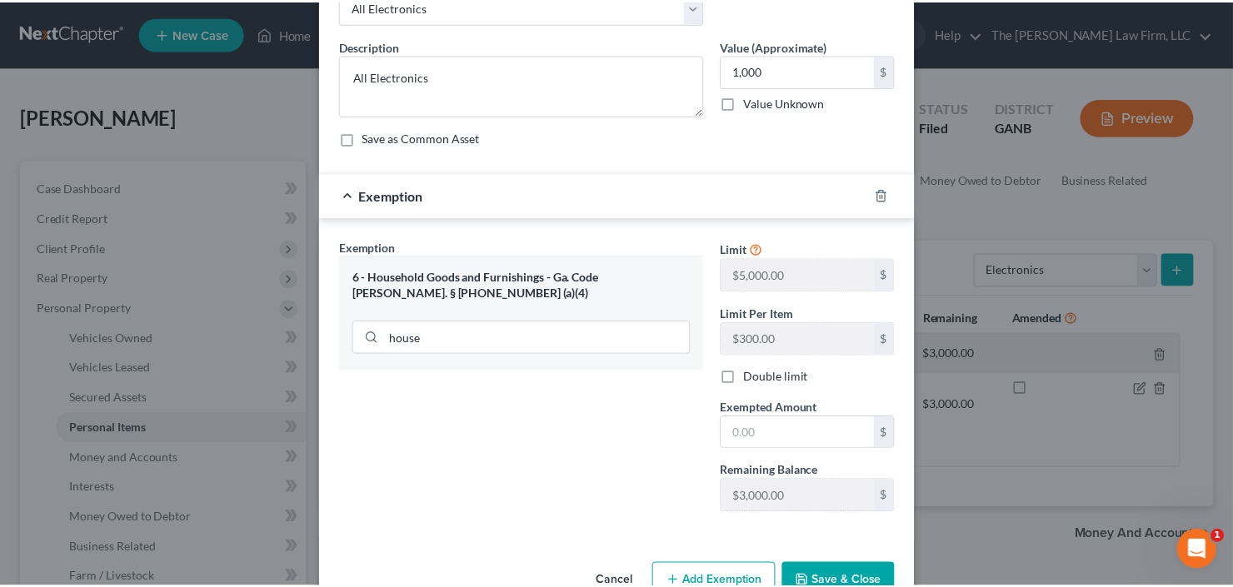
scroll to position [146, 0]
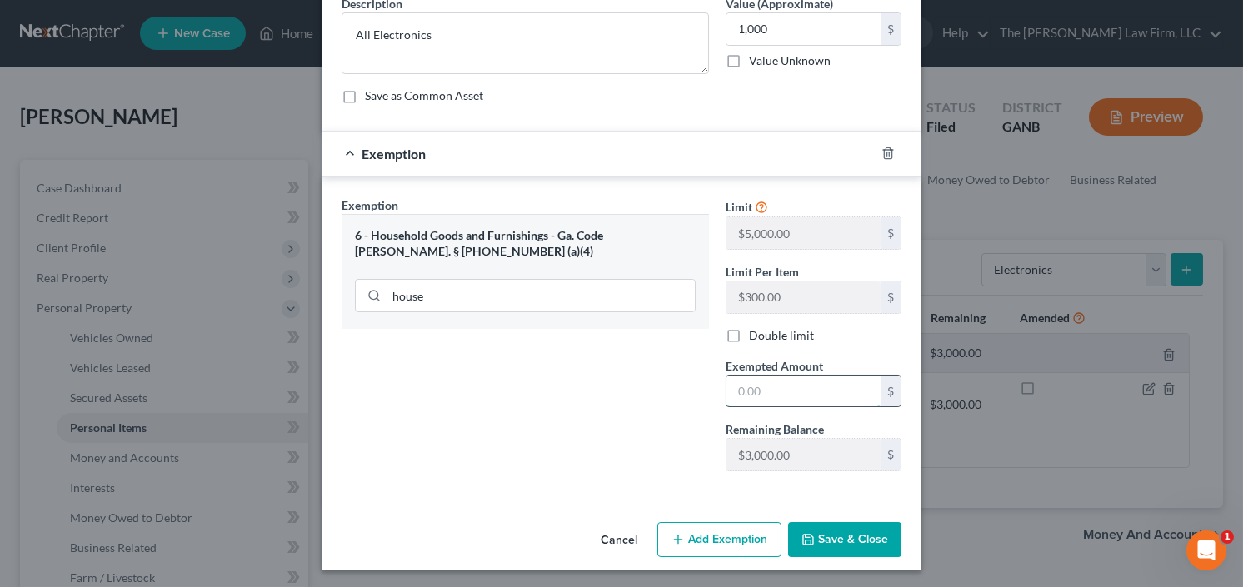
click at [780, 392] on input "text" at bounding box center [803, 392] width 154 height 32
type input "1,000.00"
click at [820, 522] on button "Save & Close" at bounding box center [844, 539] width 113 height 35
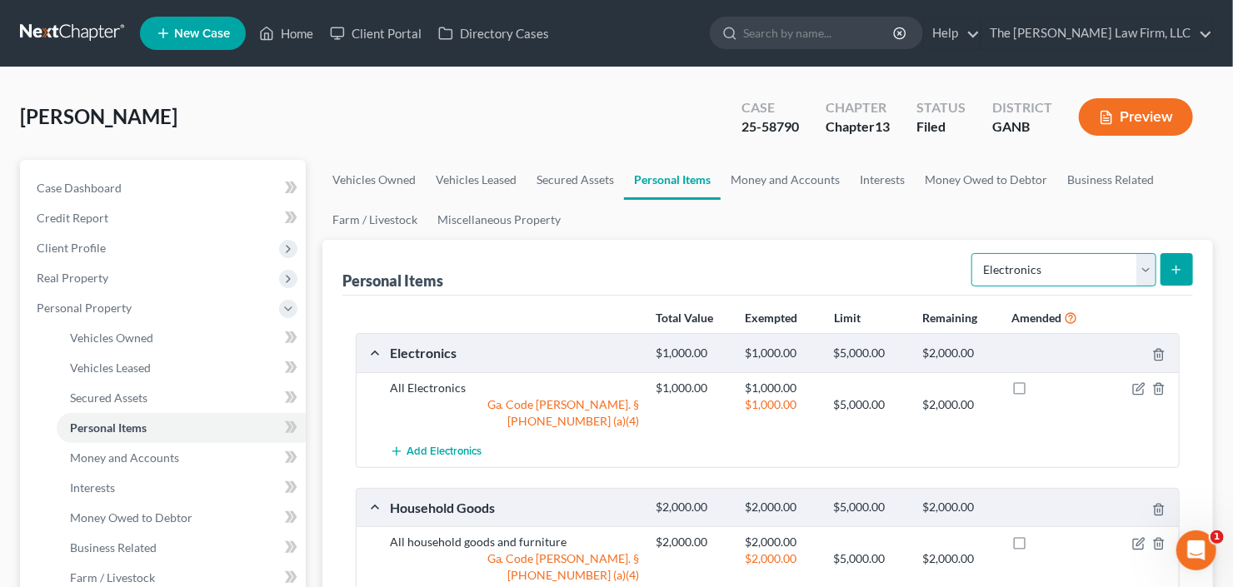
click at [1053, 276] on select "Select Item Type Clothing Collectibles Of Value Electronics Firearms Household …" at bounding box center [1063, 269] width 185 height 33
select select "clothing"
click at [974, 253] on select "Select Item Type Clothing Collectibles Of Value Electronics Firearms Household …" at bounding box center [1063, 269] width 185 height 33
click at [1182, 256] on button "submit" at bounding box center [1176, 269] width 32 height 32
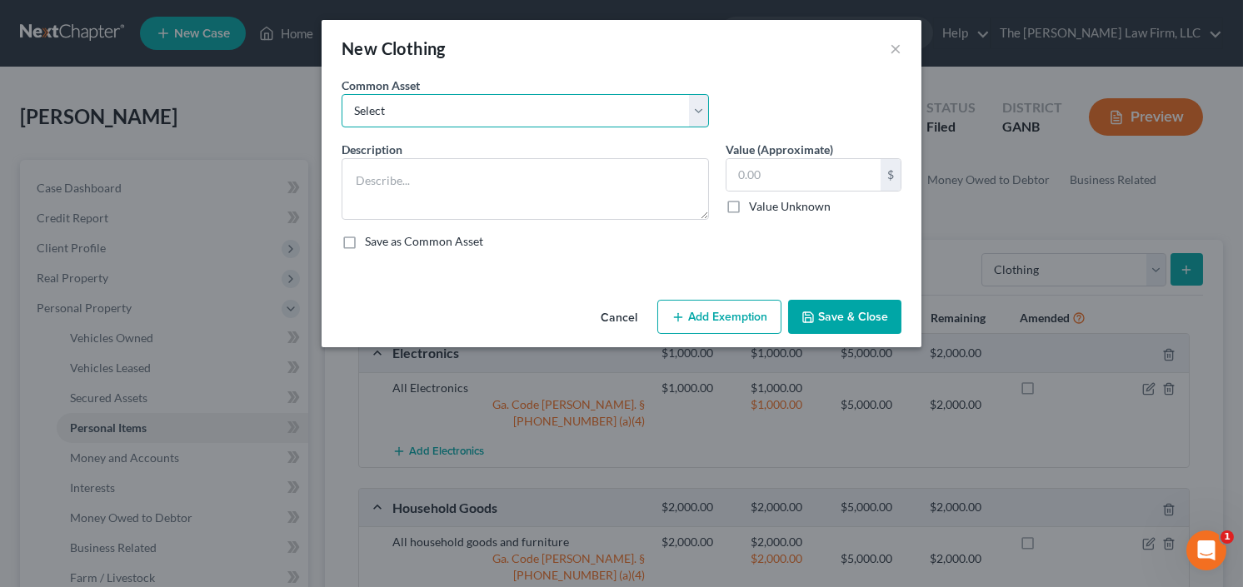
click at [516, 110] on select "Select All clothing and shoes All clothing and shoes All clothing and shoes" at bounding box center [525, 110] width 367 height 33
select select "0"
click at [342, 94] on select "Select All clothing and shoes All clothing and shoes All clothing and shoes" at bounding box center [525, 110] width 367 height 33
type textarea "All clothing and shoes"
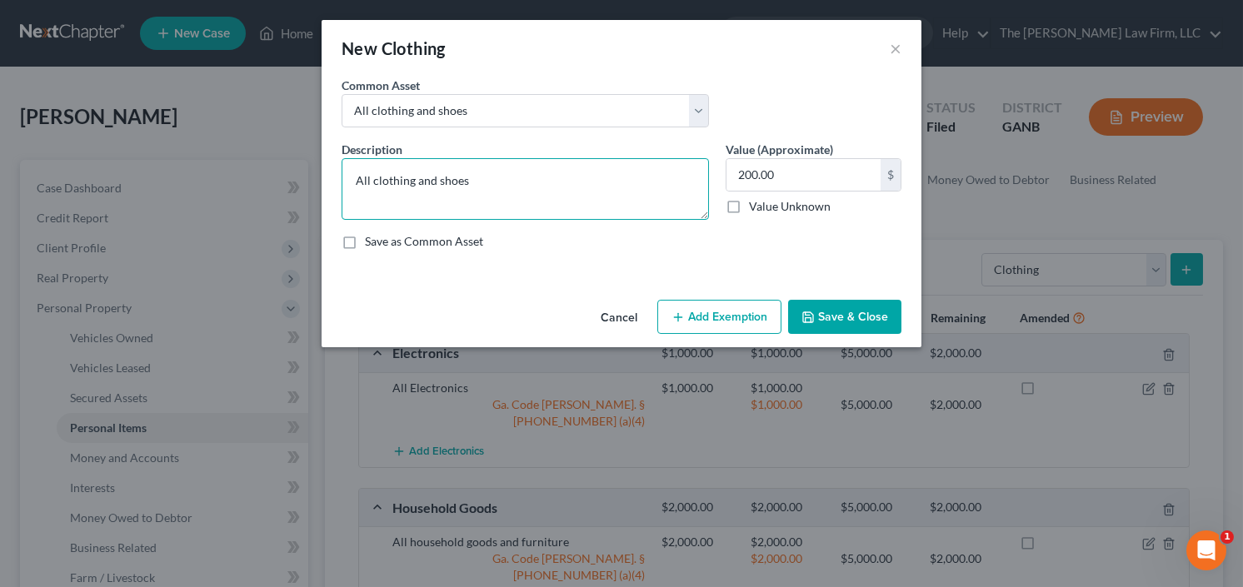
click at [586, 181] on textarea "All clothing and shoes" at bounding box center [525, 189] width 367 height 62
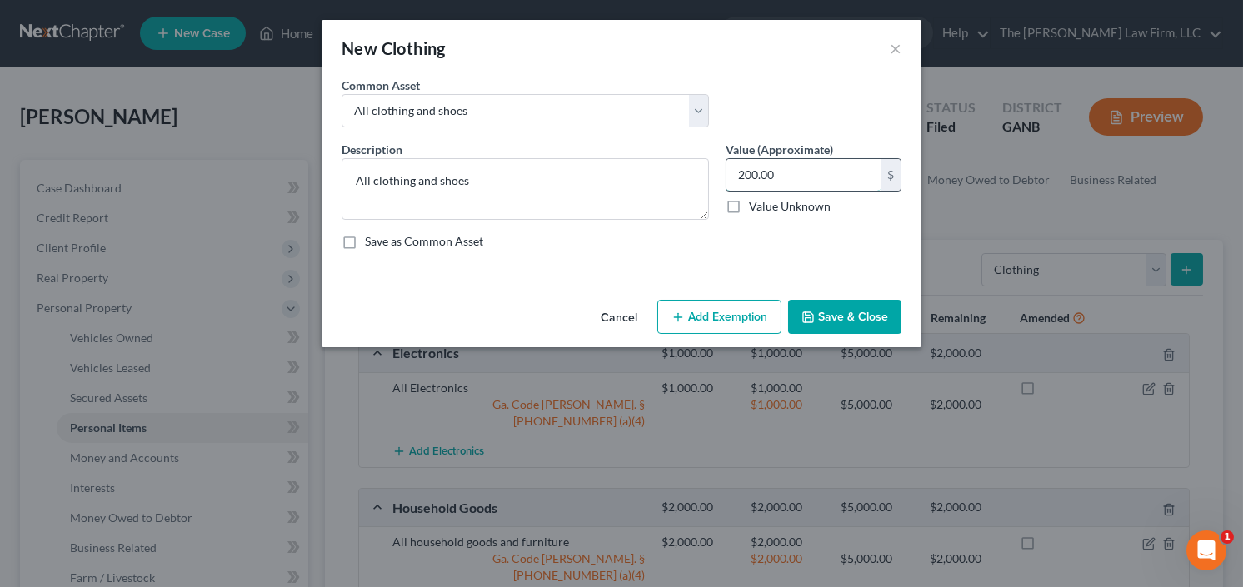
click at [831, 180] on input "200.00" at bounding box center [803, 175] width 154 height 32
click at [791, 180] on input "500" at bounding box center [803, 175] width 154 height 32
drag, startPoint x: 788, startPoint y: 174, endPoint x: 742, endPoint y: 180, distance: 46.2
click at [742, 180] on input "500" at bounding box center [803, 175] width 154 height 32
click at [766, 172] on input "500" at bounding box center [803, 175] width 154 height 32
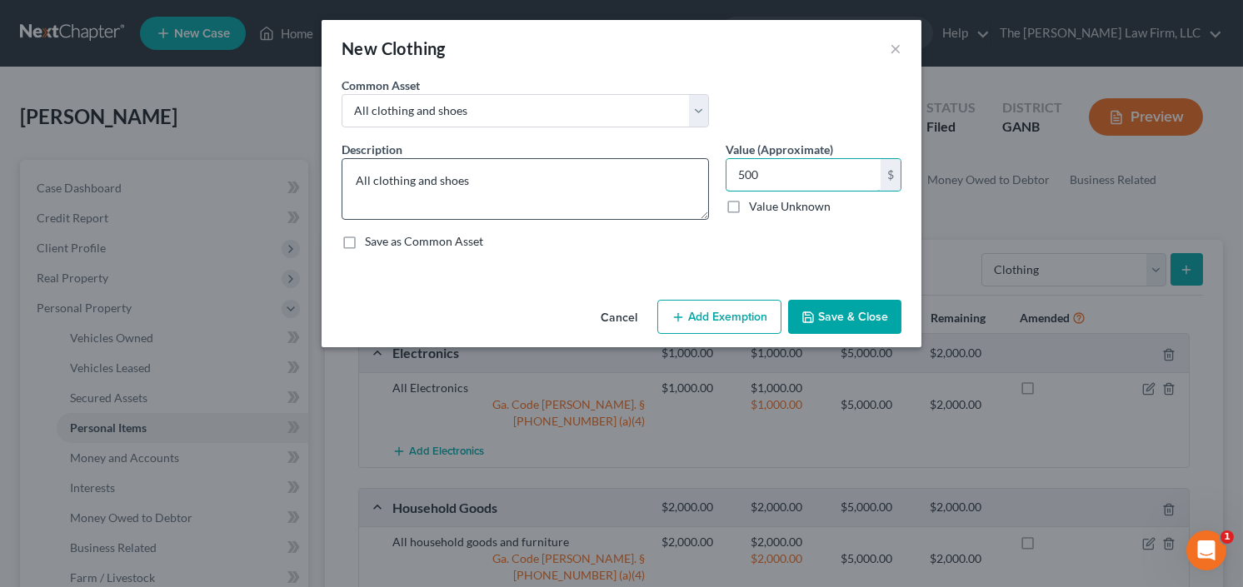
type input "500"
click at [583, 187] on textarea "All clothing and shoes" at bounding box center [525, 189] width 367 height 62
type textarea "All clothing and shoes and purses"
click at [799, 174] on input "500" at bounding box center [803, 175] width 154 height 32
type input "7,500"
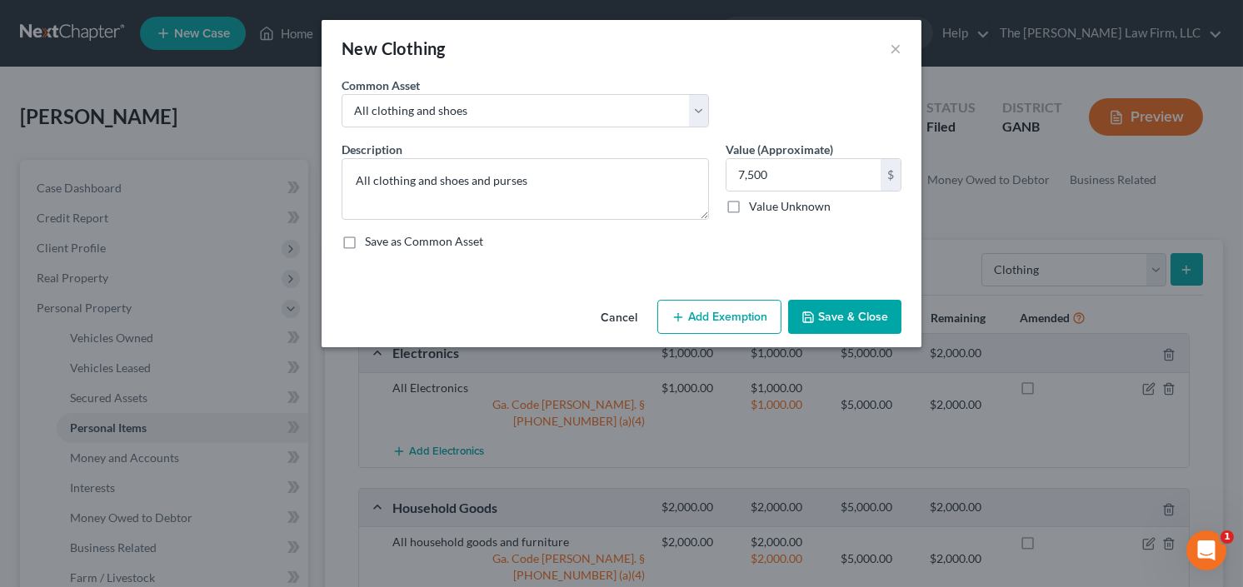
click at [852, 322] on button "Save & Close" at bounding box center [844, 317] width 113 height 35
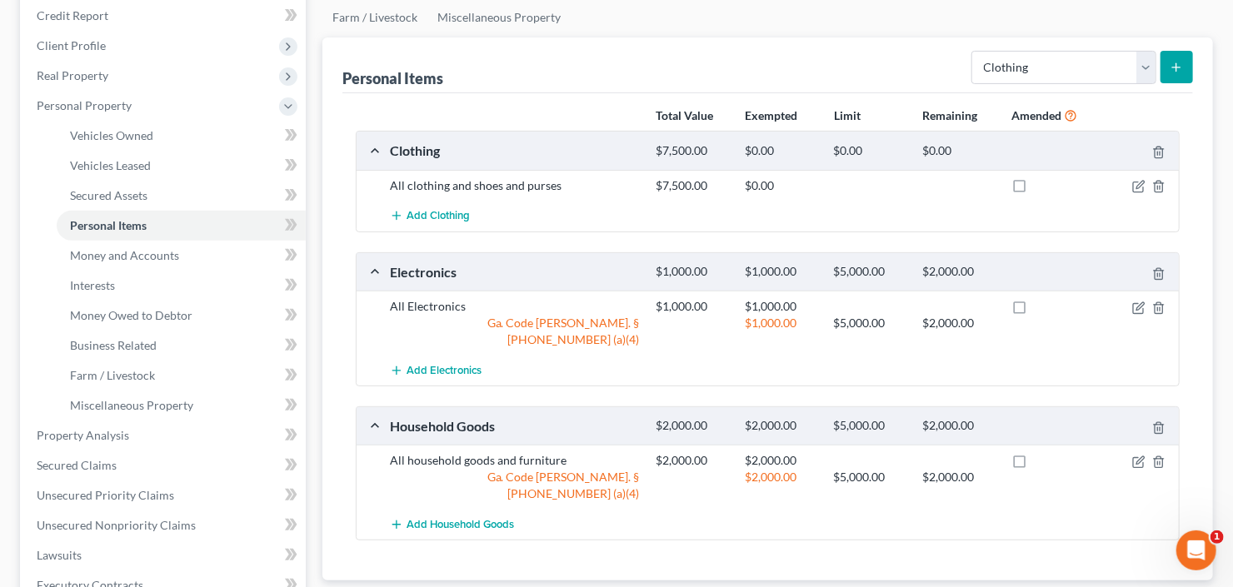
scroll to position [267, 0]
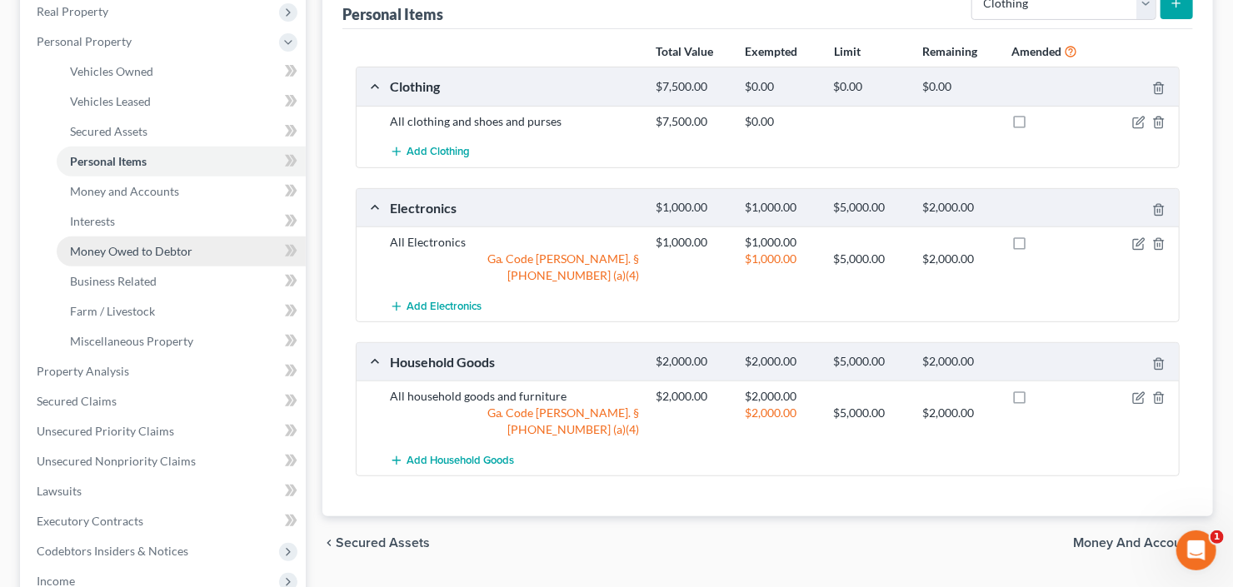
click at [155, 249] on span "Money Owed to Debtor" at bounding box center [131, 251] width 122 height 14
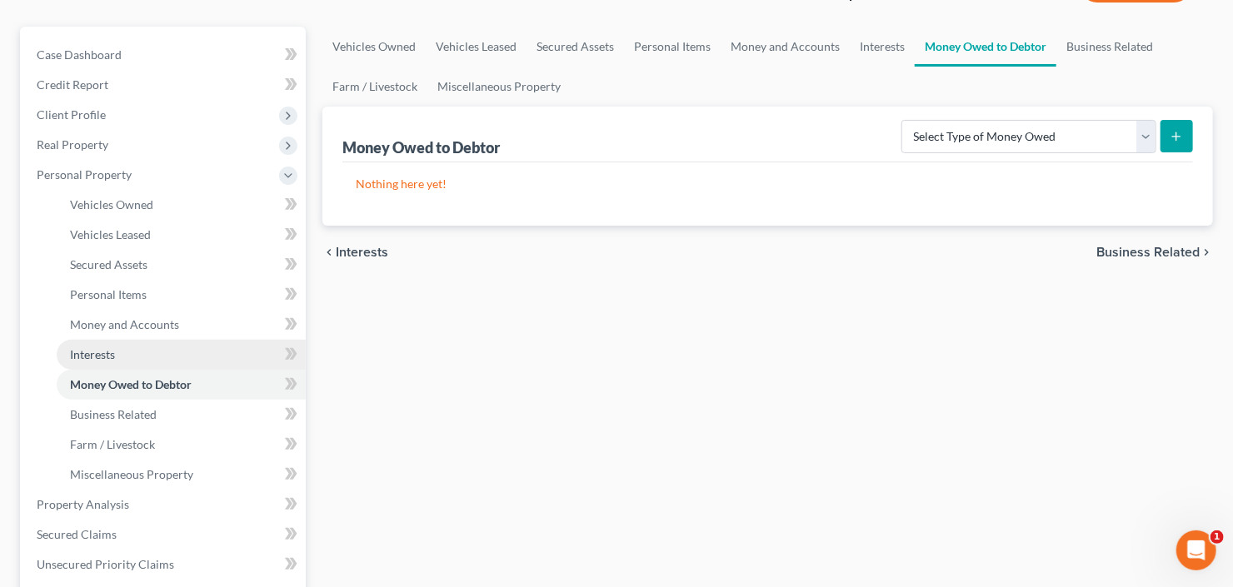
click at [91, 352] on span "Interests" at bounding box center [92, 354] width 45 height 14
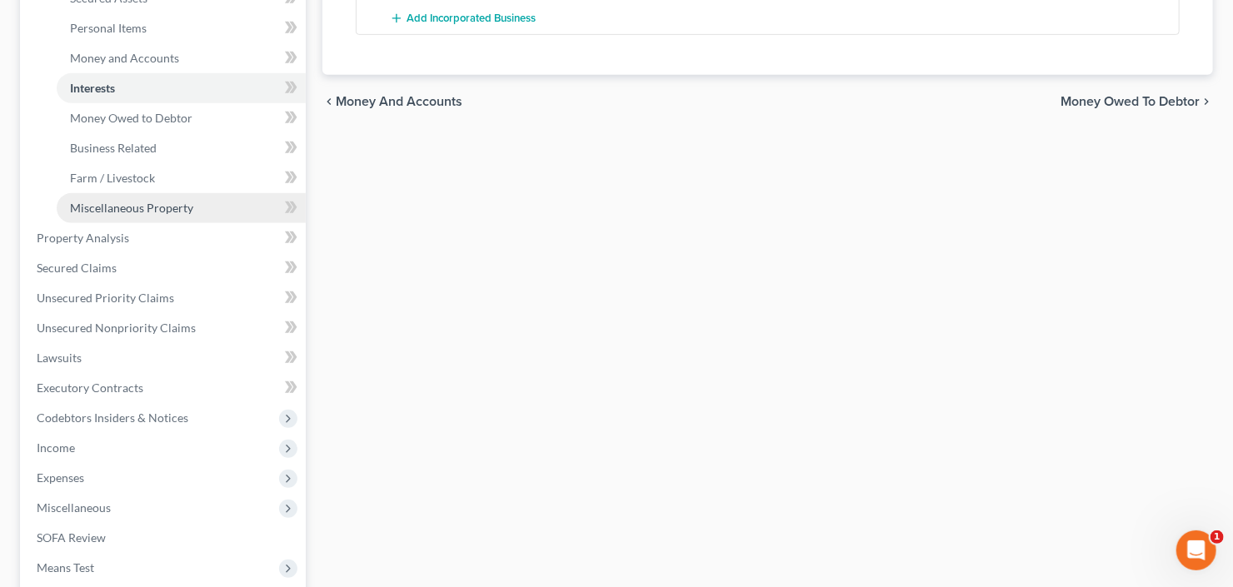
click at [127, 217] on link "Miscellaneous Property" at bounding box center [181, 208] width 249 height 30
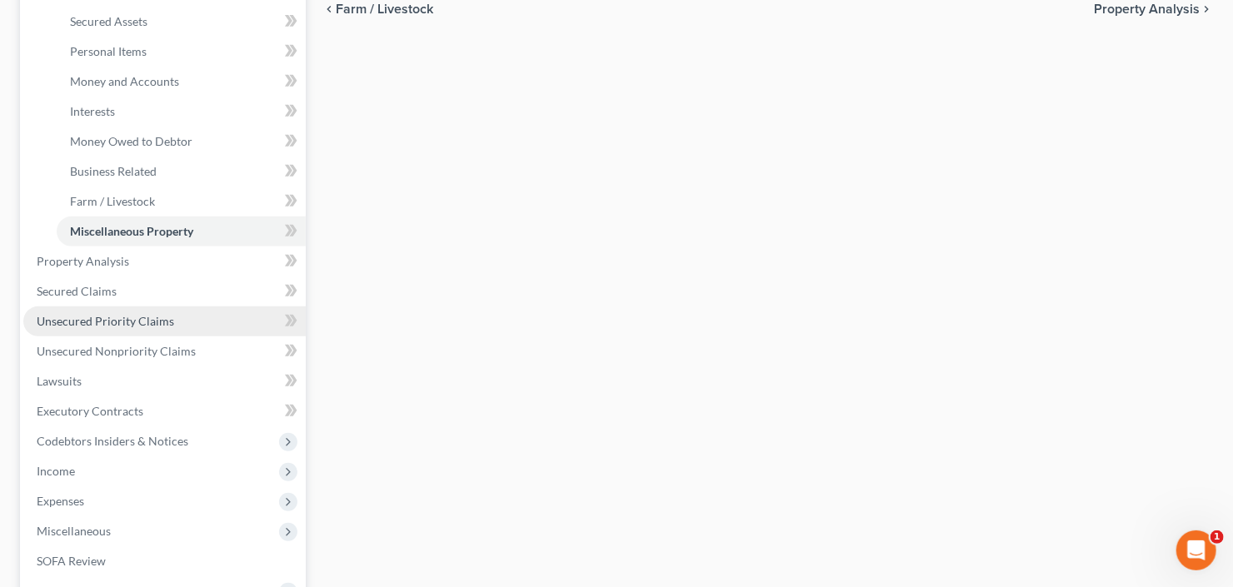
scroll to position [400, 0]
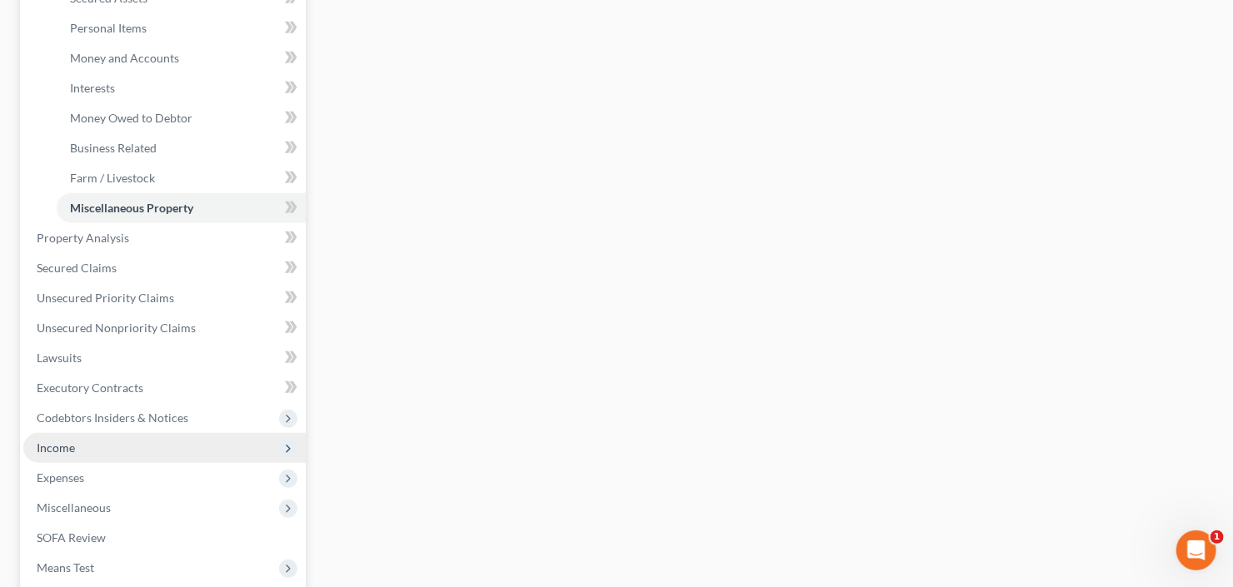
click at [122, 442] on span "Income" at bounding box center [164, 448] width 282 height 30
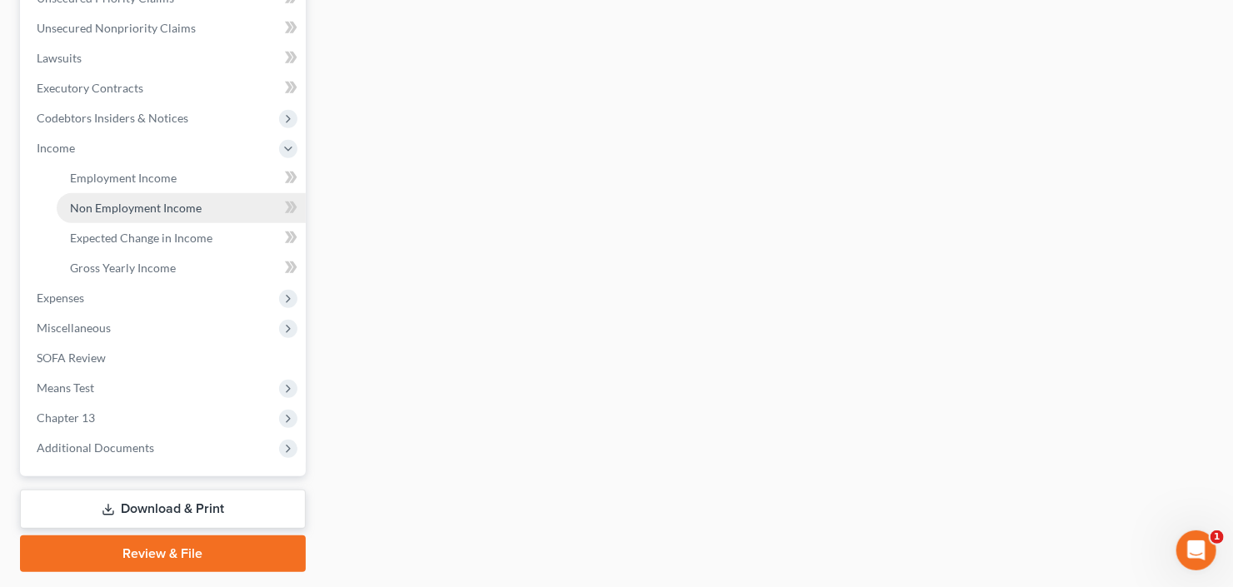
click at [150, 193] on link "Non Employment Income" at bounding box center [181, 208] width 249 height 30
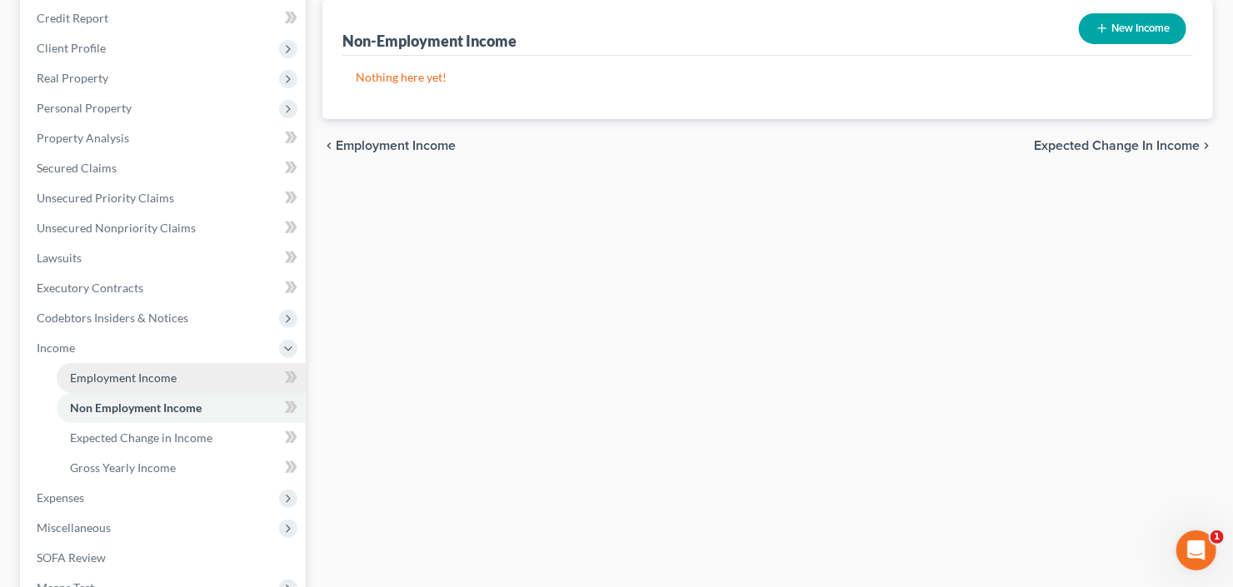
click at [124, 379] on span "Employment Income" at bounding box center [123, 378] width 107 height 14
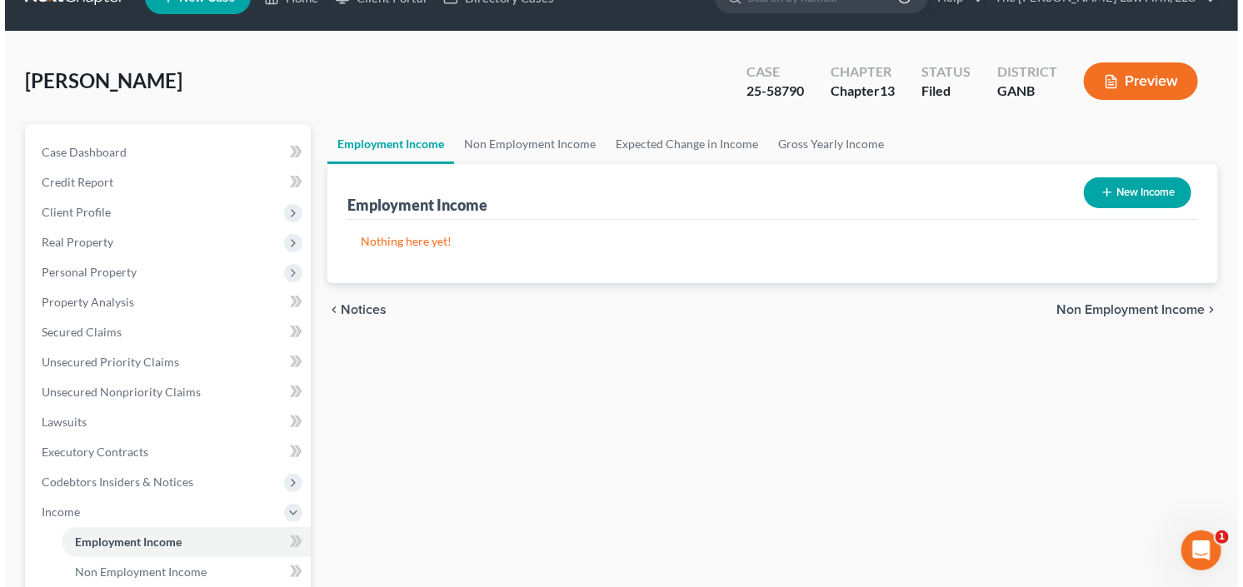
scroll to position [67, 0]
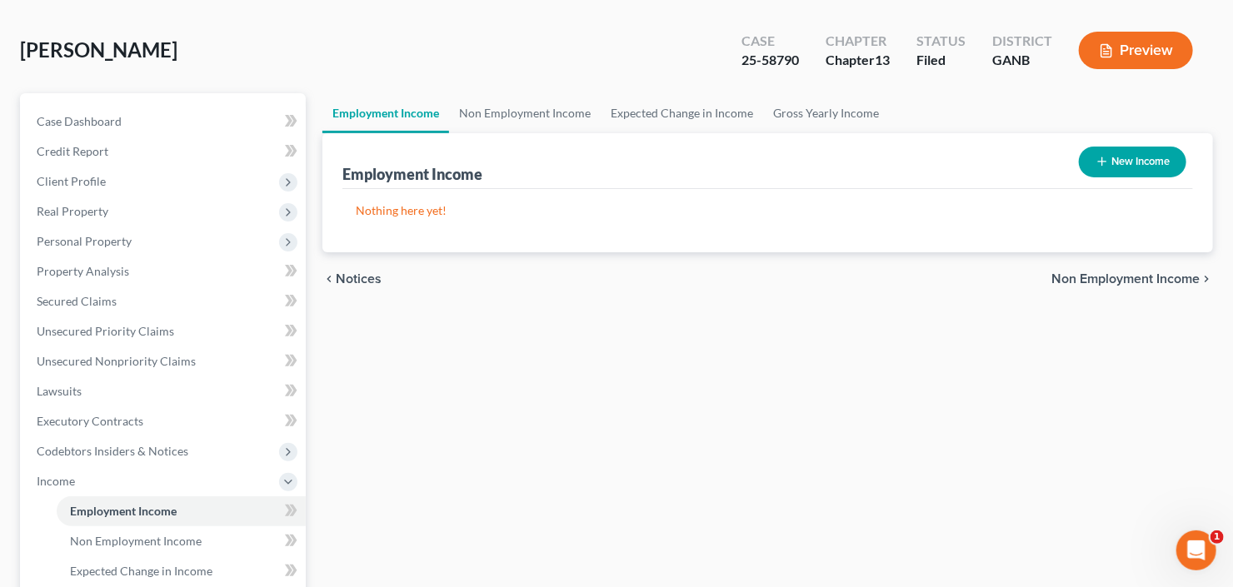
click at [1151, 147] on button "New Income" at bounding box center [1132, 162] width 107 height 31
select select "0"
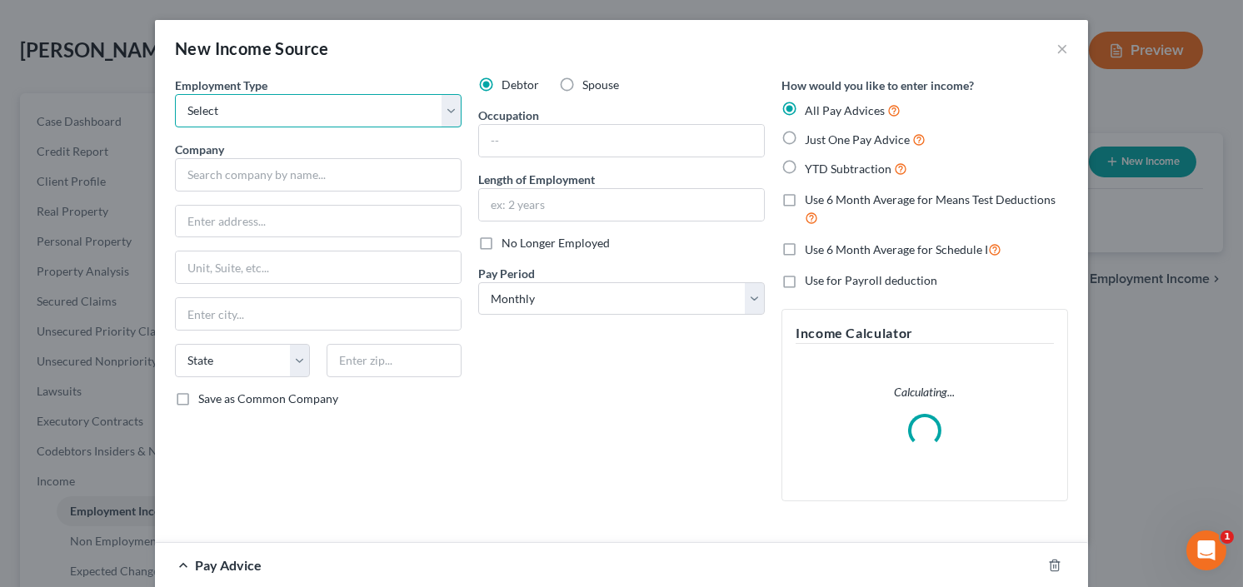
click at [273, 107] on select "Select Full or Part Time Employment Self Employment" at bounding box center [318, 110] width 287 height 33
select select "0"
click at [175, 94] on select "Select Full or Part Time Employment Self Employment" at bounding box center [318, 110] width 287 height 33
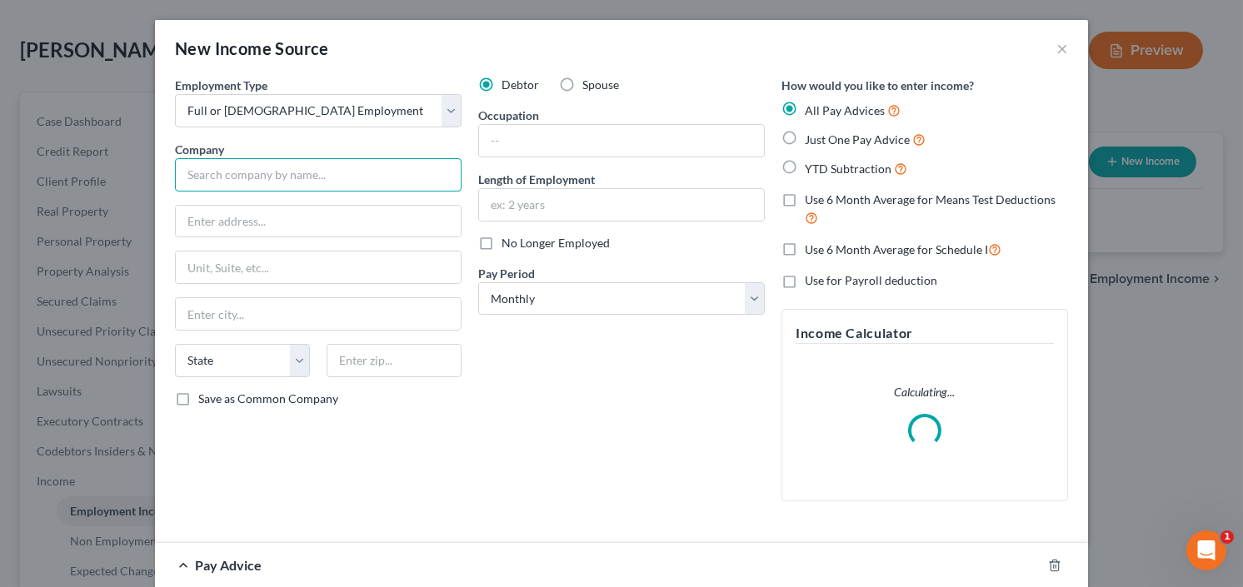
click at [270, 174] on input "text" at bounding box center [318, 174] width 287 height 33
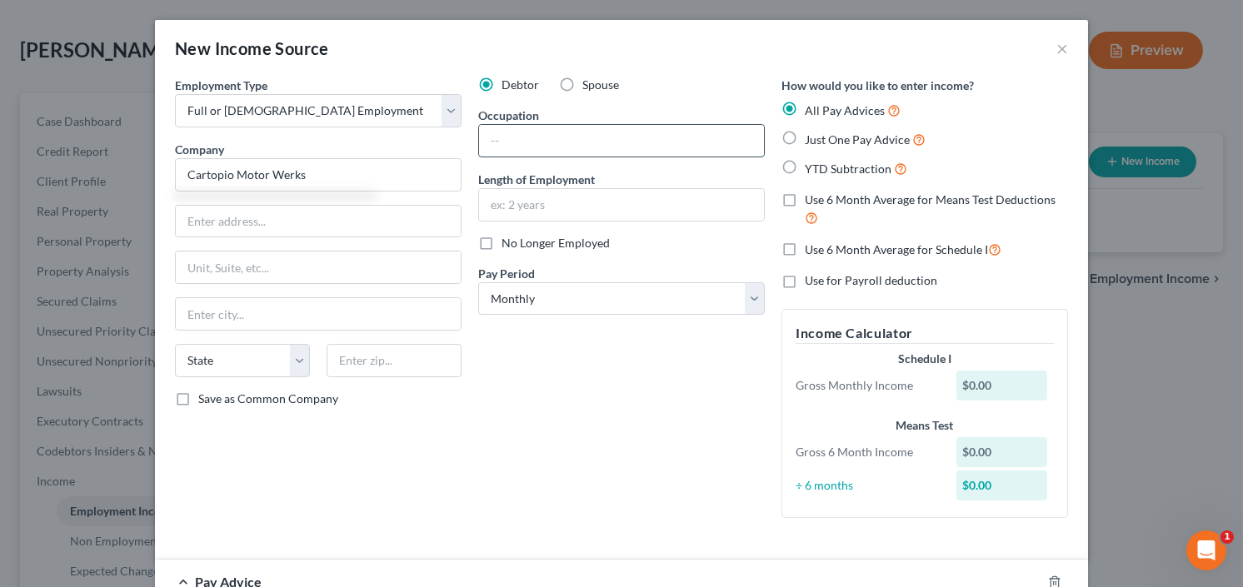
click at [573, 131] on input "text" at bounding box center [621, 141] width 285 height 32
type input "Cartopio Motor Werks"
type input "Manager"
click at [225, 177] on input "Cartopio Motor Werks" at bounding box center [318, 174] width 287 height 33
click at [220, 222] on input "text" at bounding box center [318, 222] width 285 height 32
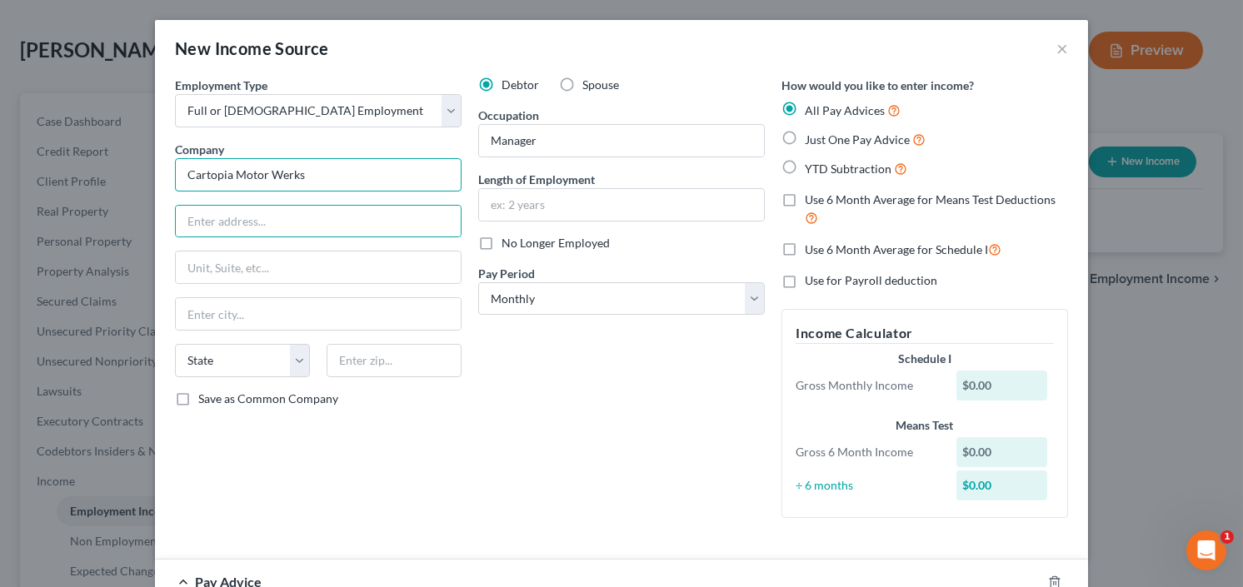
click at [281, 176] on input "Cartopia Motor Werks" at bounding box center [318, 174] width 287 height 33
drag, startPoint x: 318, startPoint y: 180, endPoint x: 162, endPoint y: 182, distance: 156.6
click at [167, 182] on div "Employment Type * Select Full or Part Time Employment Self Employment Company *…" at bounding box center [318, 304] width 303 height 455
type input "Cartopia Motor Works"
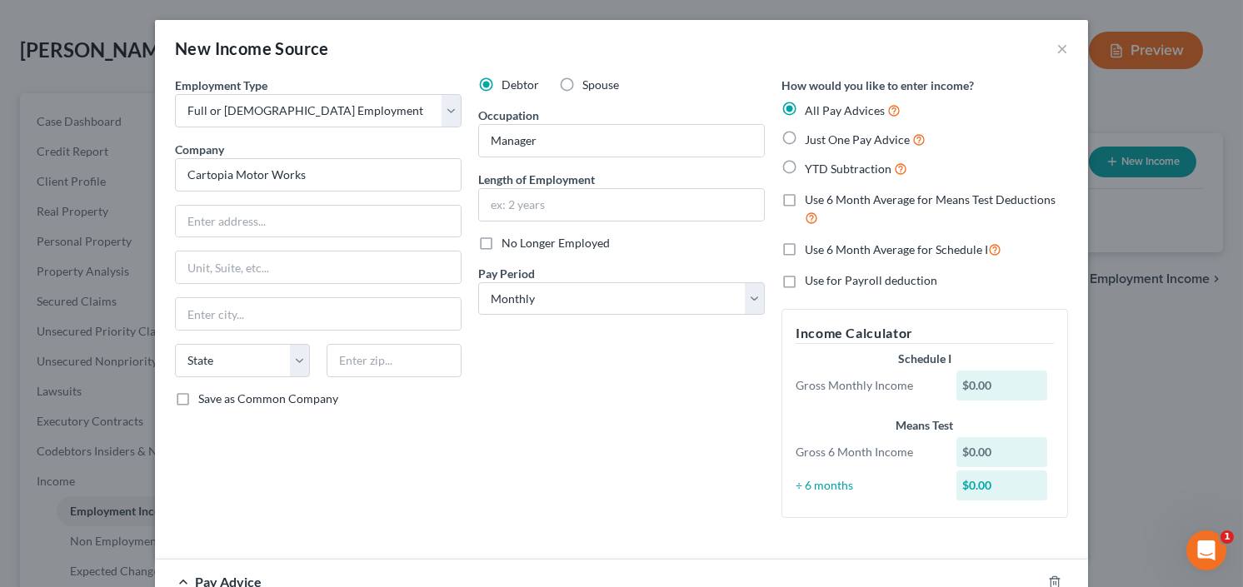
click at [267, 197] on div "Employment Type * Select Full or Part Time Employment Self Employment Company *…" at bounding box center [318, 304] width 303 height 455
click at [262, 210] on input "text" at bounding box center [318, 222] width 285 height 32
type input "2970 Hwy 138"
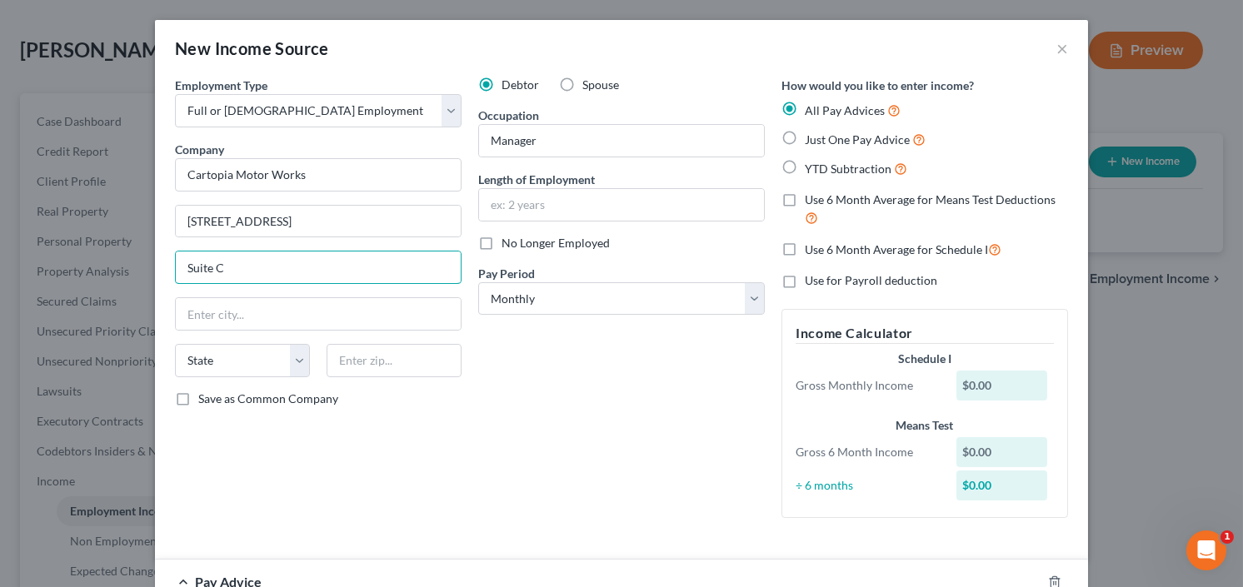
type input "Suite C"
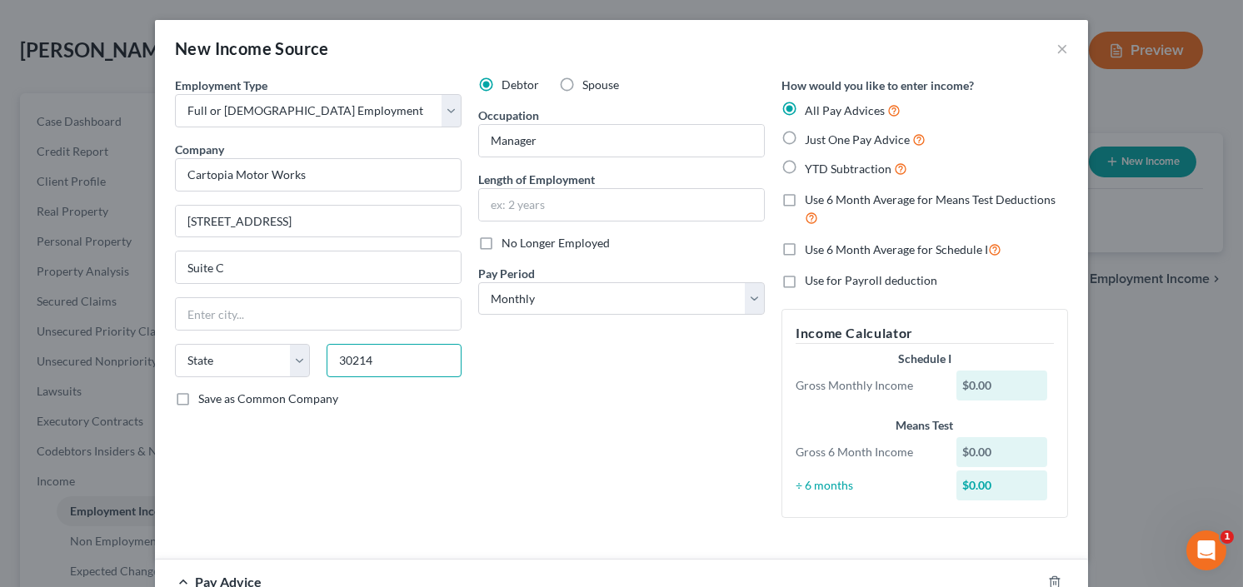
type input "30214"
type input "Fayetteville"
select select "10"
click at [551, 196] on input "text" at bounding box center [621, 205] width 285 height 32
type input "S"
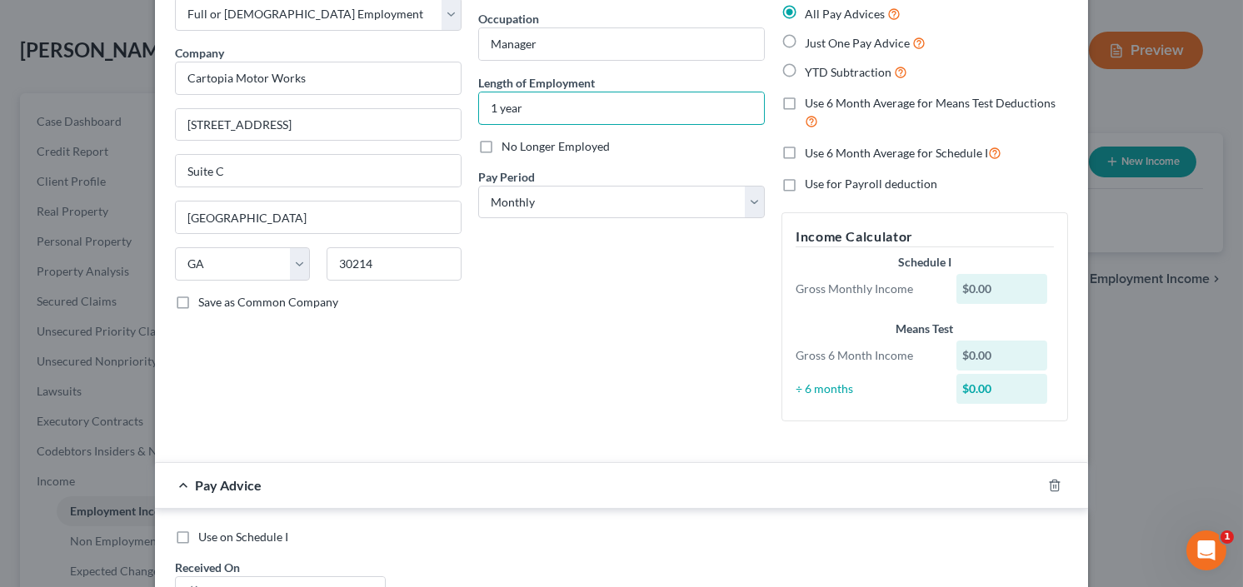
scroll to position [5, 0]
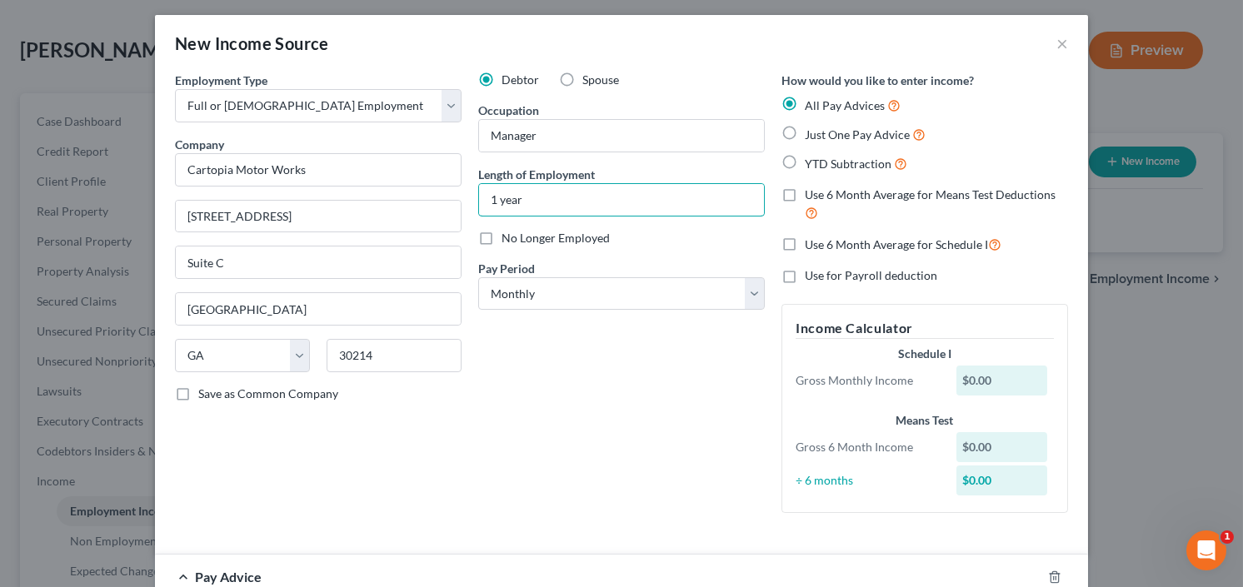
type input "1 year"
click at [805, 160] on label "YTD Subtraction" at bounding box center [856, 163] width 102 height 19
click at [811, 160] on input "YTD Subtraction" at bounding box center [816, 159] width 11 height 11
radio input "true"
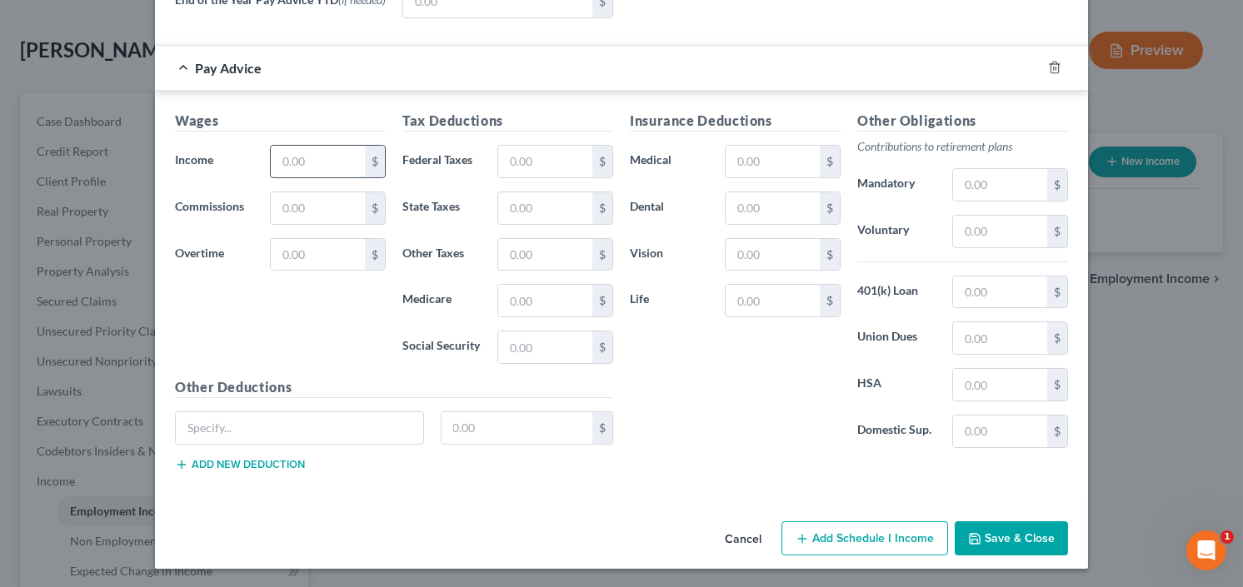
click at [324, 158] on input "text" at bounding box center [318, 162] width 94 height 32
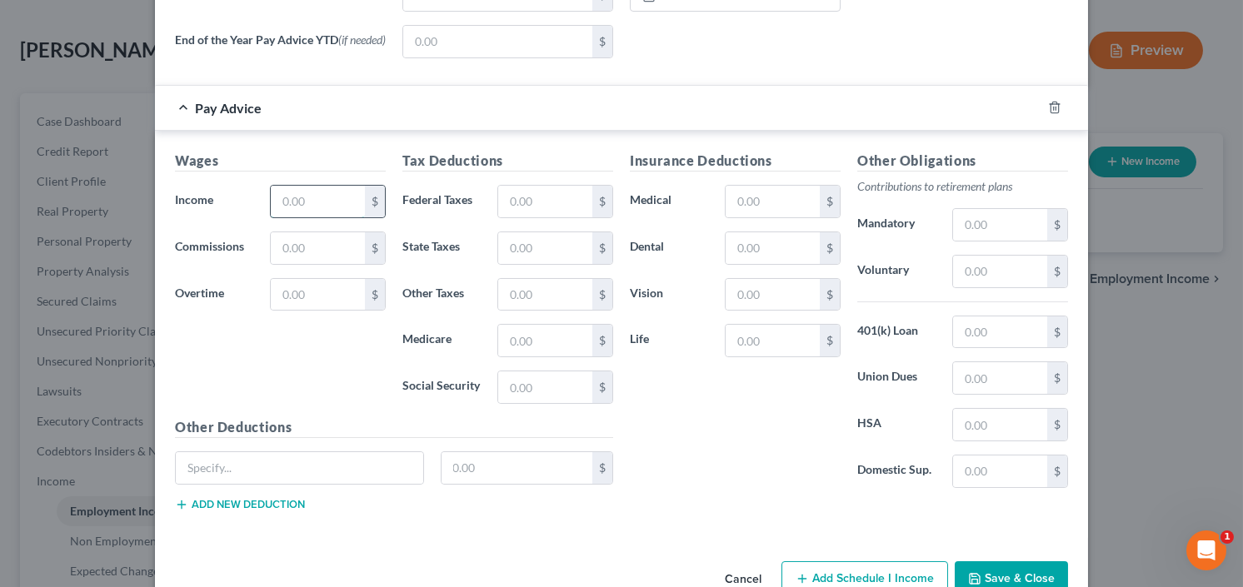
scroll to position [725, 0]
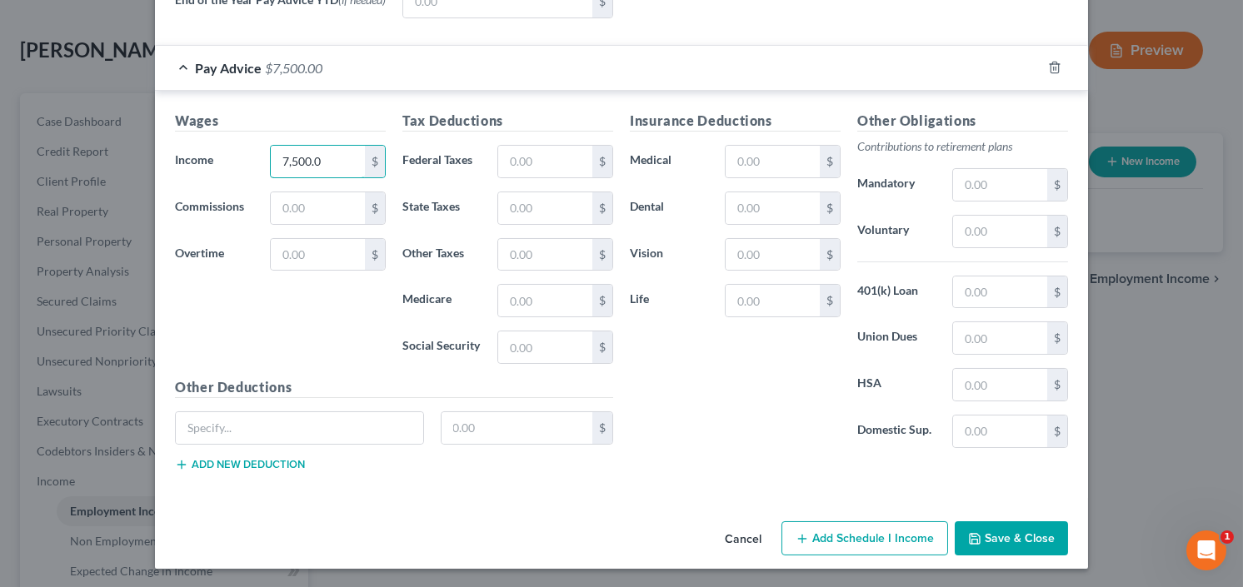
type input "7,500.0"
click at [1007, 552] on button "Save & Close" at bounding box center [1011, 539] width 113 height 35
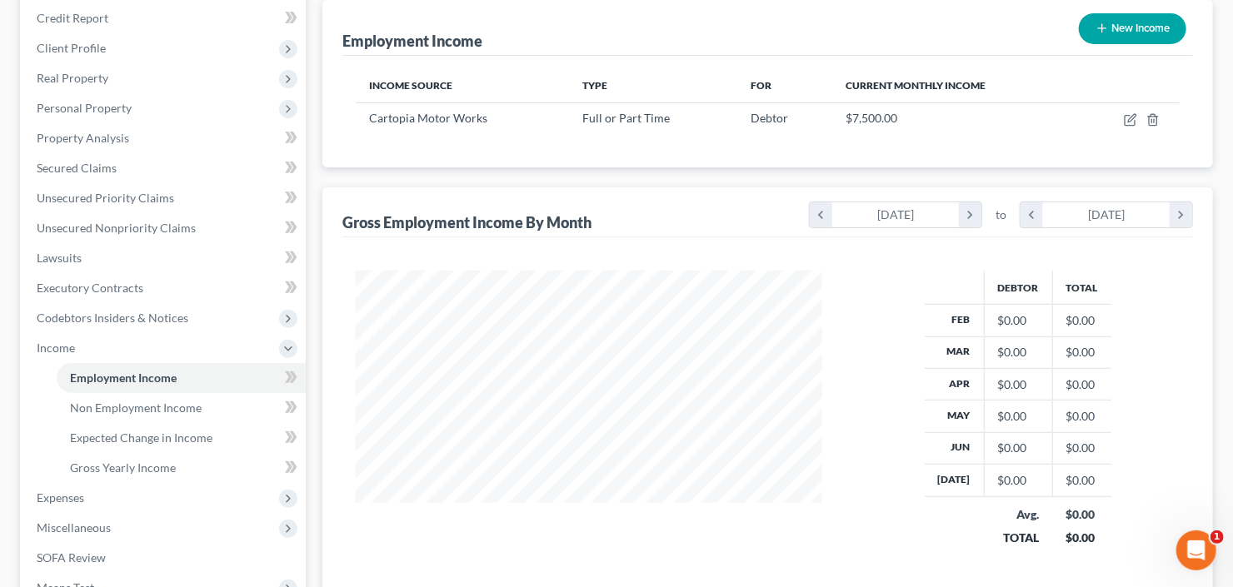
scroll to position [446, 0]
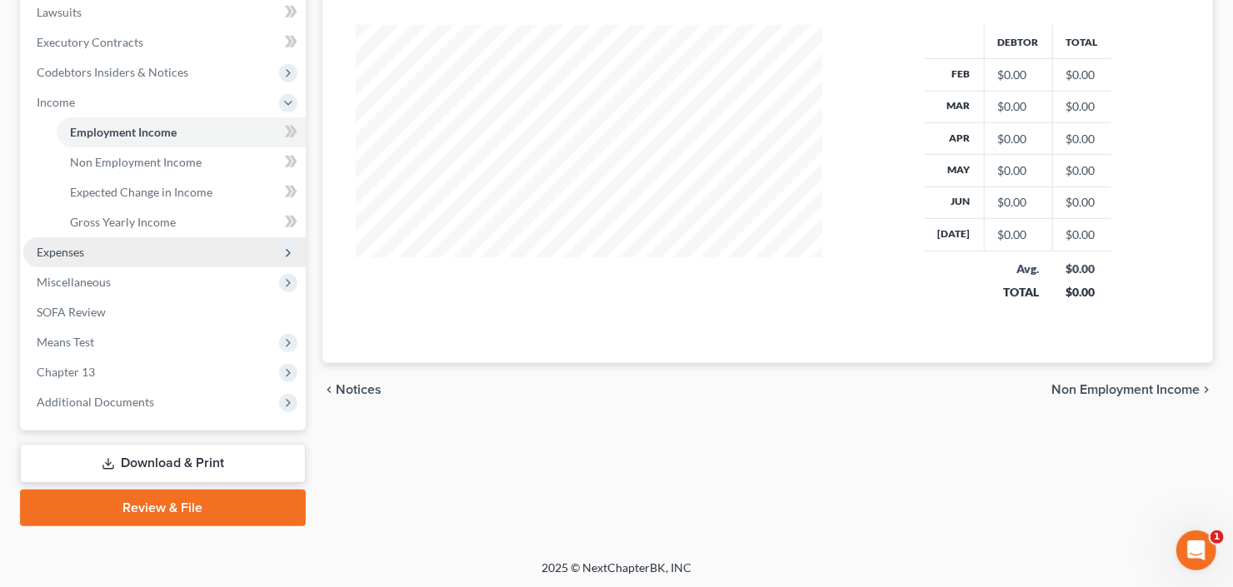
click at [105, 251] on span "Expenses" at bounding box center [164, 252] width 282 height 30
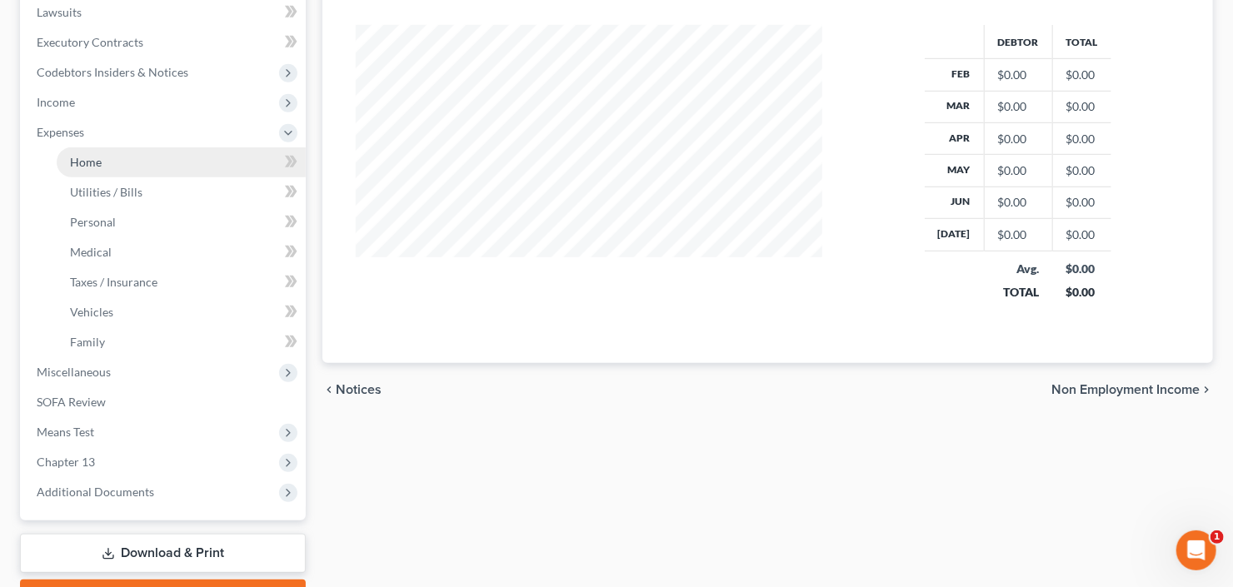
click at [115, 155] on link "Home" at bounding box center [181, 162] width 249 height 30
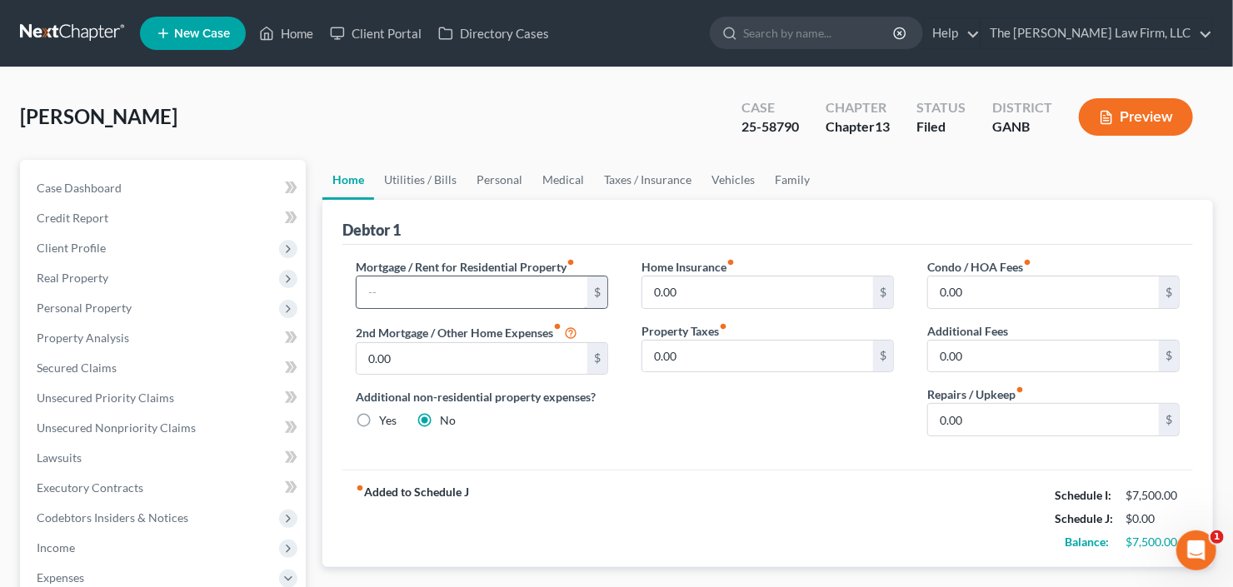
click at [487, 297] on input "text" at bounding box center [472, 293] width 231 height 32
click at [77, 275] on span "Real Property" at bounding box center [73, 278] width 72 height 14
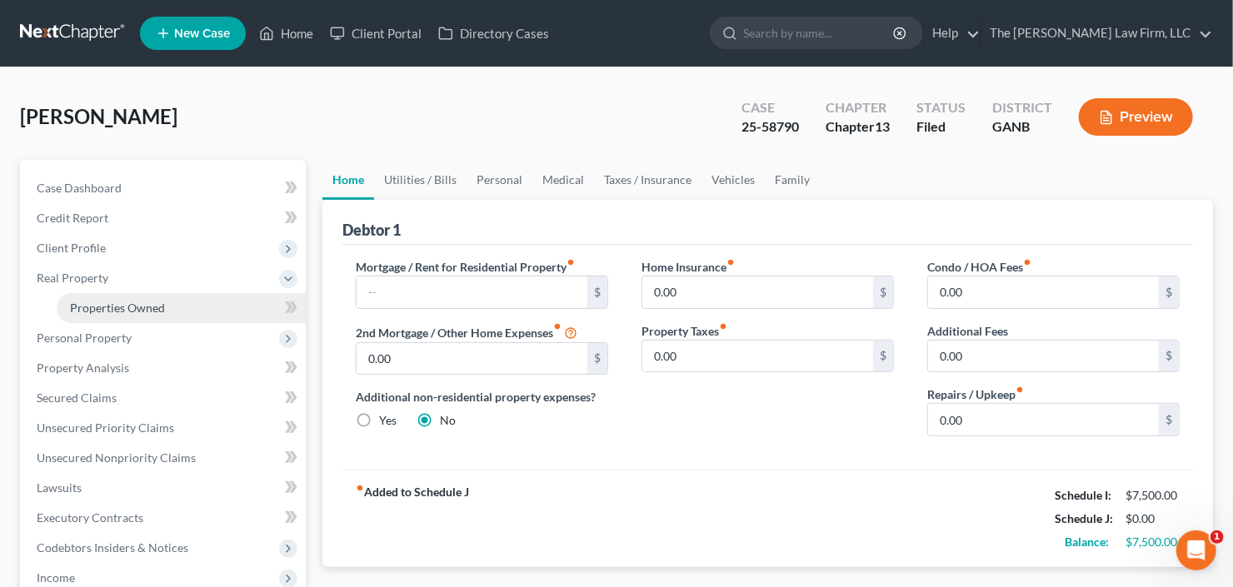
click at [105, 301] on span "Properties Owned" at bounding box center [117, 308] width 95 height 14
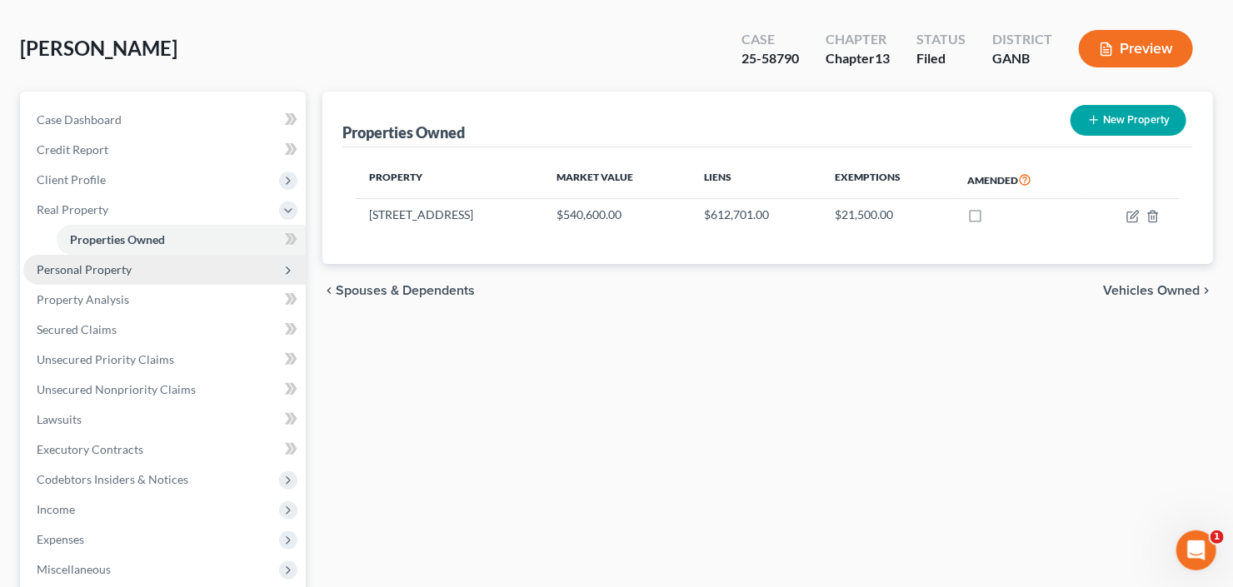
scroll to position [133, 0]
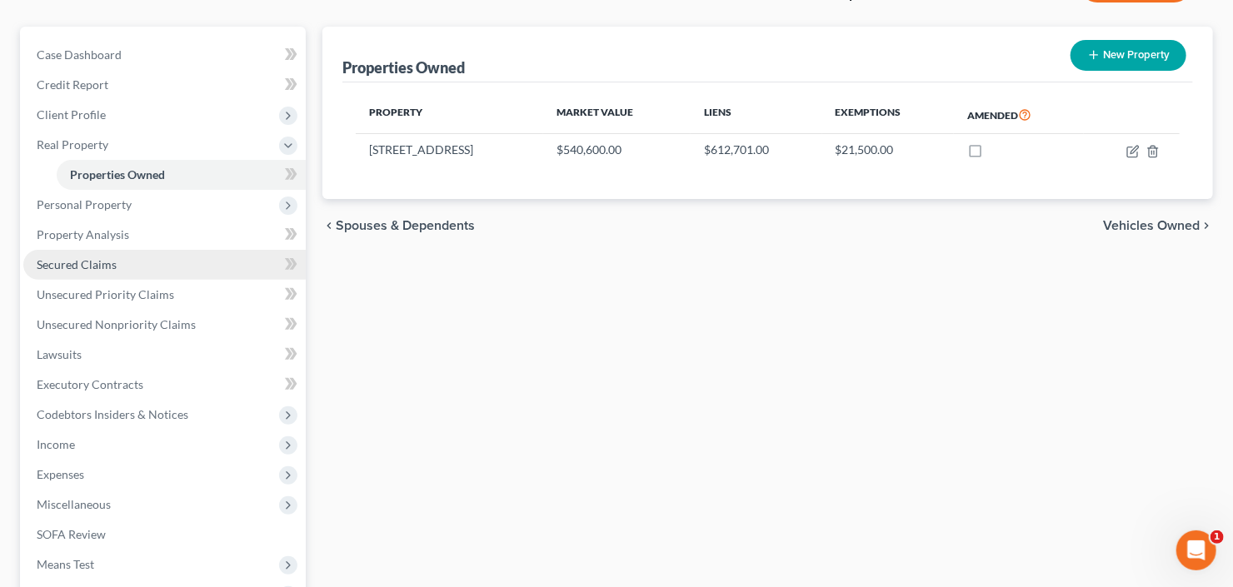
click at [103, 267] on span "Secured Claims" at bounding box center [77, 264] width 80 height 14
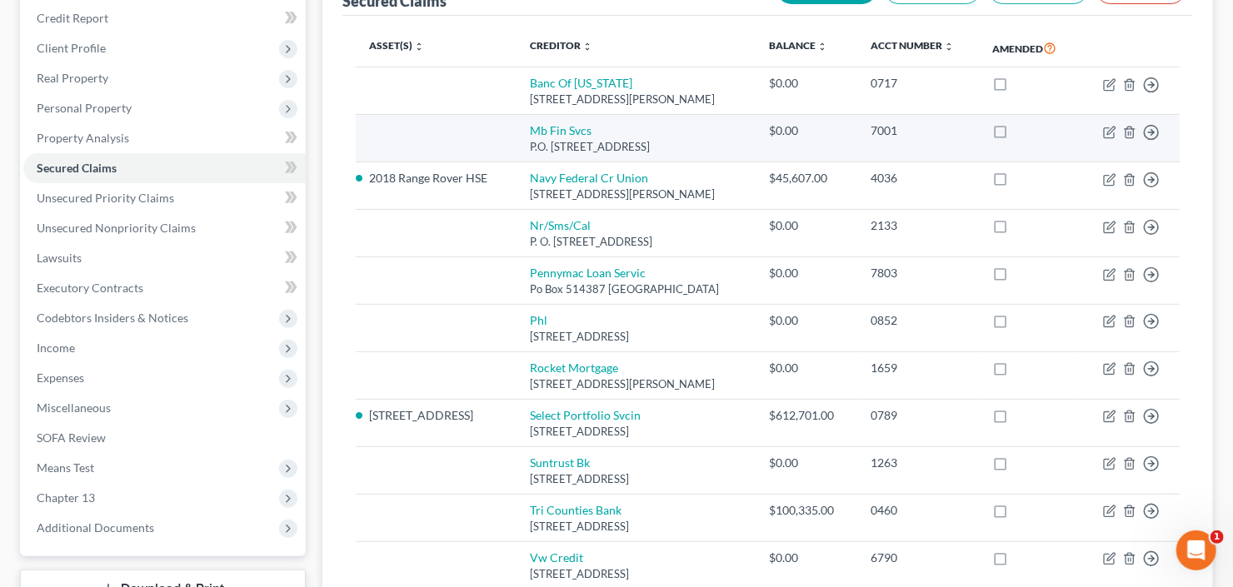
scroll to position [333, 0]
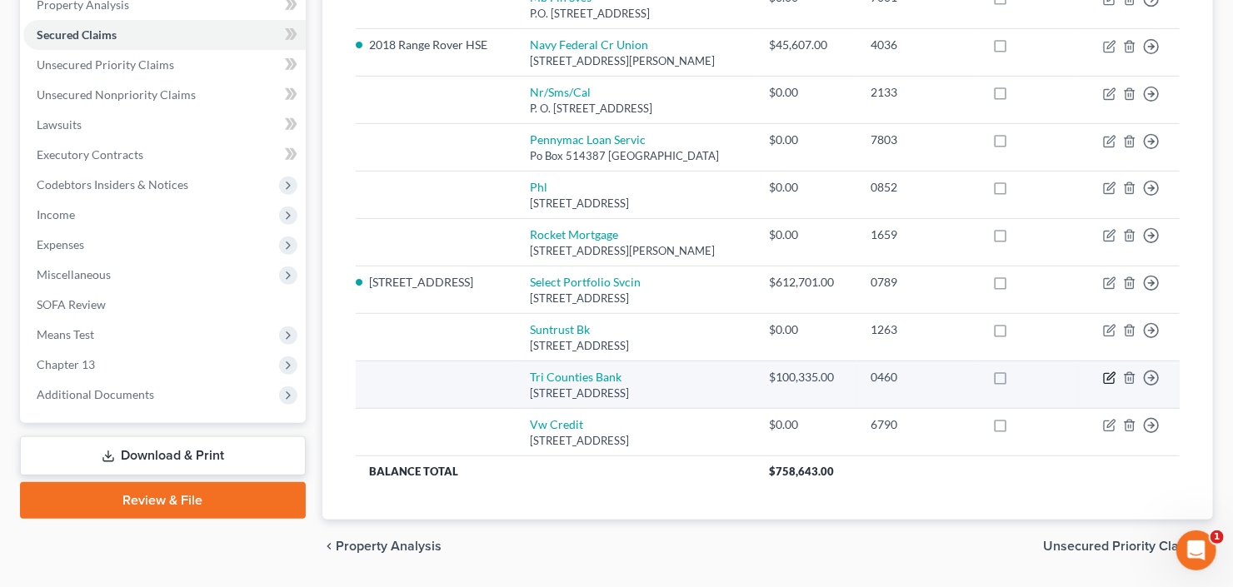
click at [1107, 375] on icon "button" at bounding box center [1110, 376] width 7 height 7
select select "4"
select select "0"
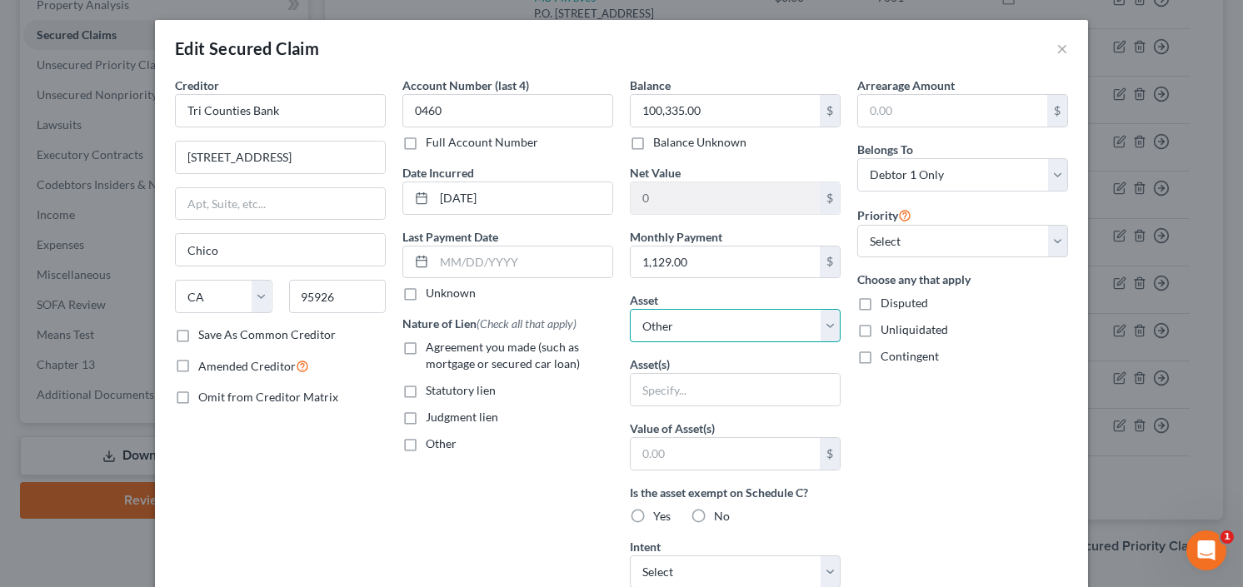
click at [686, 322] on select "Select Other Multiple Assets 5205 Halcyon Dr - $540600.0 2018 Range Rover HSE -…" at bounding box center [735, 325] width 211 height 33
click at [576, 368] on label "Agreement you made (such as mortgage or secured car loan)" at bounding box center [519, 355] width 187 height 33
click at [443, 350] on input "Agreement you made (such as mortgage or secured car loan)" at bounding box center [437, 344] width 11 height 11
click at [426, 347] on label "Agreement you made (such as mortgage or secured car loan)" at bounding box center [519, 355] width 187 height 33
click at [432, 347] on input "Agreement you made (such as mortgage or secured car loan)" at bounding box center [437, 344] width 11 height 11
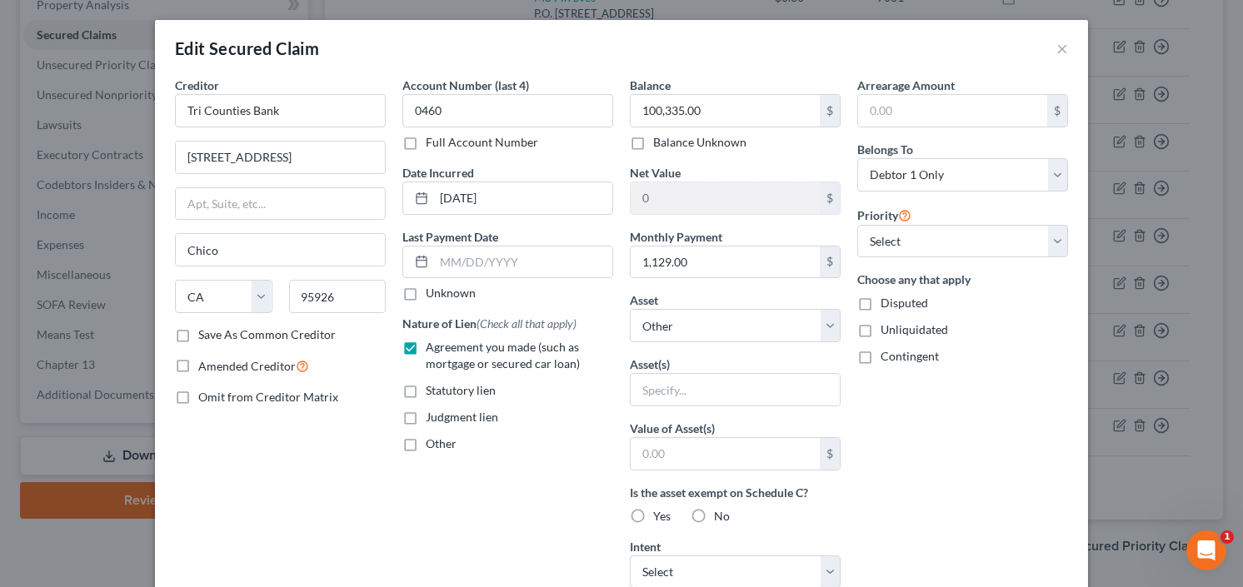
checkbox input "false"
click at [1060, 43] on button "×" at bounding box center [1062, 48] width 12 height 20
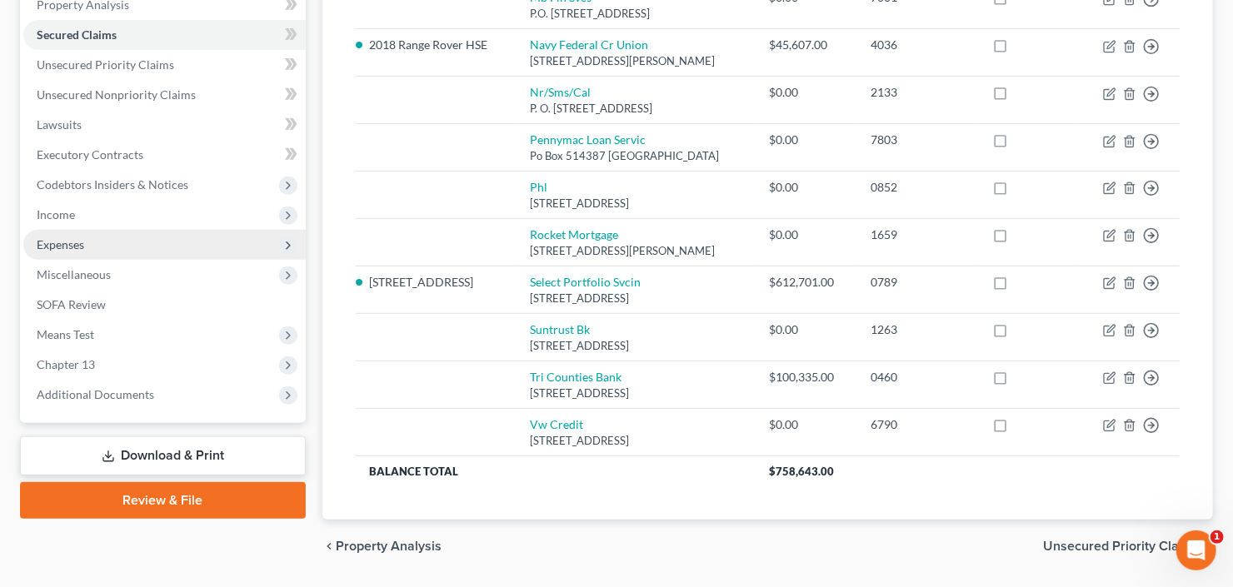
click at [81, 243] on span "Expenses" at bounding box center [60, 244] width 47 height 14
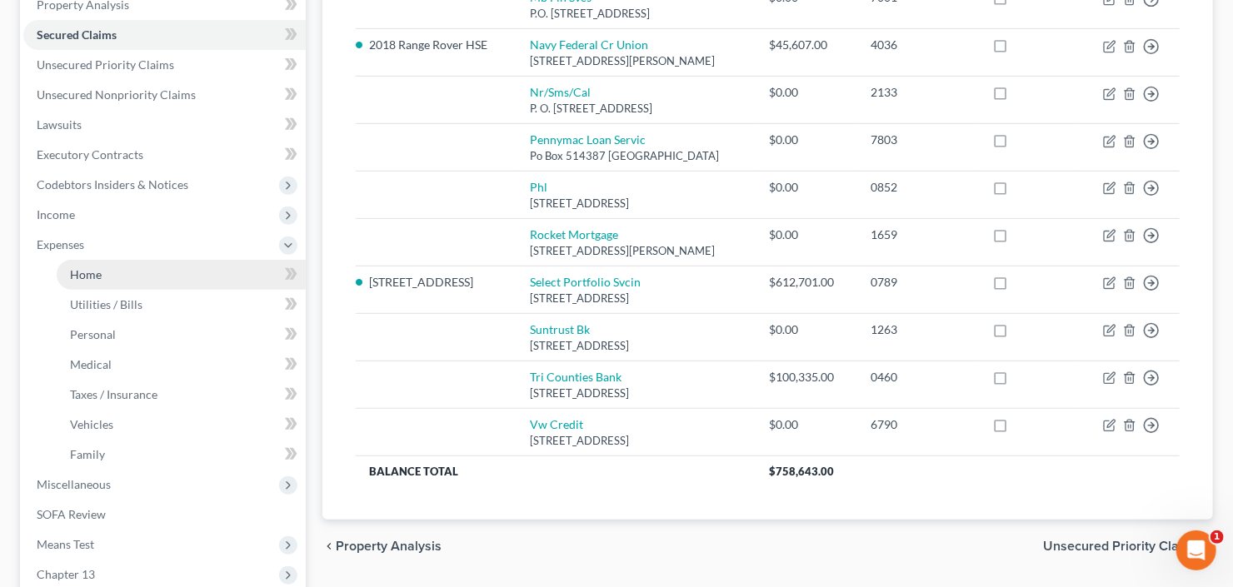
click at [114, 265] on link "Home" at bounding box center [181, 275] width 249 height 30
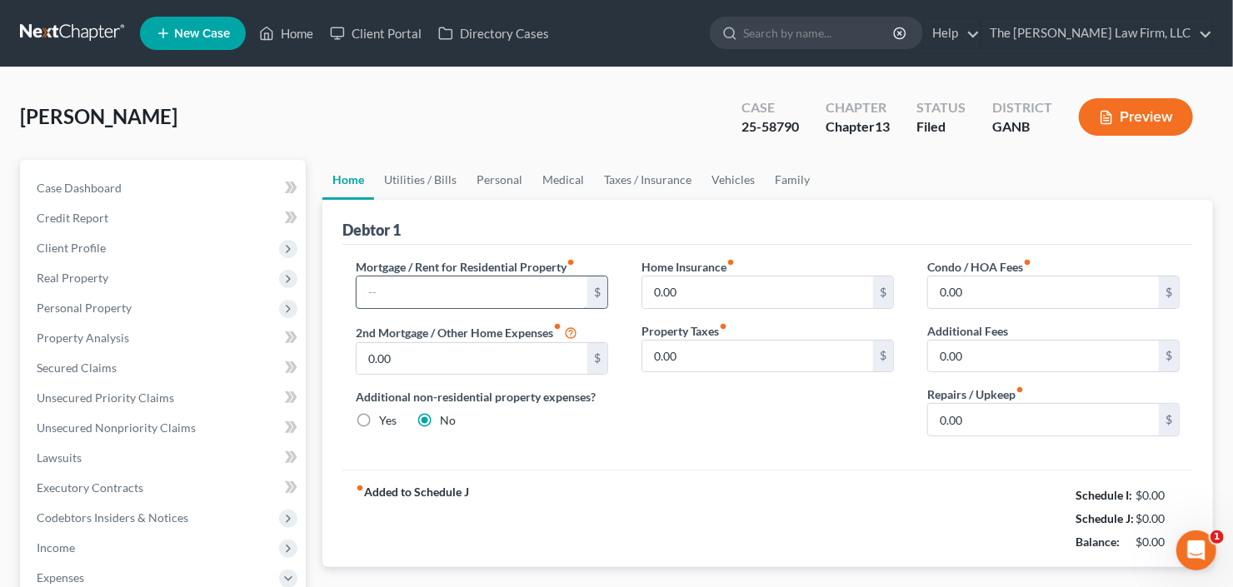
click at [427, 297] on input "text" at bounding box center [472, 293] width 231 height 32
type input "4,295"
click at [711, 182] on link "Vehicles" at bounding box center [732, 180] width 63 height 40
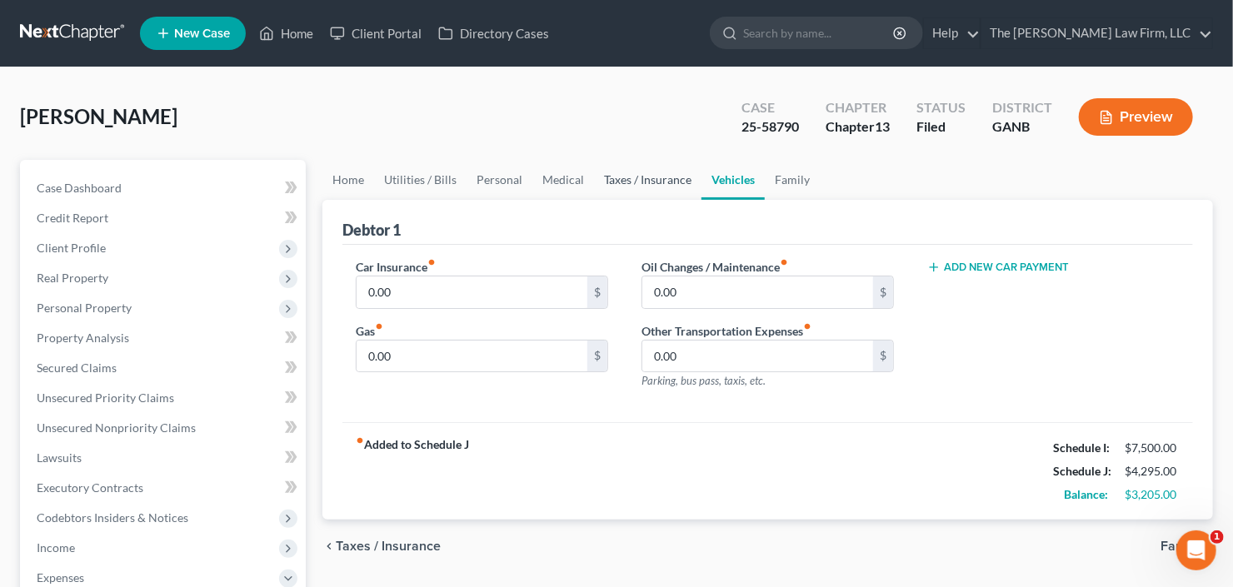
click at [656, 181] on link "Taxes / Insurance" at bounding box center [647, 180] width 107 height 40
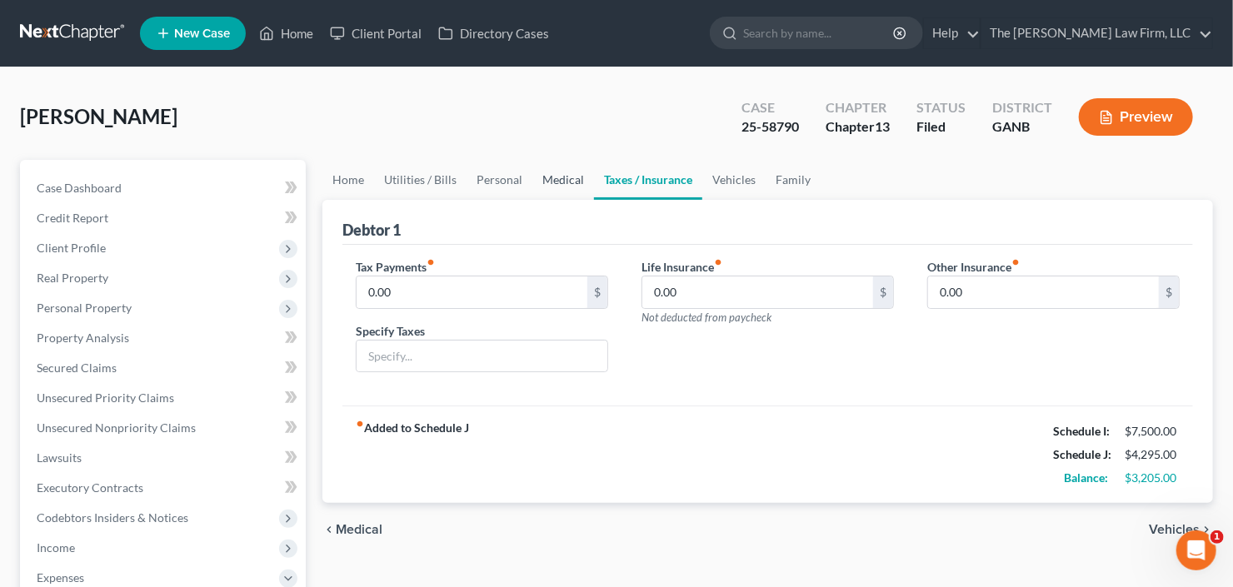
click at [571, 182] on link "Medical" at bounding box center [563, 180] width 62 height 40
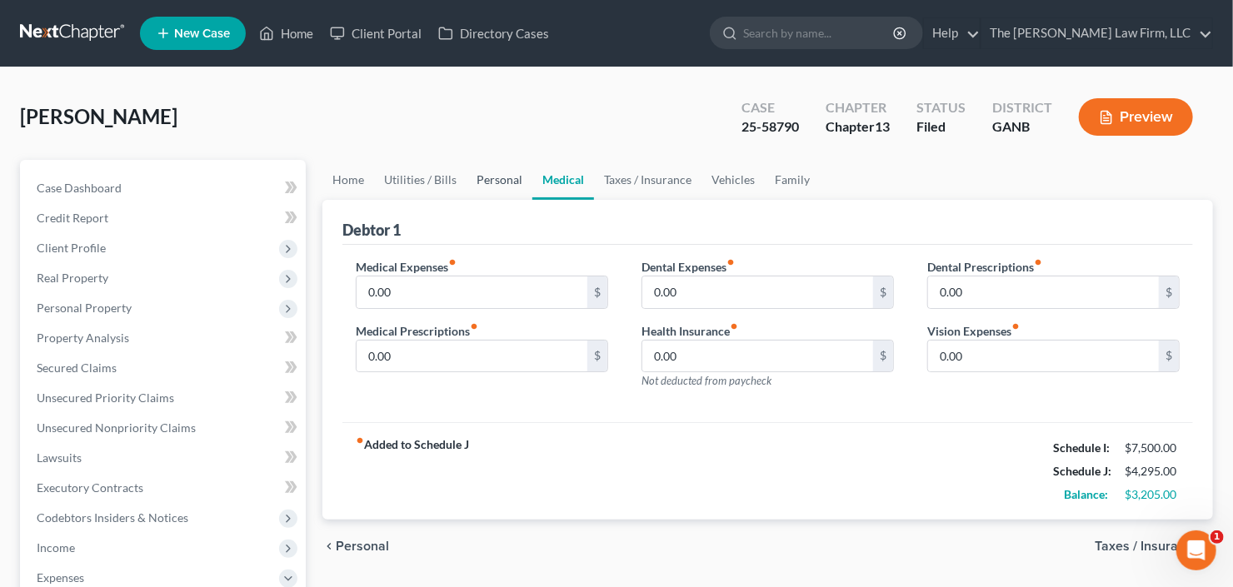
click at [467, 181] on link "Personal" at bounding box center [500, 180] width 66 height 40
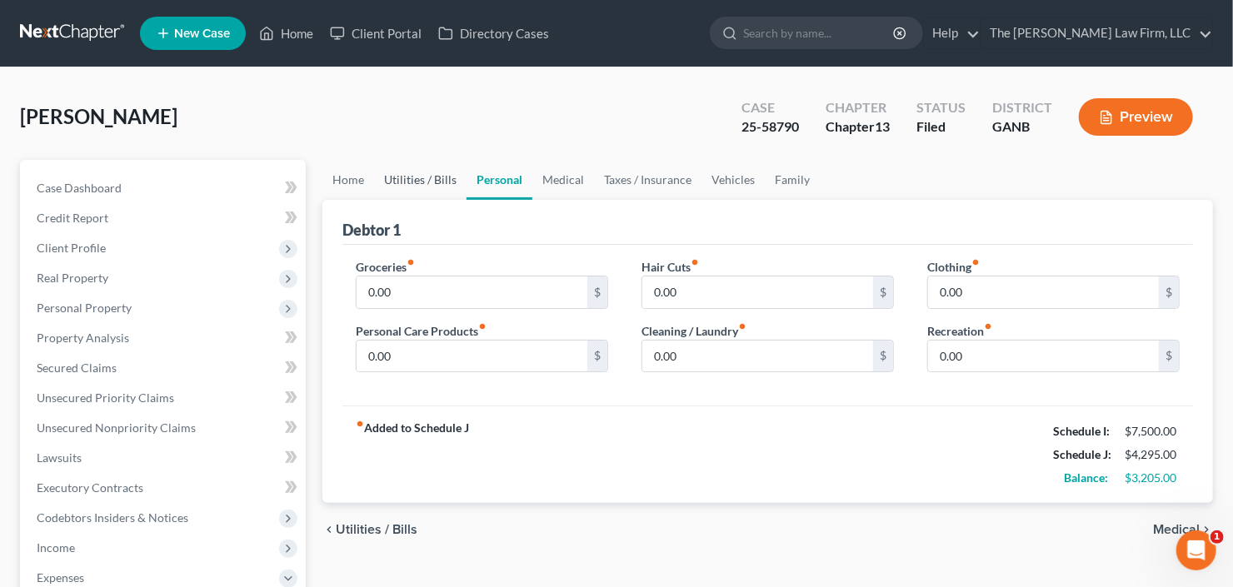
click at [420, 178] on link "Utilities / Bills" at bounding box center [420, 180] width 92 height 40
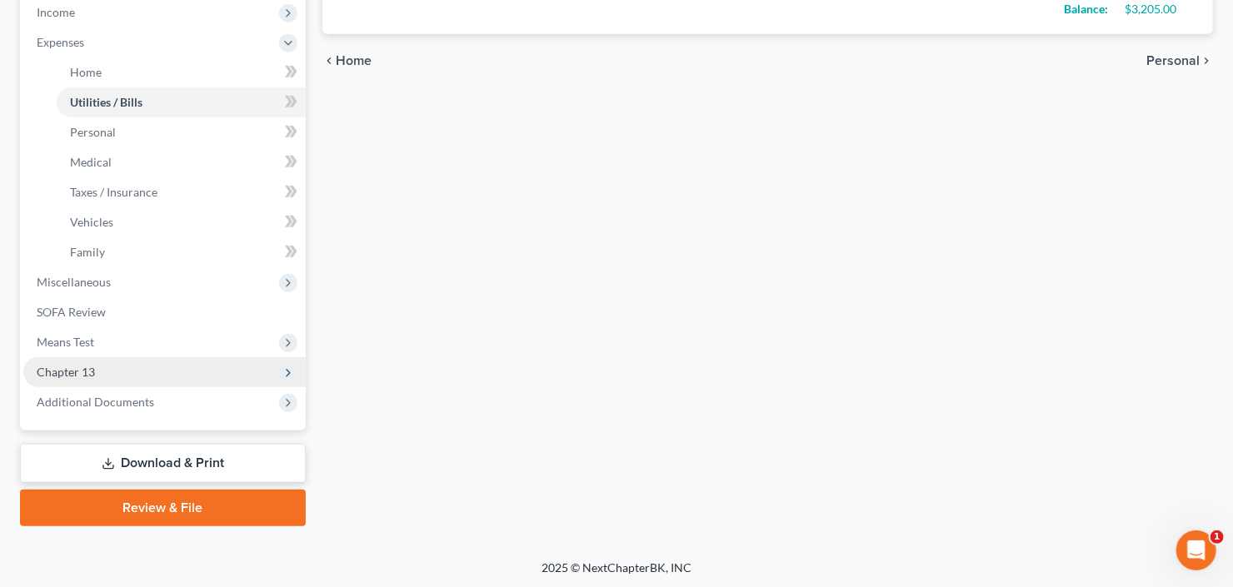
click at [97, 374] on span "Chapter 13" at bounding box center [164, 372] width 282 height 30
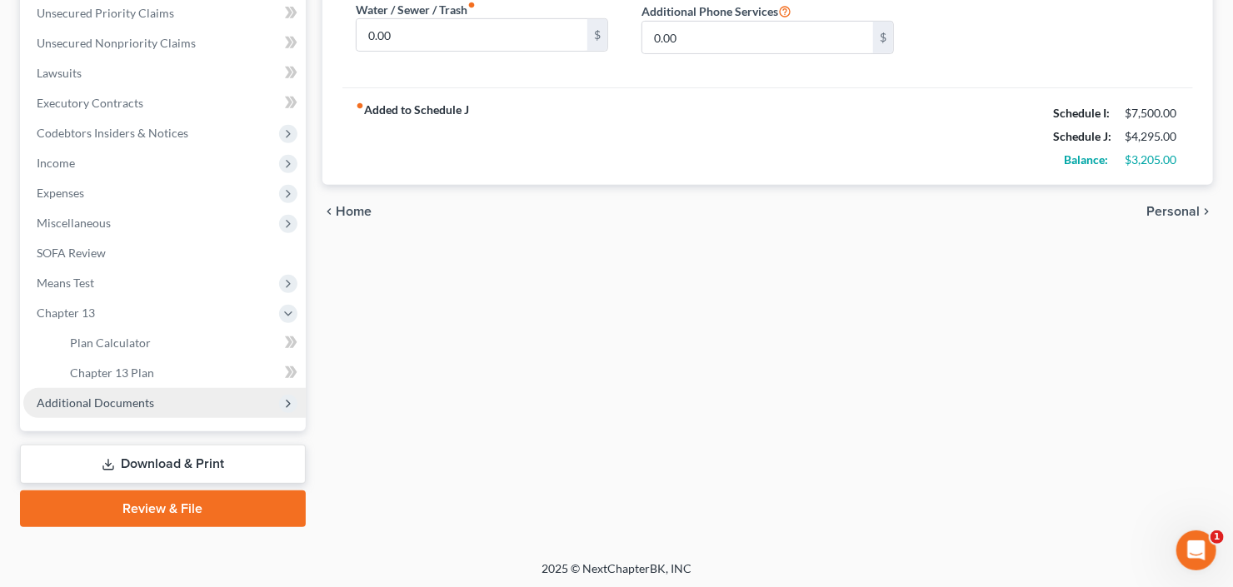
click at [107, 402] on span "Additional Documents" at bounding box center [95, 403] width 117 height 14
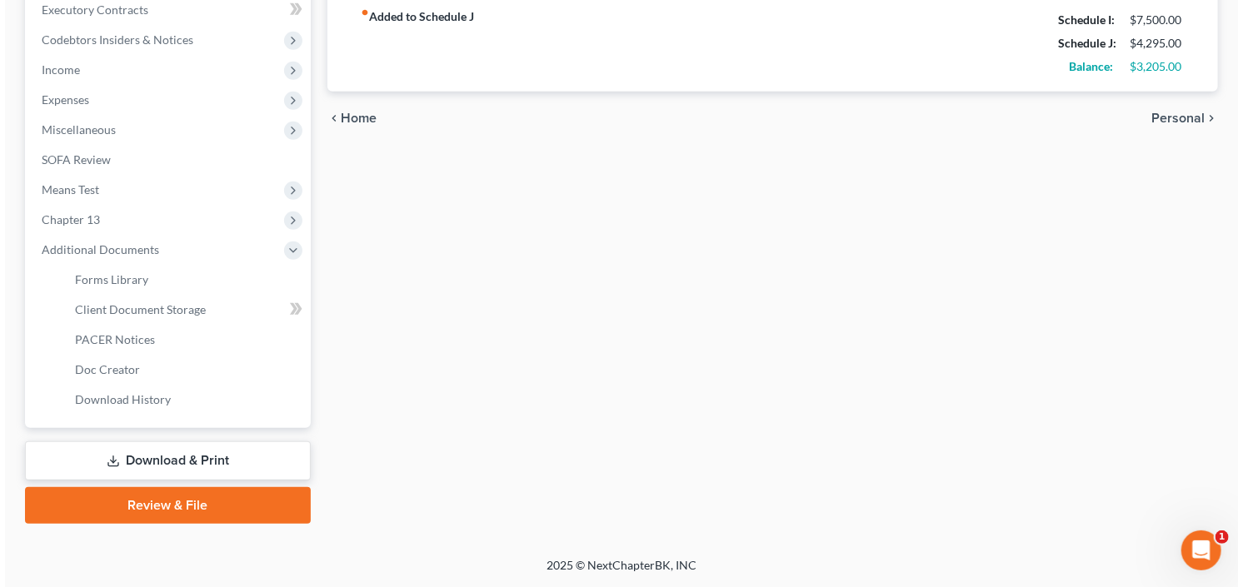
scroll to position [475, 0]
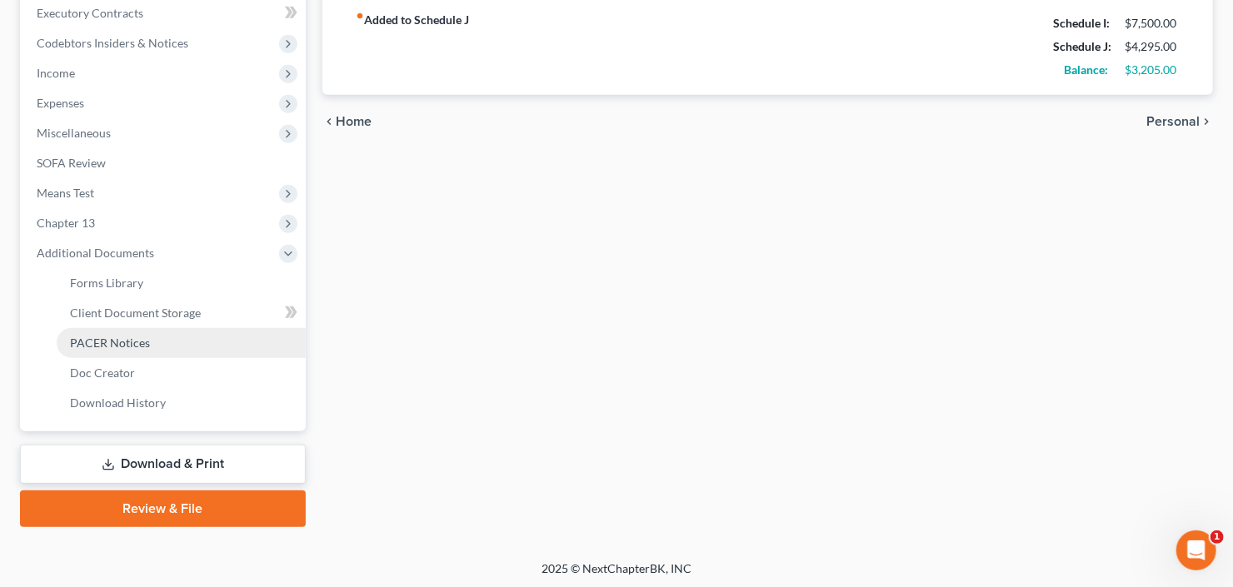
click at [142, 340] on span "PACER Notices" at bounding box center [110, 343] width 80 height 14
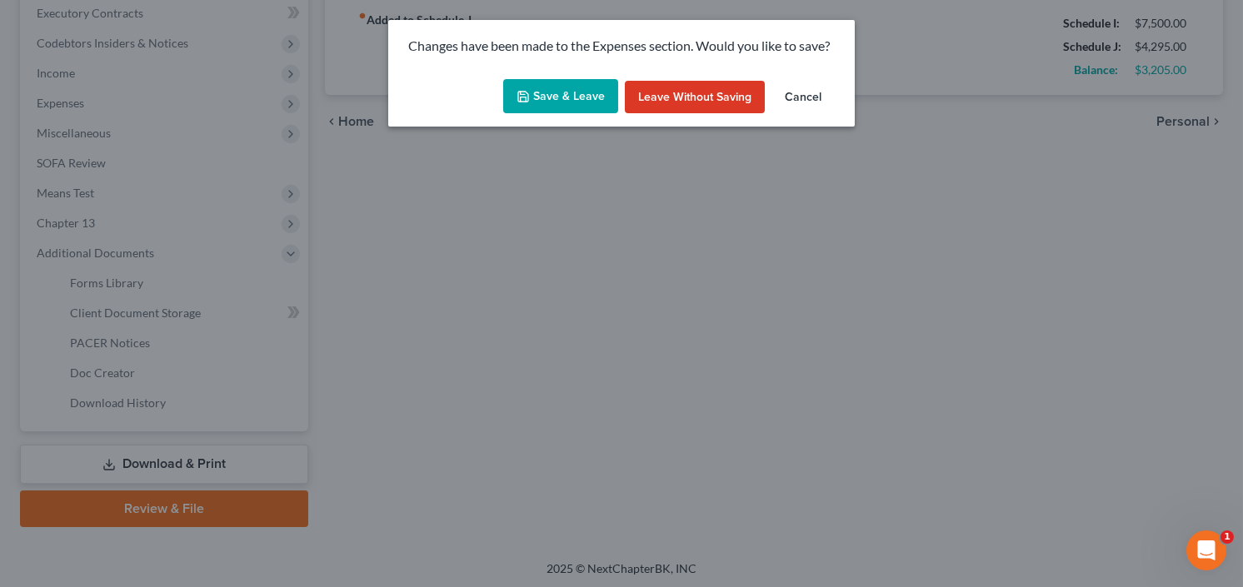
click at [556, 97] on button "Save & Leave" at bounding box center [560, 96] width 115 height 35
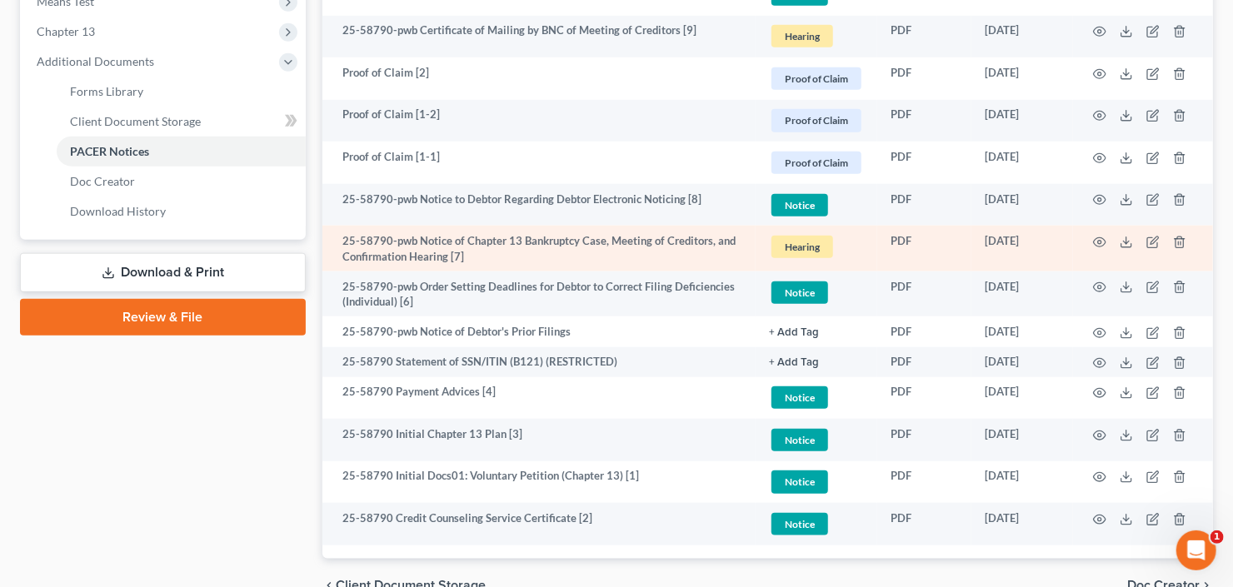
scroll to position [733, 0]
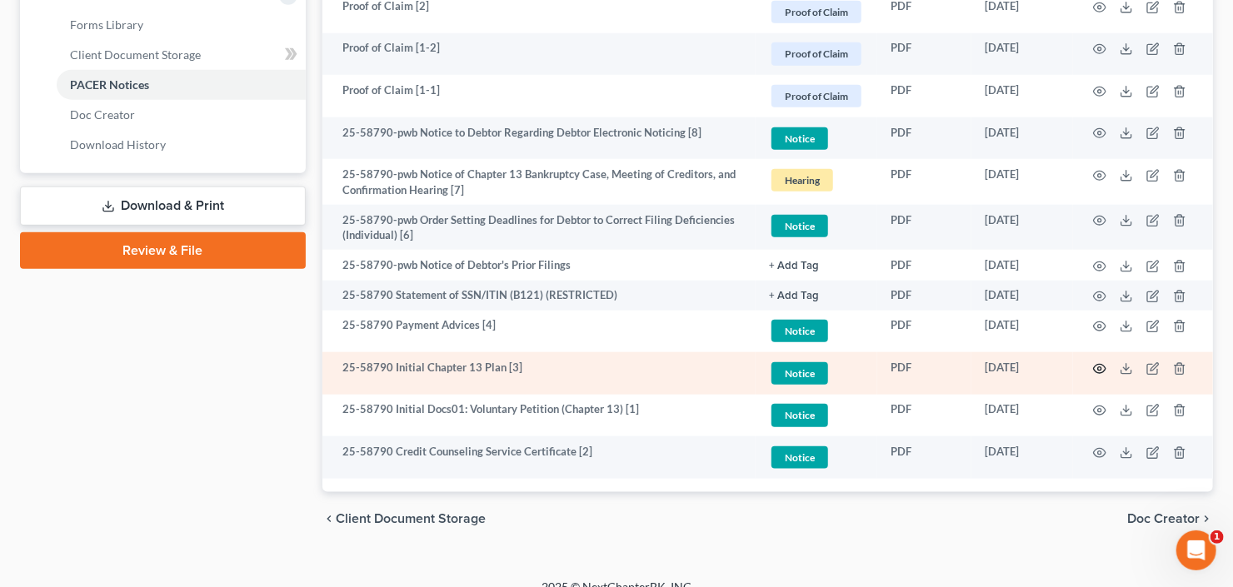
click at [1101, 367] on circle "button" at bounding box center [1099, 368] width 3 height 3
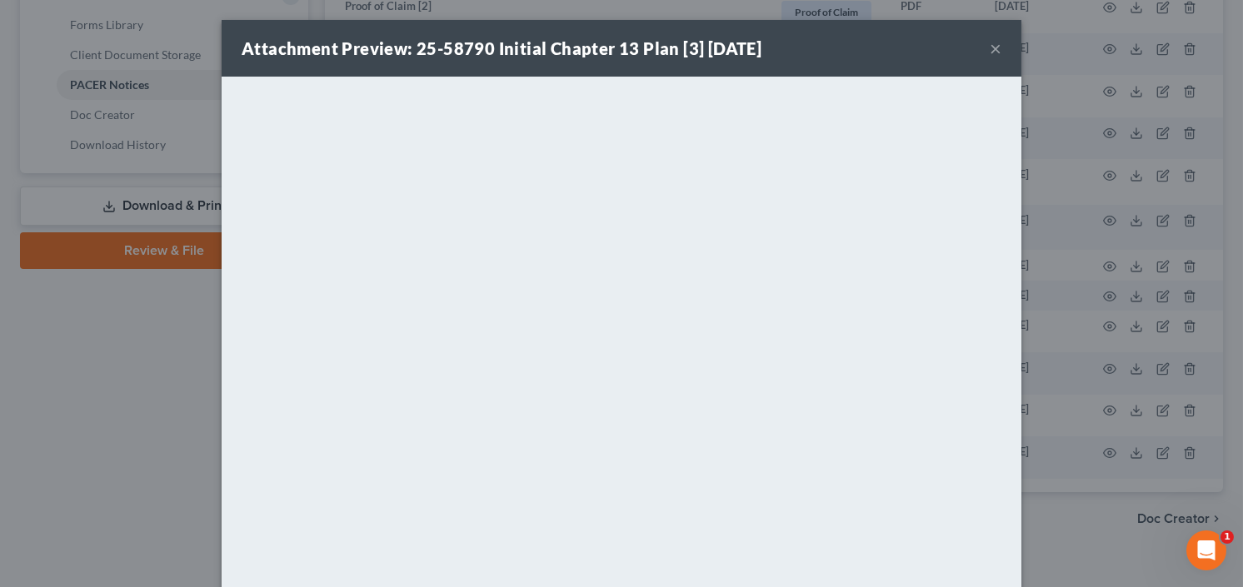
click at [990, 50] on button "×" at bounding box center [996, 48] width 12 height 20
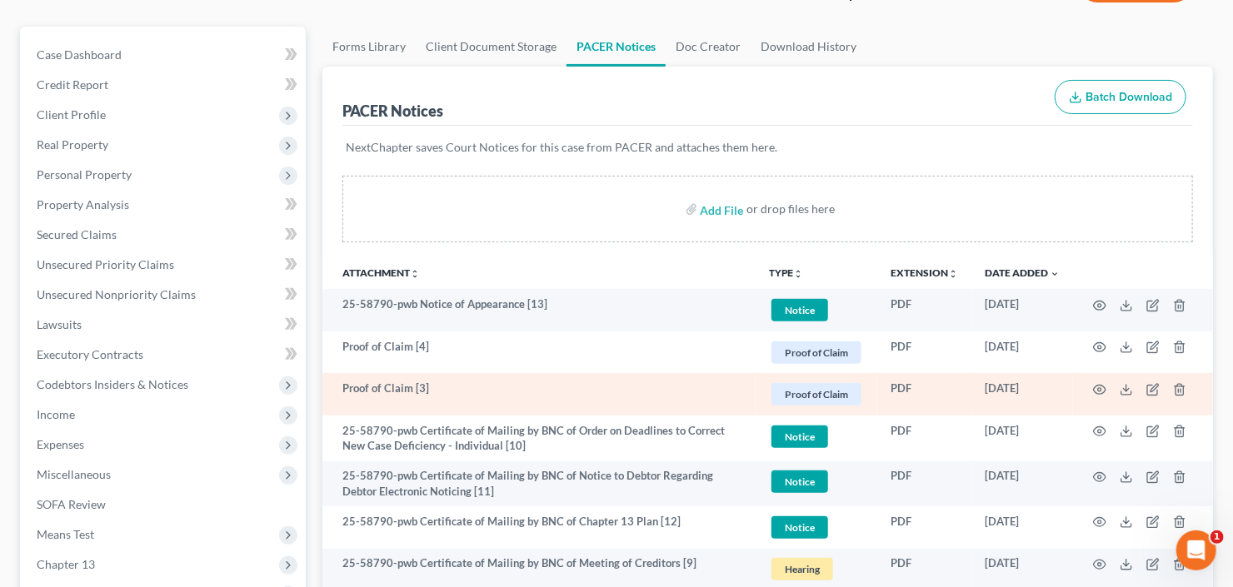
scroll to position [133, 0]
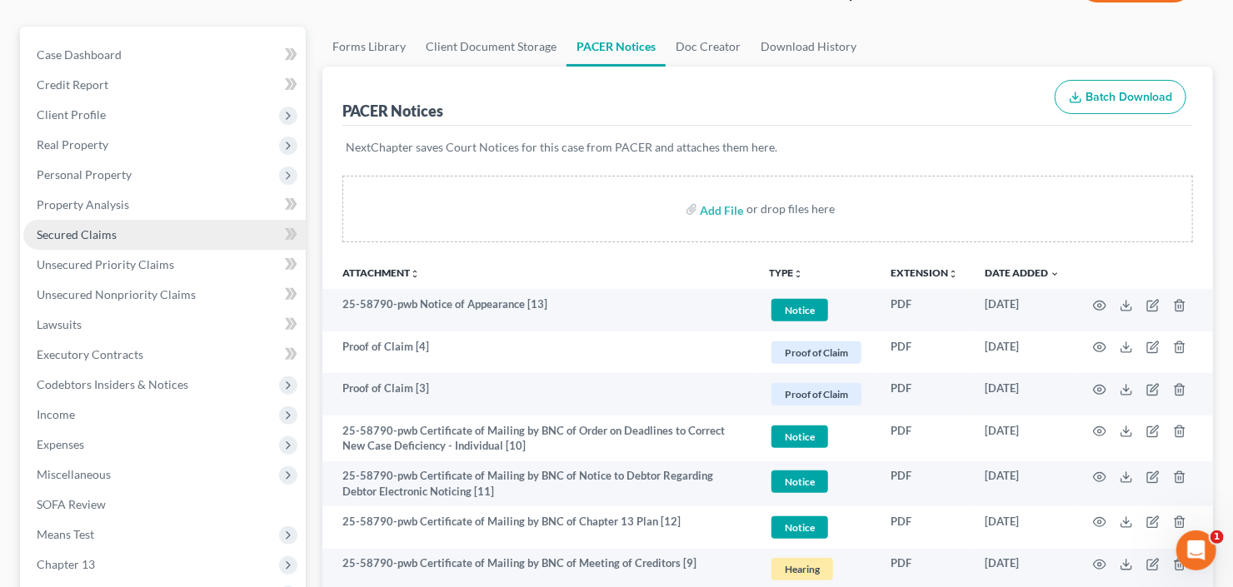
click at [97, 236] on span "Secured Claims" at bounding box center [77, 234] width 80 height 14
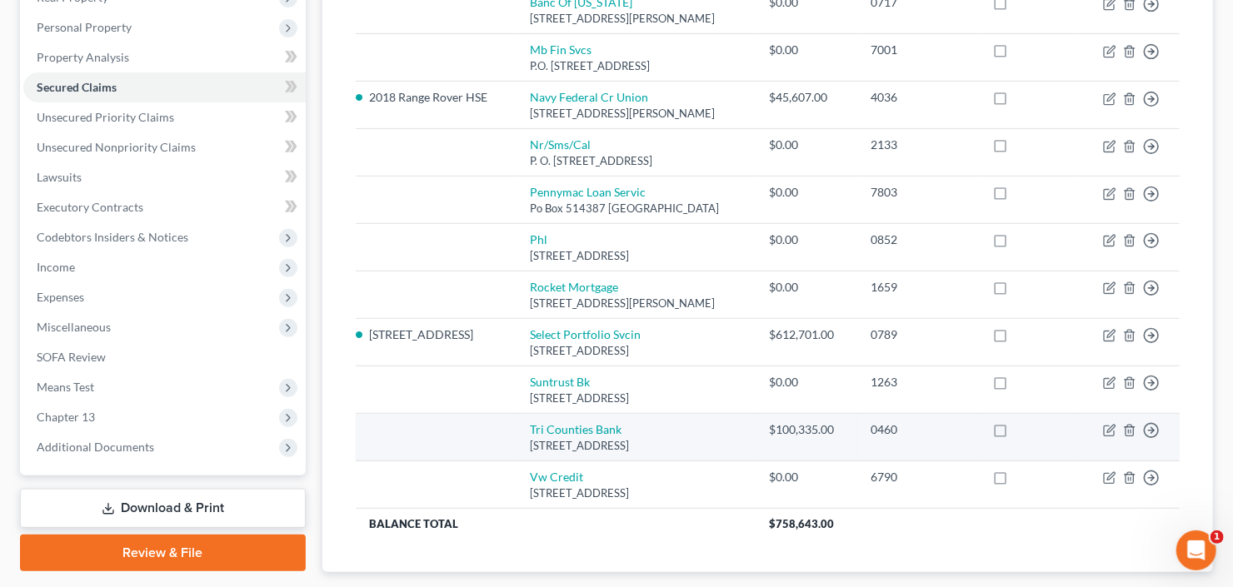
scroll to position [312, 0]
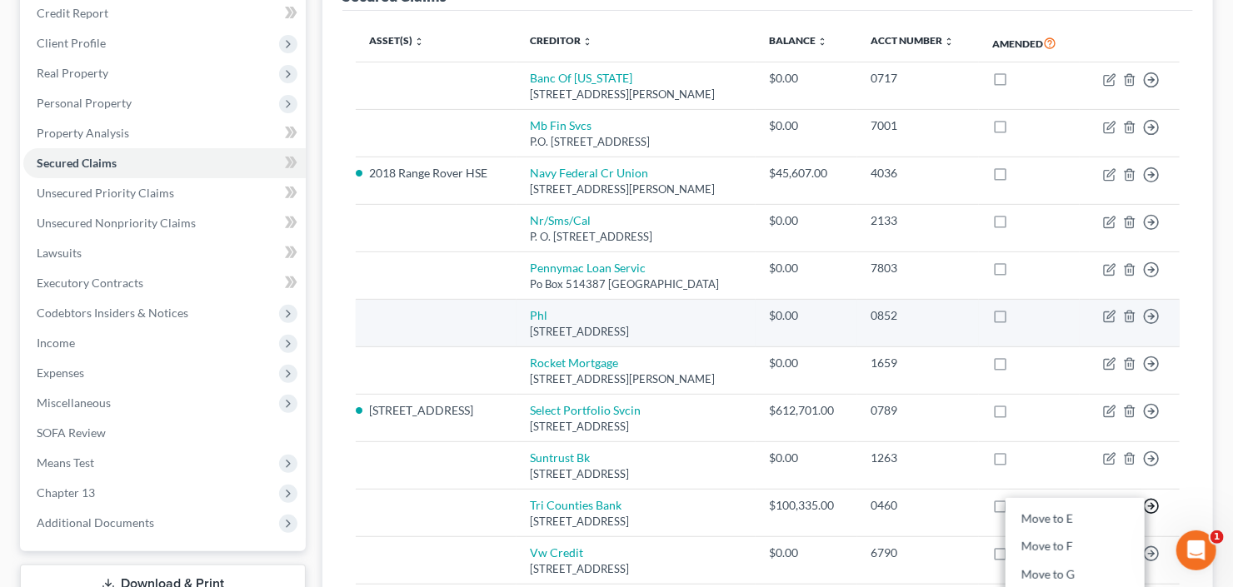
scroll to position [112, 0]
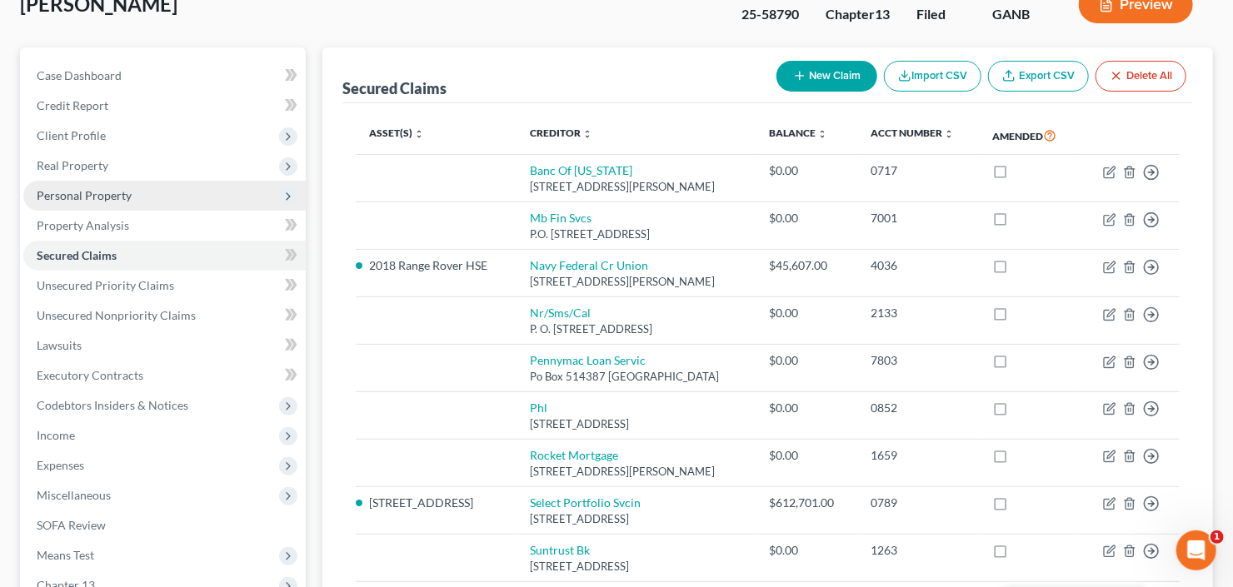
click at [121, 189] on span "Personal Property" at bounding box center [84, 195] width 95 height 14
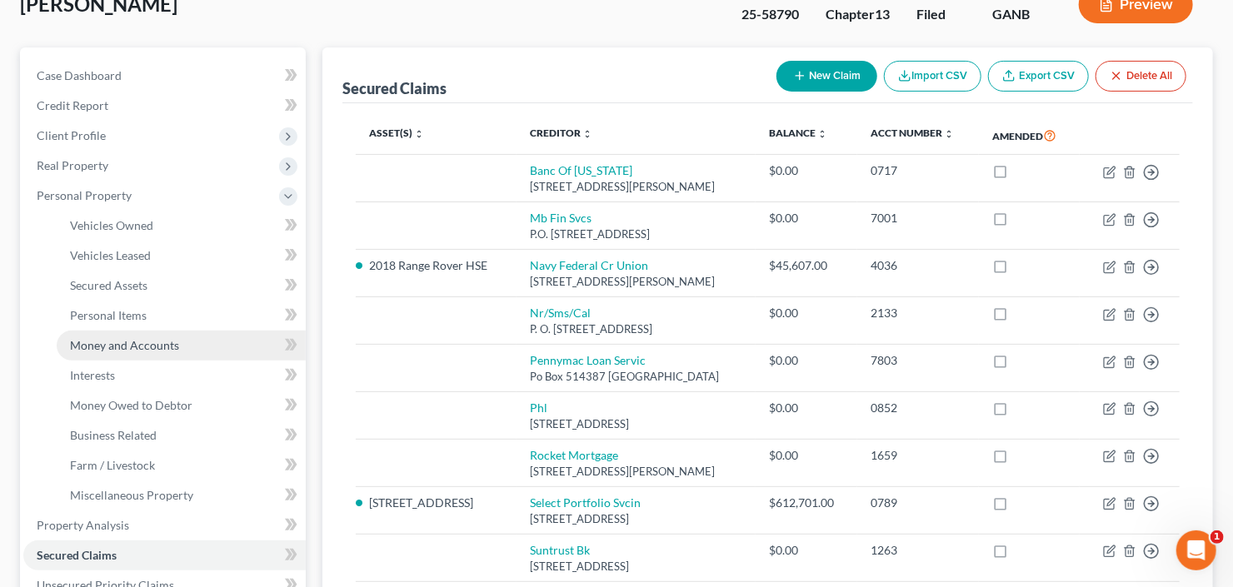
click at [150, 346] on span "Money and Accounts" at bounding box center [124, 345] width 109 height 14
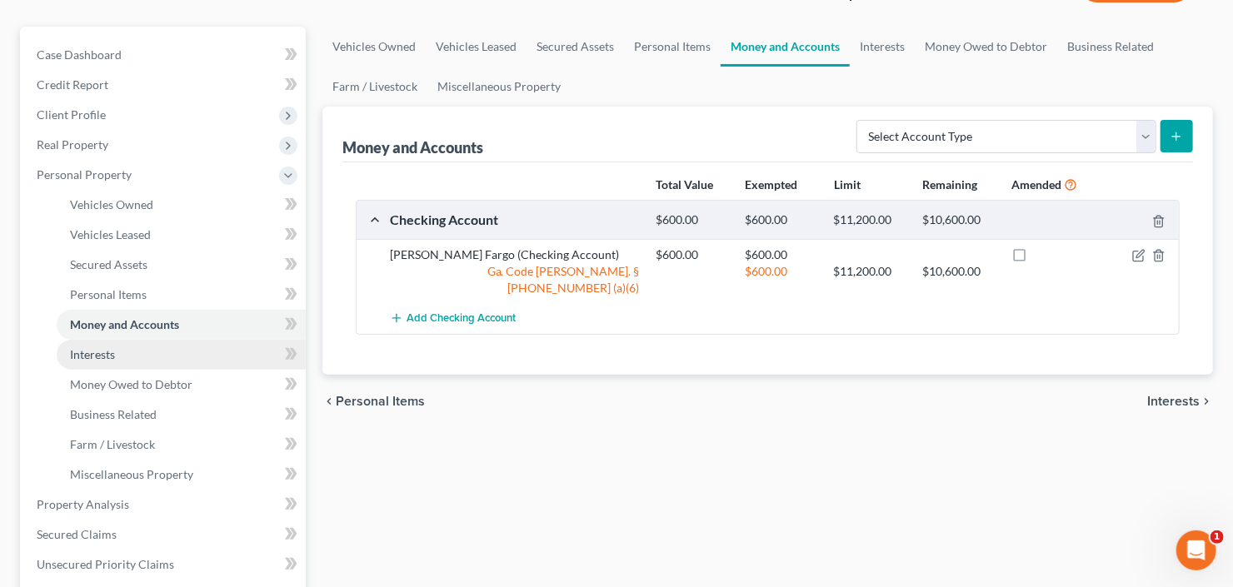
click at [74, 362] on link "Interests" at bounding box center [181, 355] width 249 height 30
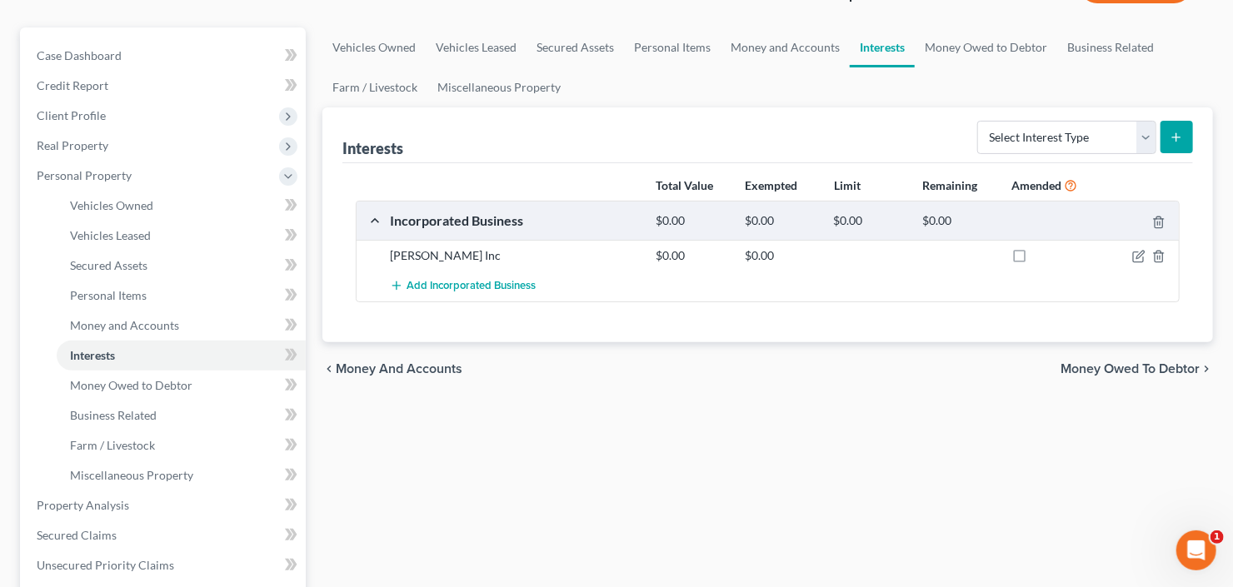
scroll to position [133, 0]
click at [1135, 256] on icon "button" at bounding box center [1138, 255] width 13 height 13
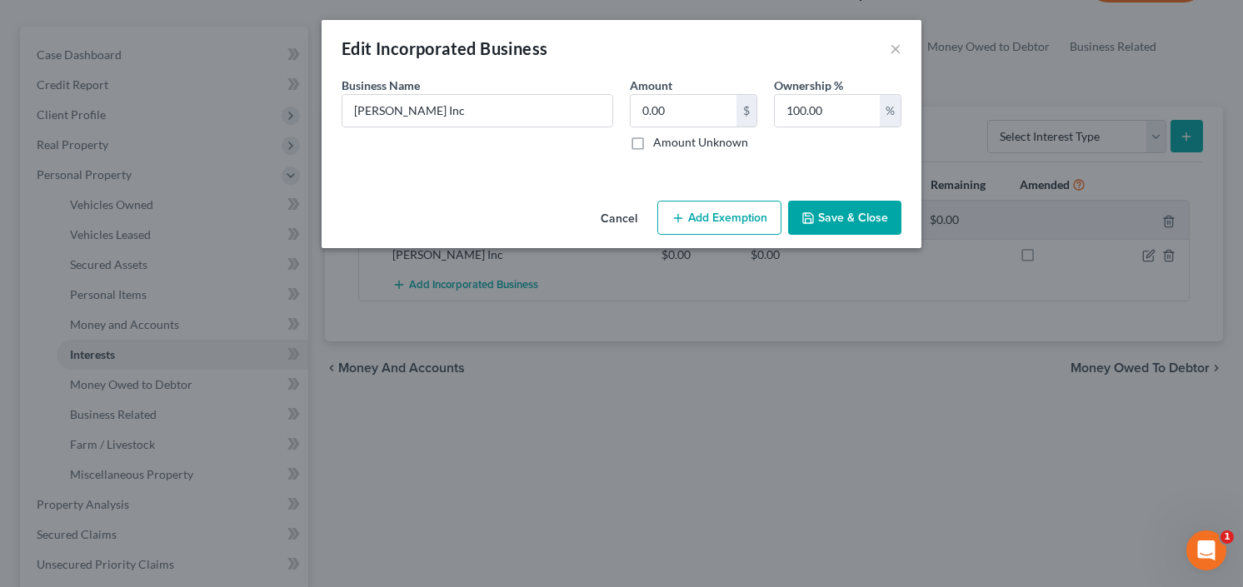
click at [806, 212] on icon "button" at bounding box center [807, 218] width 13 height 13
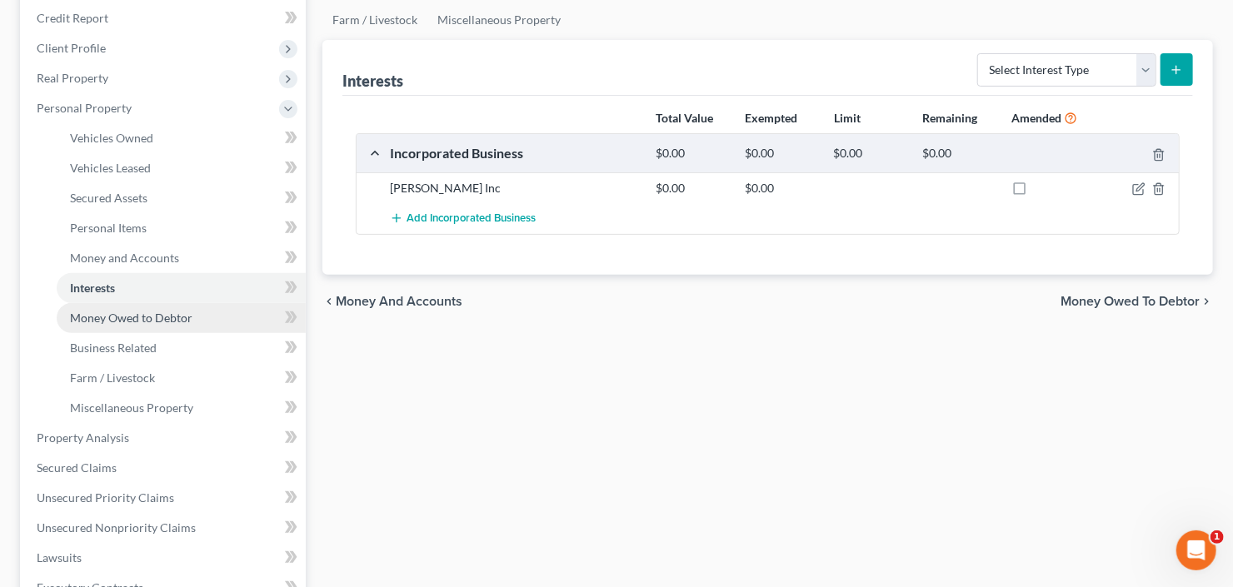
click at [147, 322] on span "Money Owed to Debtor" at bounding box center [131, 318] width 122 height 14
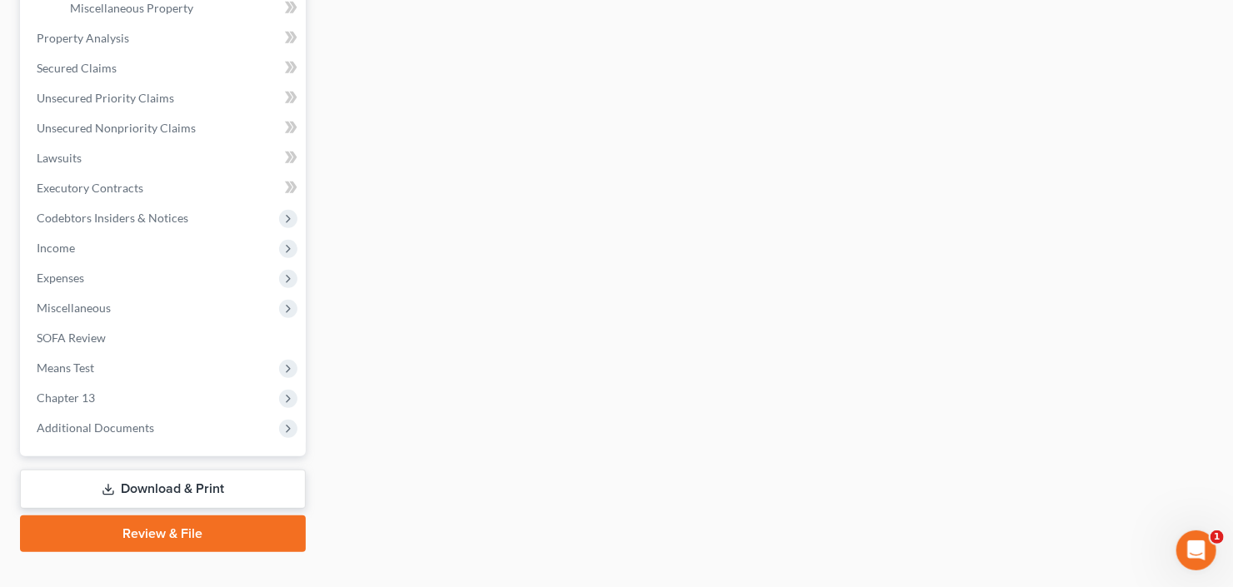
scroll to position [626, 0]
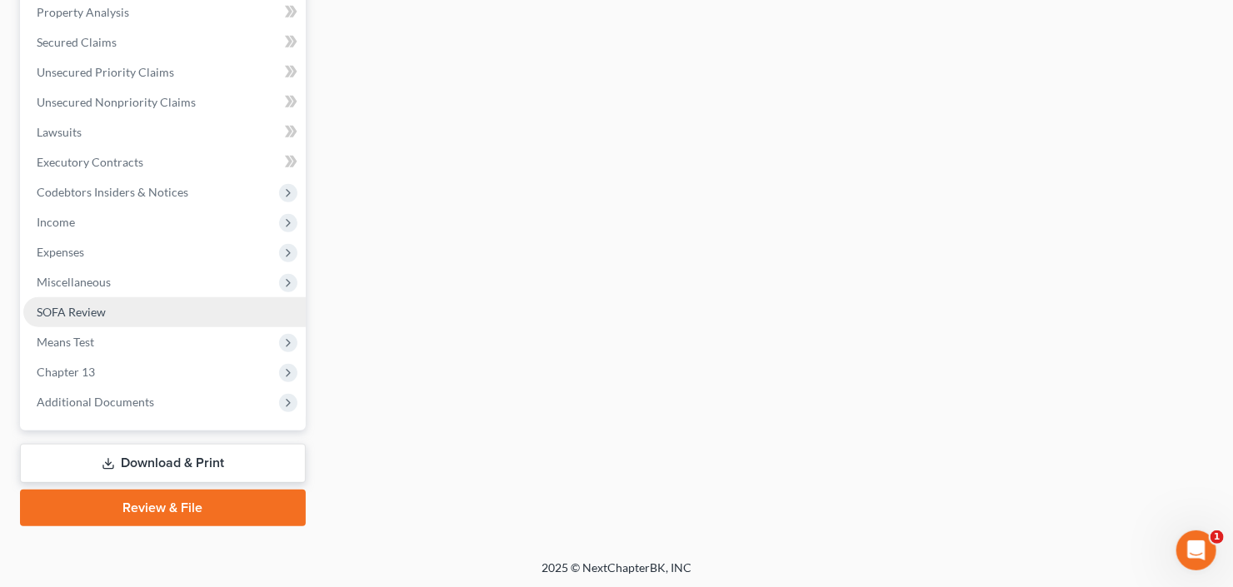
click at [94, 297] on link "SOFA Review" at bounding box center [164, 312] width 282 height 30
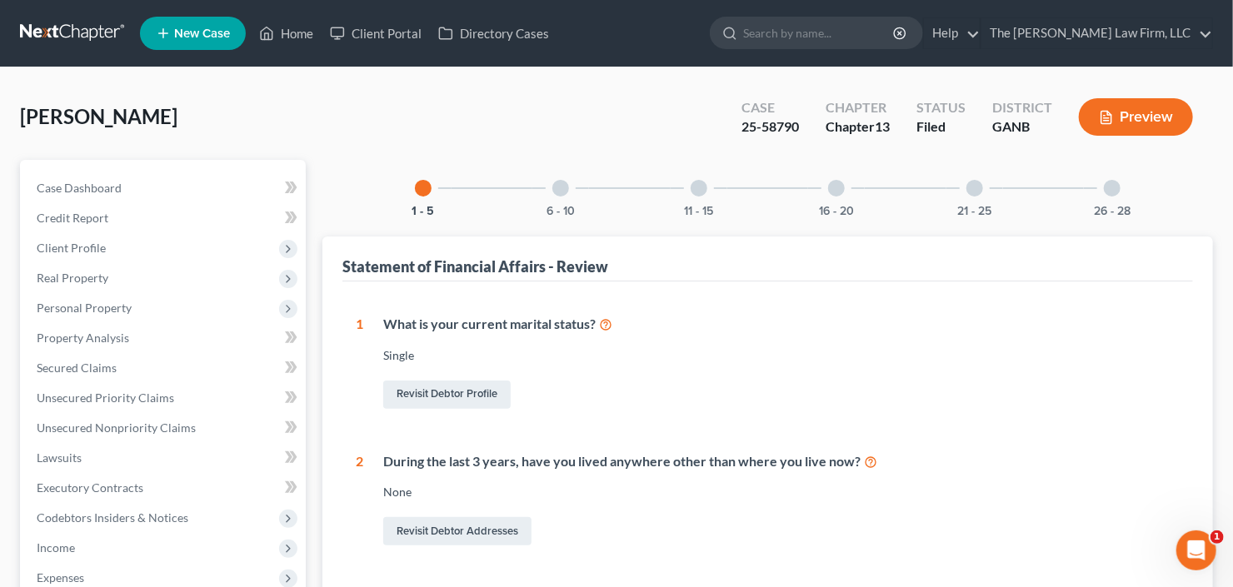
click at [1125, 184] on div "26 - 28" at bounding box center [1112, 188] width 57 height 57
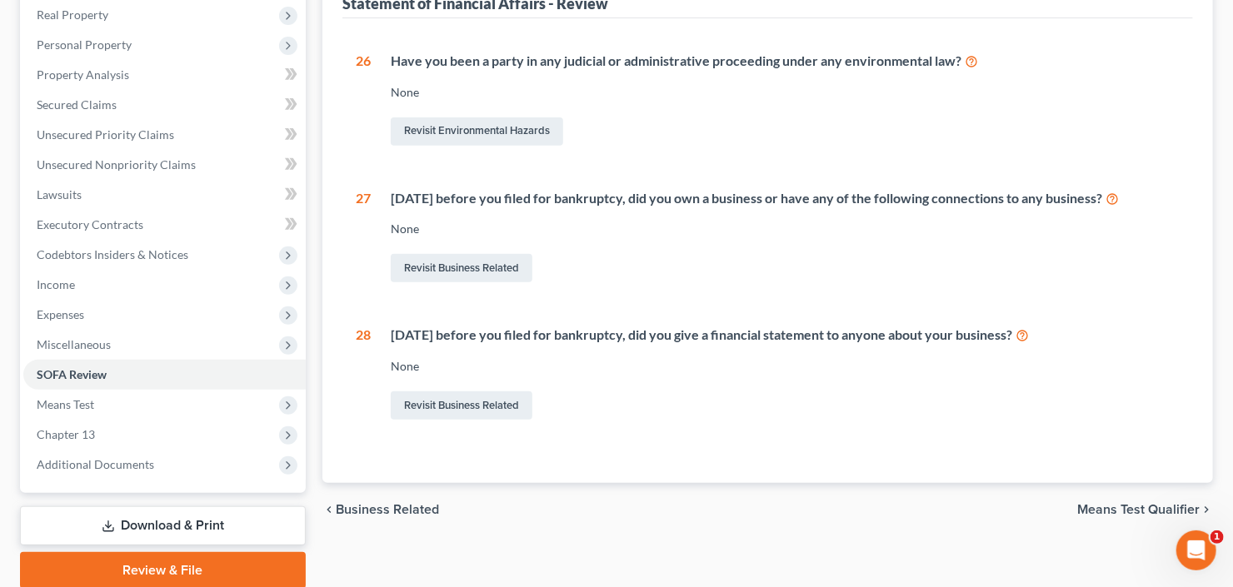
scroll to position [325, 0]
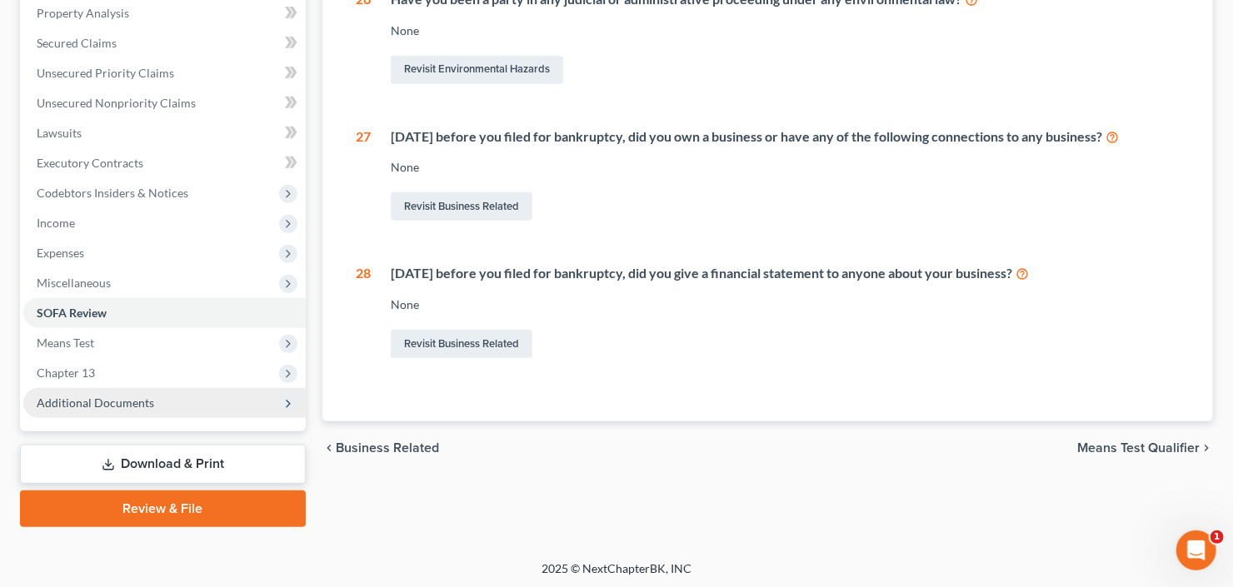
click at [95, 409] on span "Additional Documents" at bounding box center [164, 403] width 282 height 30
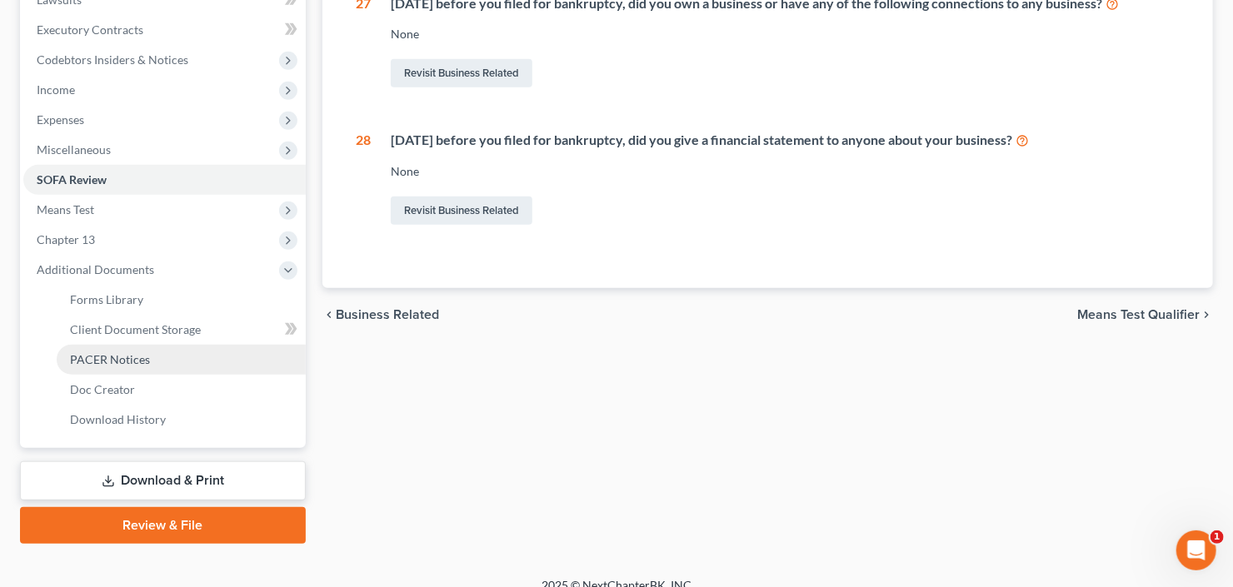
drag, startPoint x: 107, startPoint y: 366, endPoint x: 194, endPoint y: 363, distance: 87.5
click at [107, 365] on link "PACER Notices" at bounding box center [181, 360] width 249 height 30
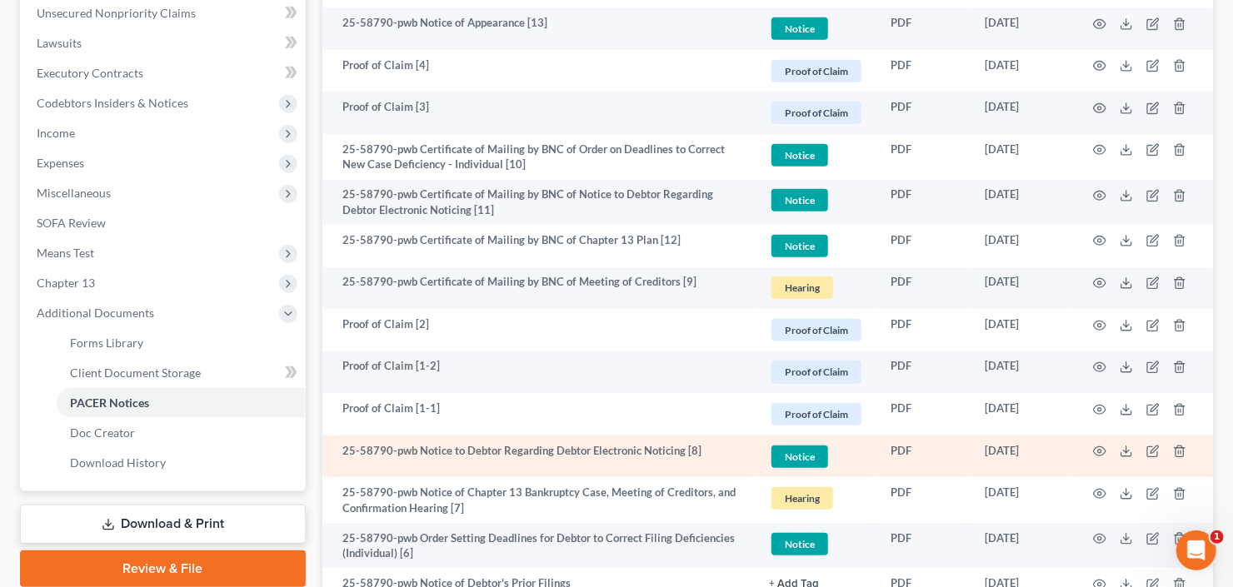
scroll to position [561, 0]
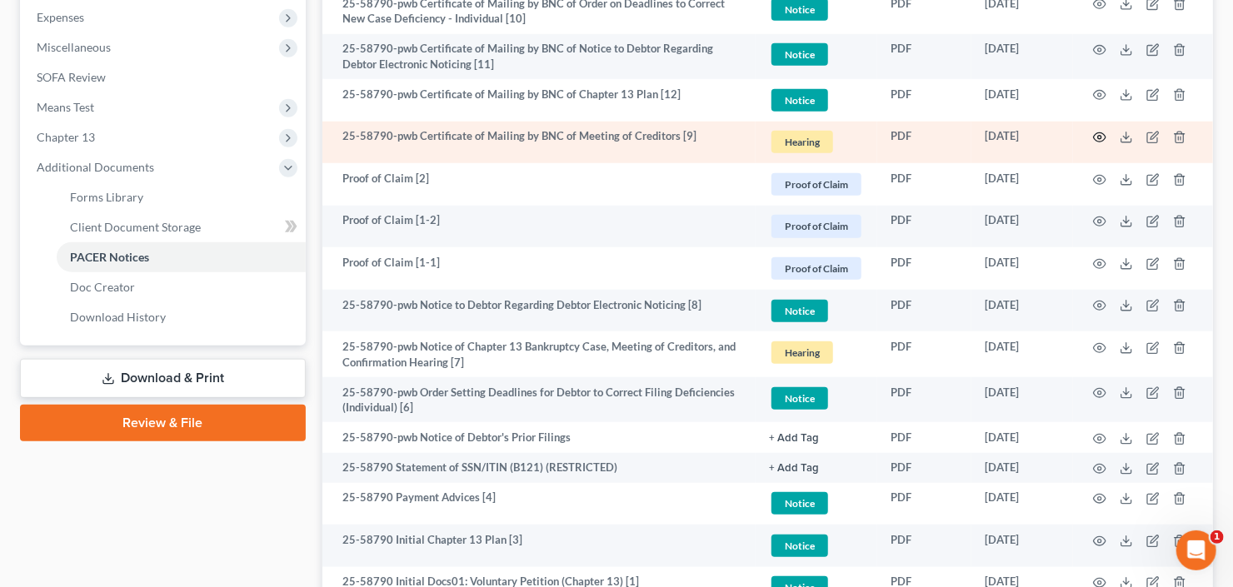
click at [1098, 133] on icon "button" at bounding box center [1100, 137] width 12 height 9
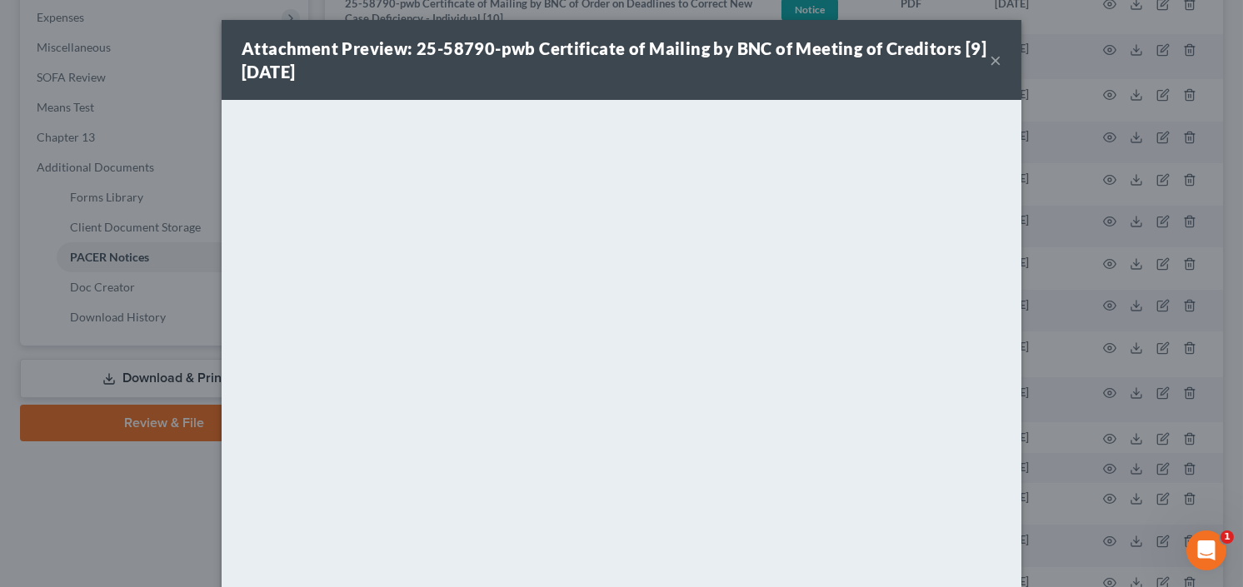
click at [990, 58] on button "×" at bounding box center [996, 60] width 12 height 20
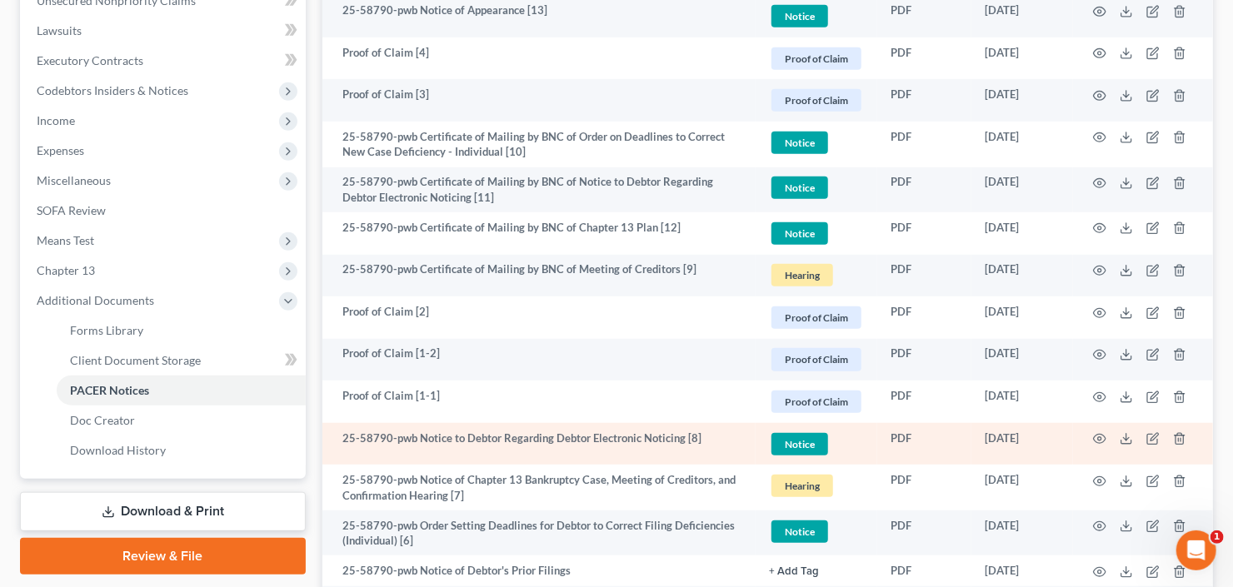
scroll to position [227, 0]
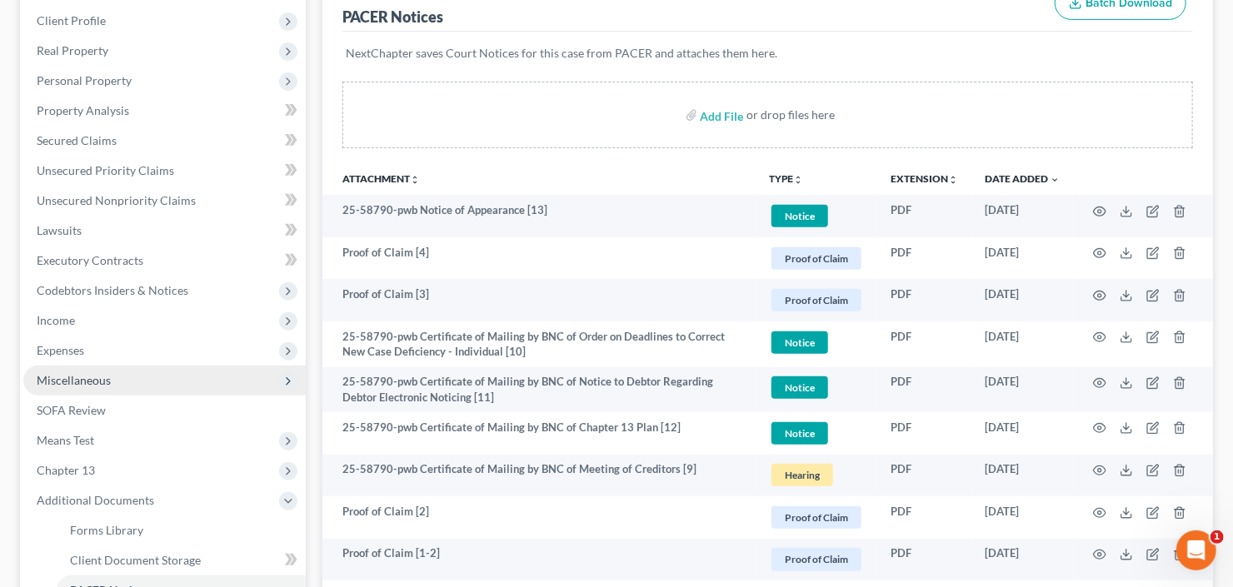
click at [124, 372] on span "Miscellaneous" at bounding box center [164, 381] width 282 height 30
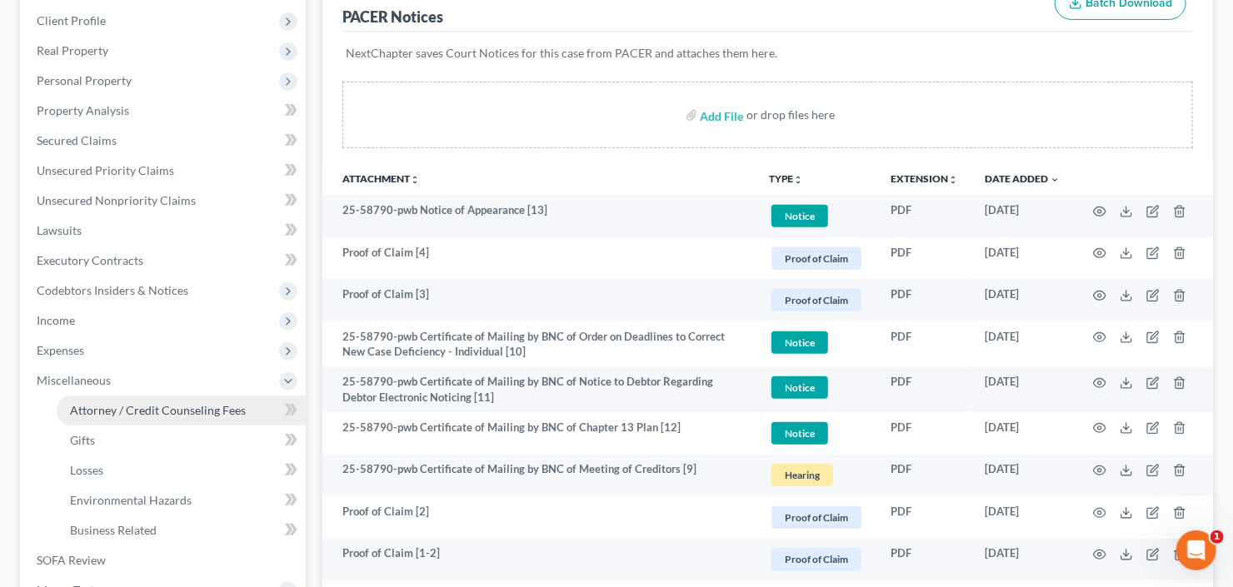
click at [137, 416] on link "Attorney / Credit Counseling Fees" at bounding box center [181, 411] width 249 height 30
select select "2"
